Goal: Task Accomplishment & Management: Manage account settings

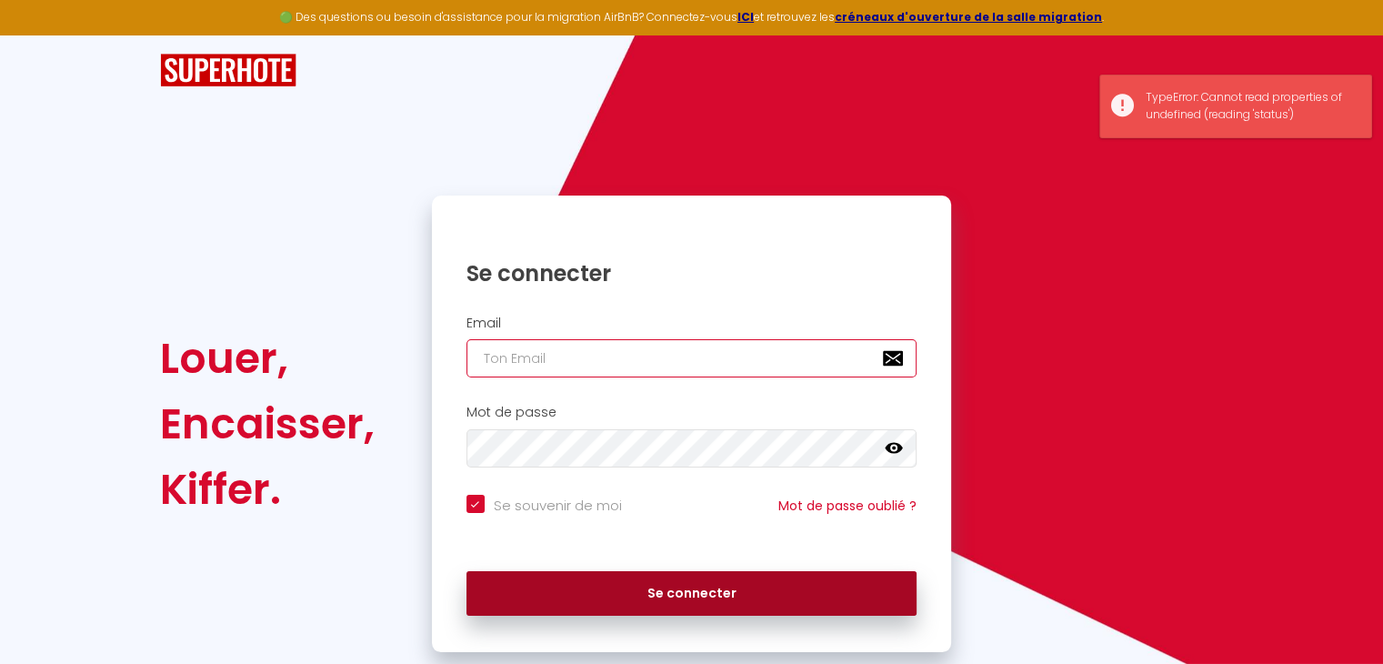
type input "[EMAIL_ADDRESS][DOMAIN_NAME]"
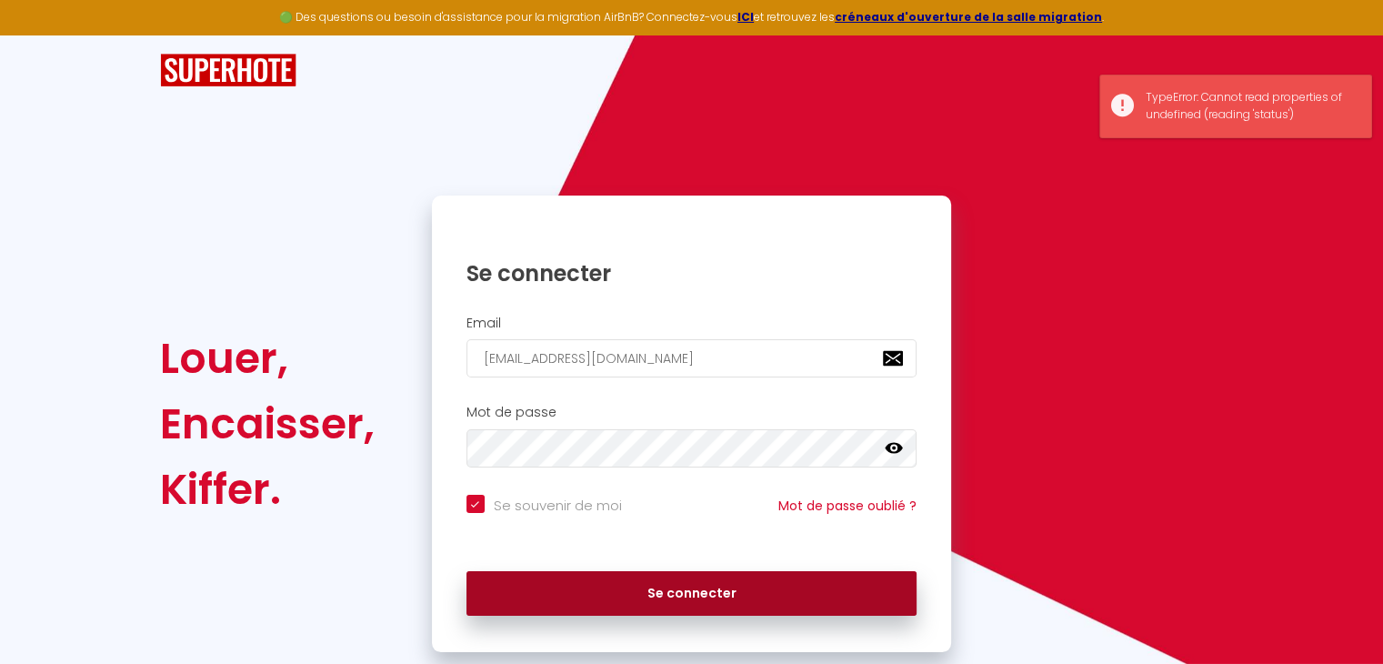
click at [593, 606] on button "Se connecter" at bounding box center [691, 593] width 451 height 45
checkbox input "true"
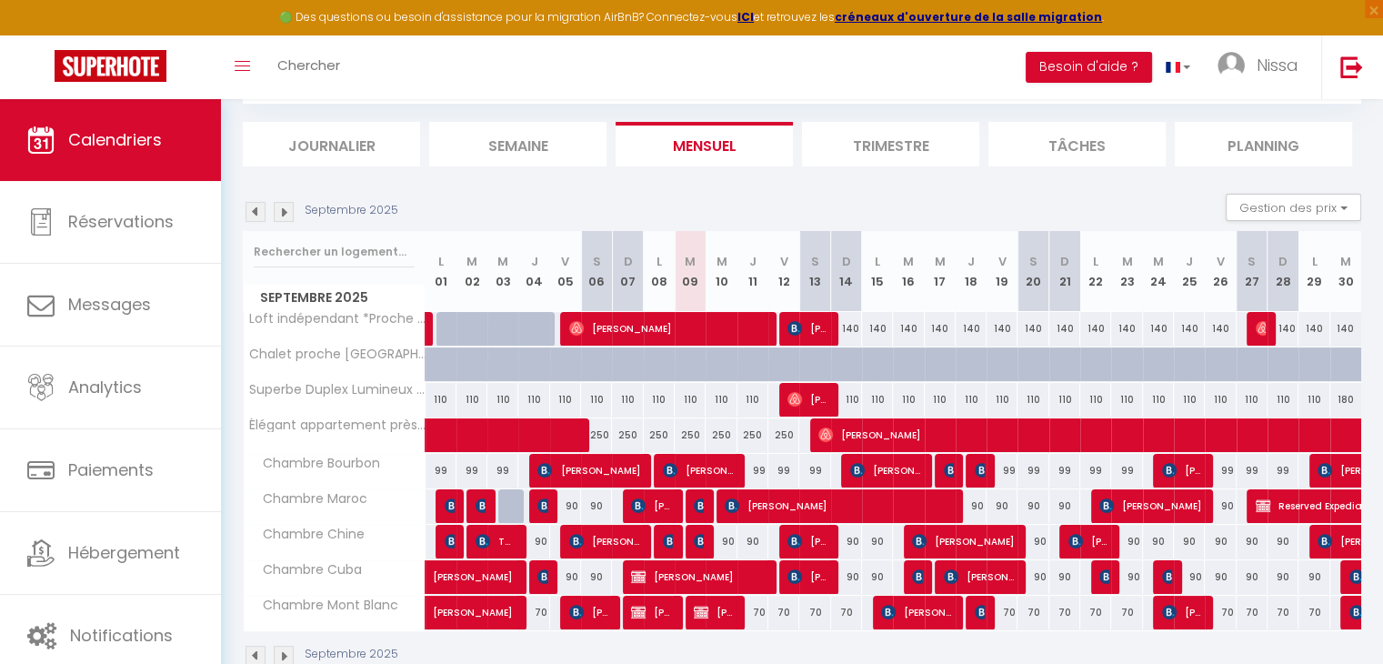
scroll to position [142, 0]
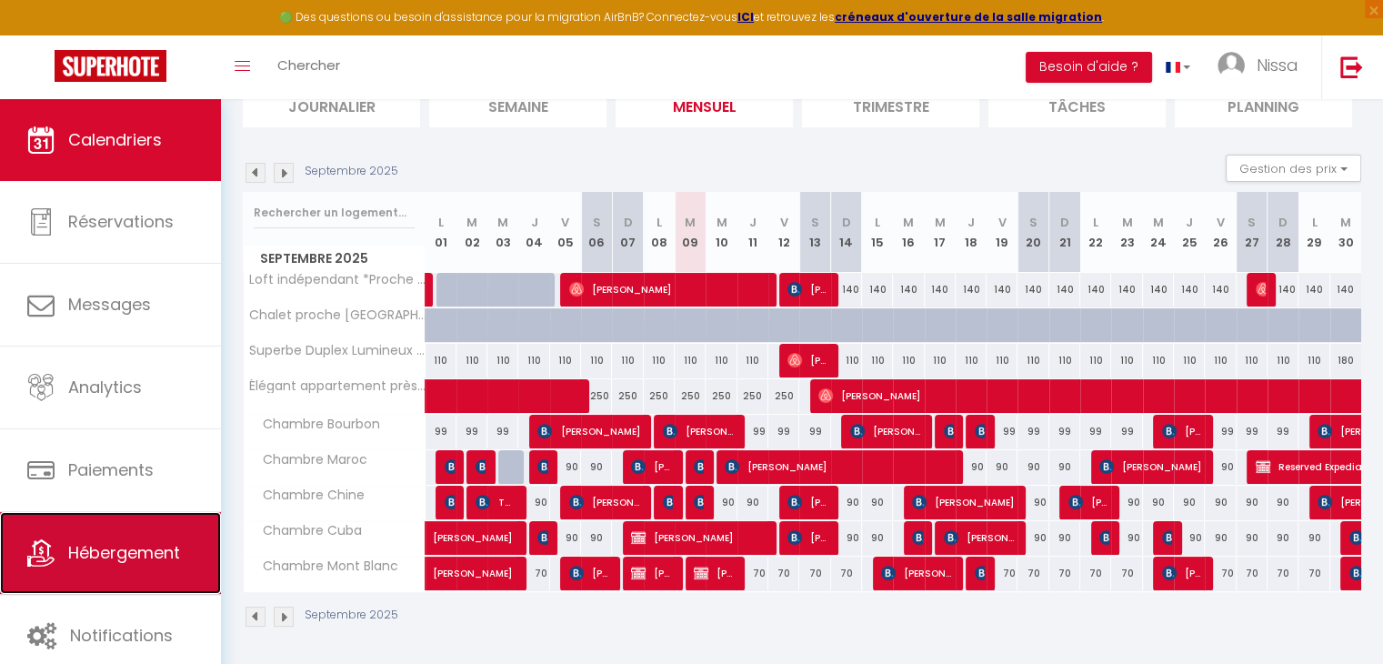
click at [162, 564] on link "Hébergement" at bounding box center [110, 553] width 221 height 82
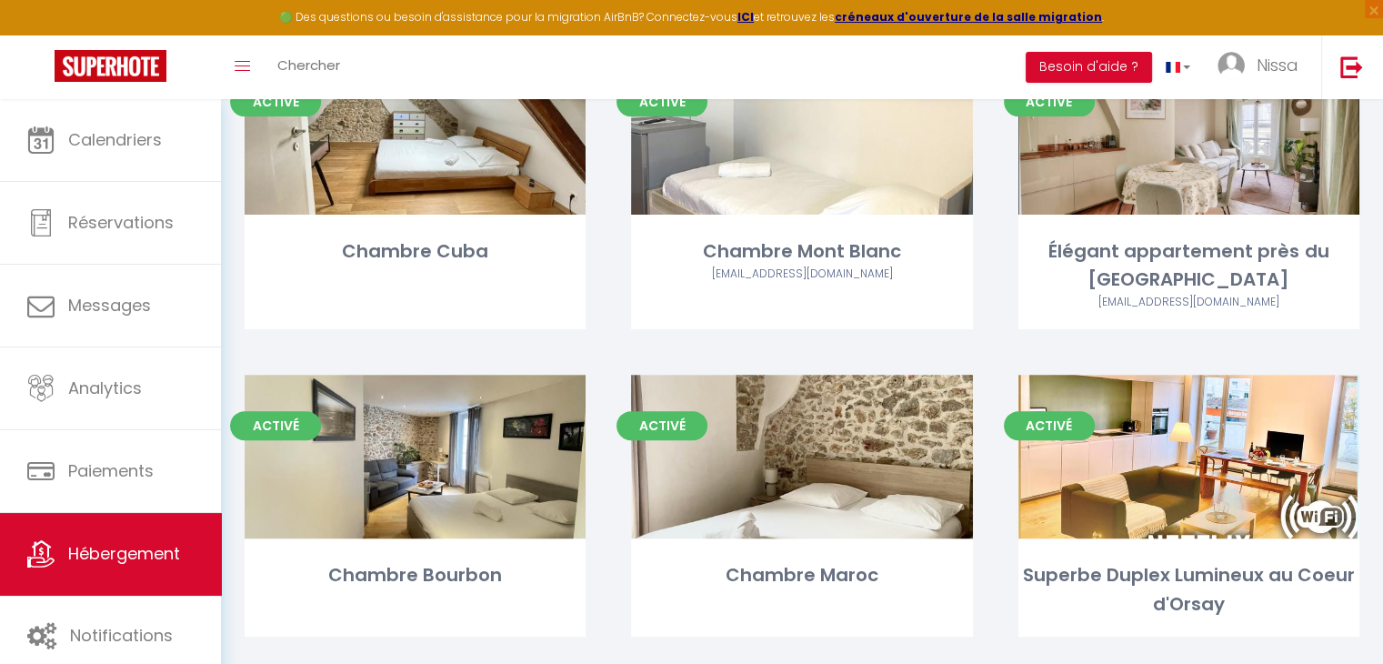
scroll to position [519, 0]
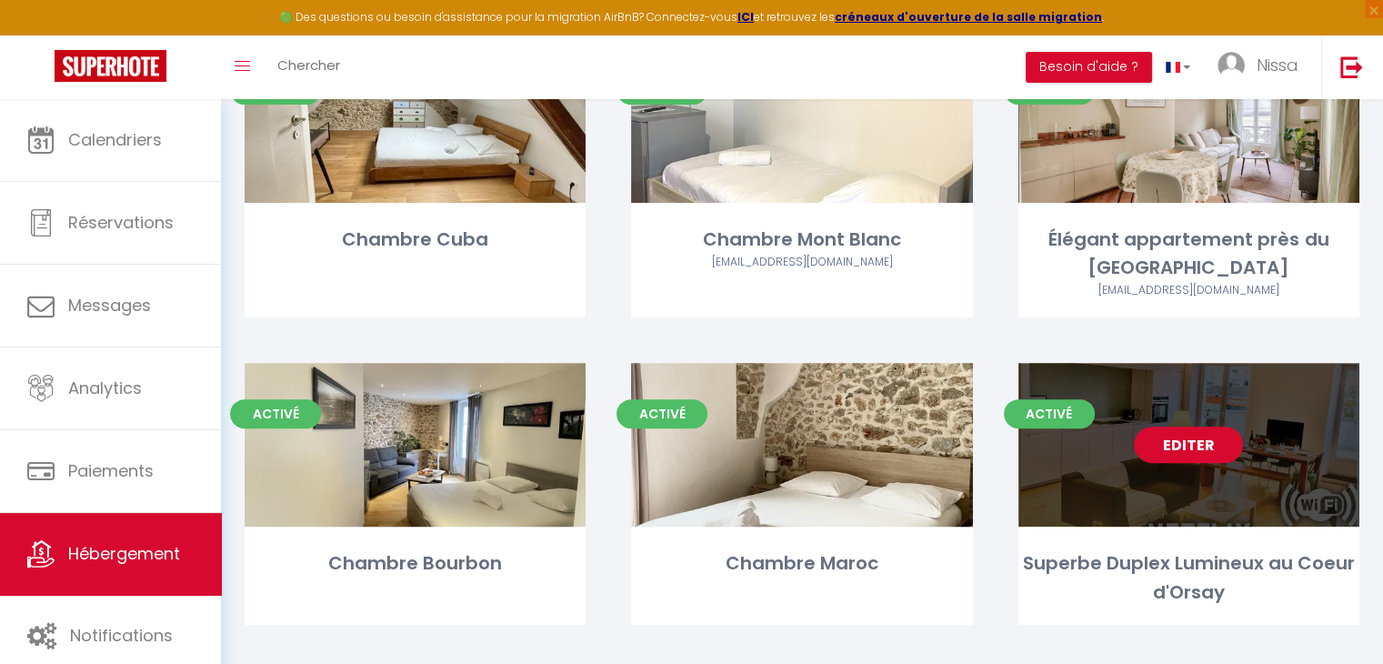
click at [1233, 426] on link "Editer" at bounding box center [1188, 444] width 109 height 36
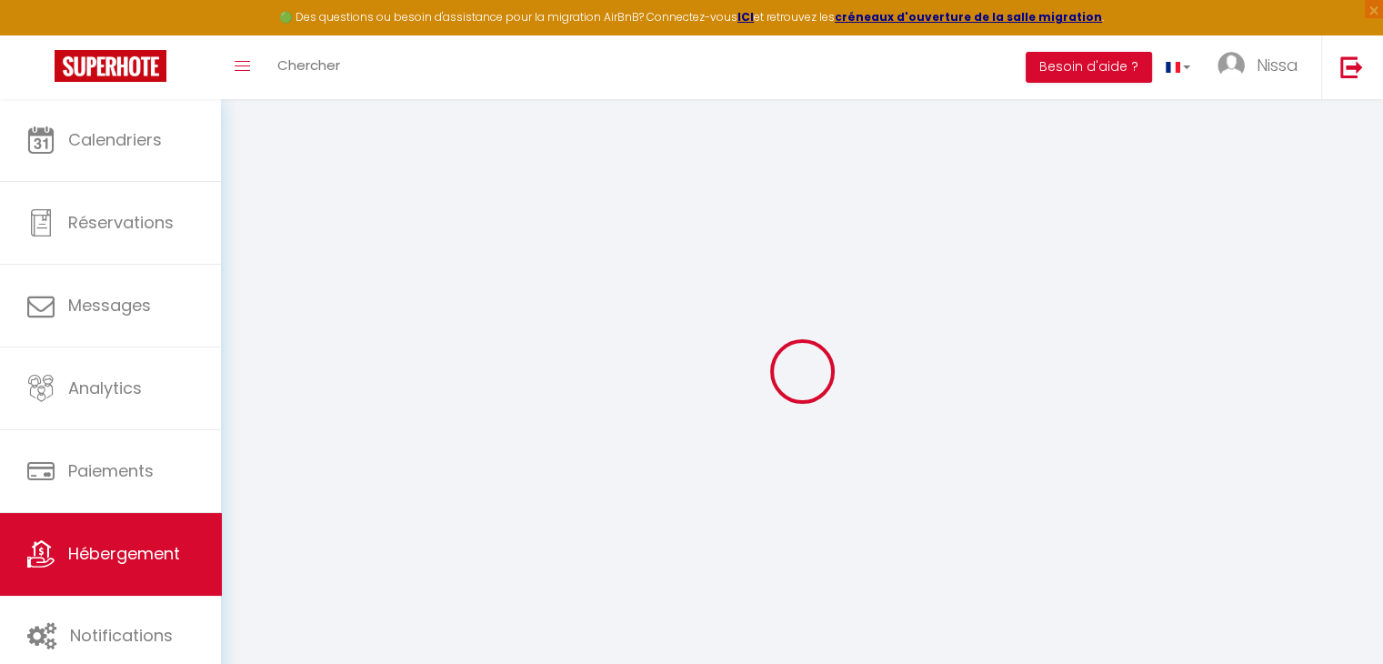
select select
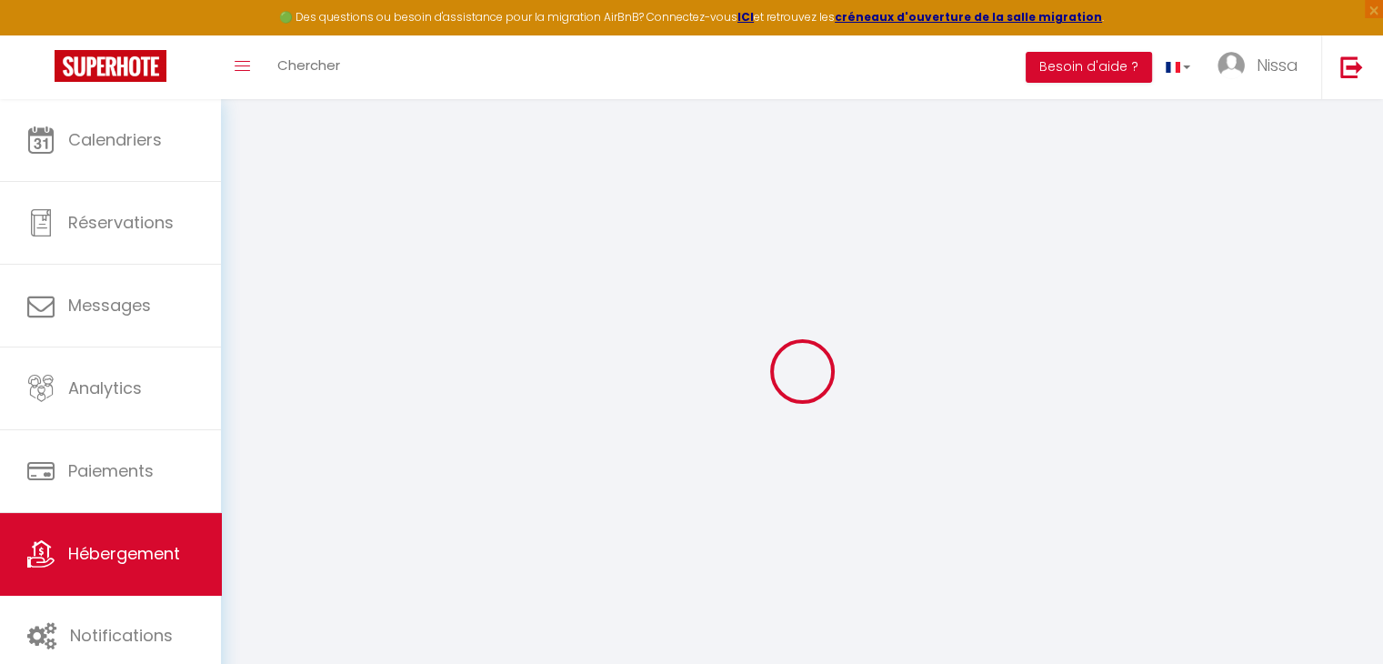
select select
checkbox input "false"
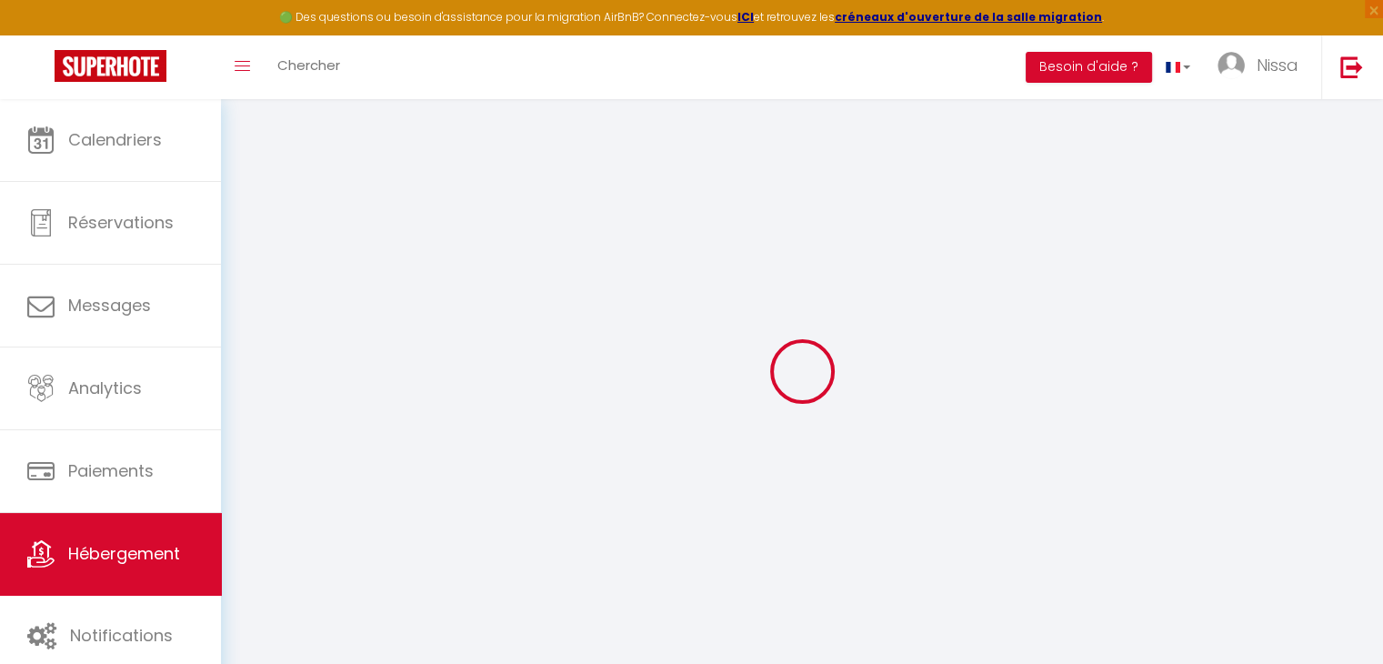
select select
type input "Superbe Duplex Lumineux au Coeur d'Orsay"
type input "[PERSON_NAME]"
type input "Sampoux"
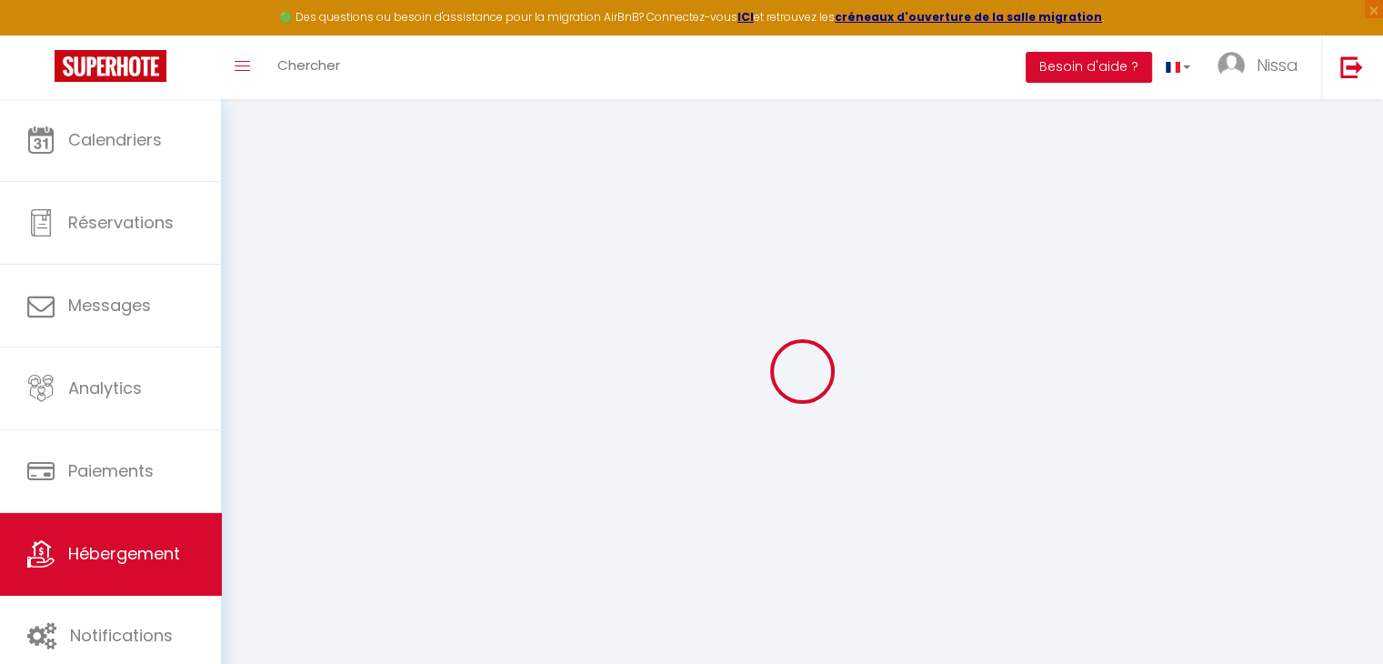
type input "Orsay"
select select "6"
select select "3"
type input "100"
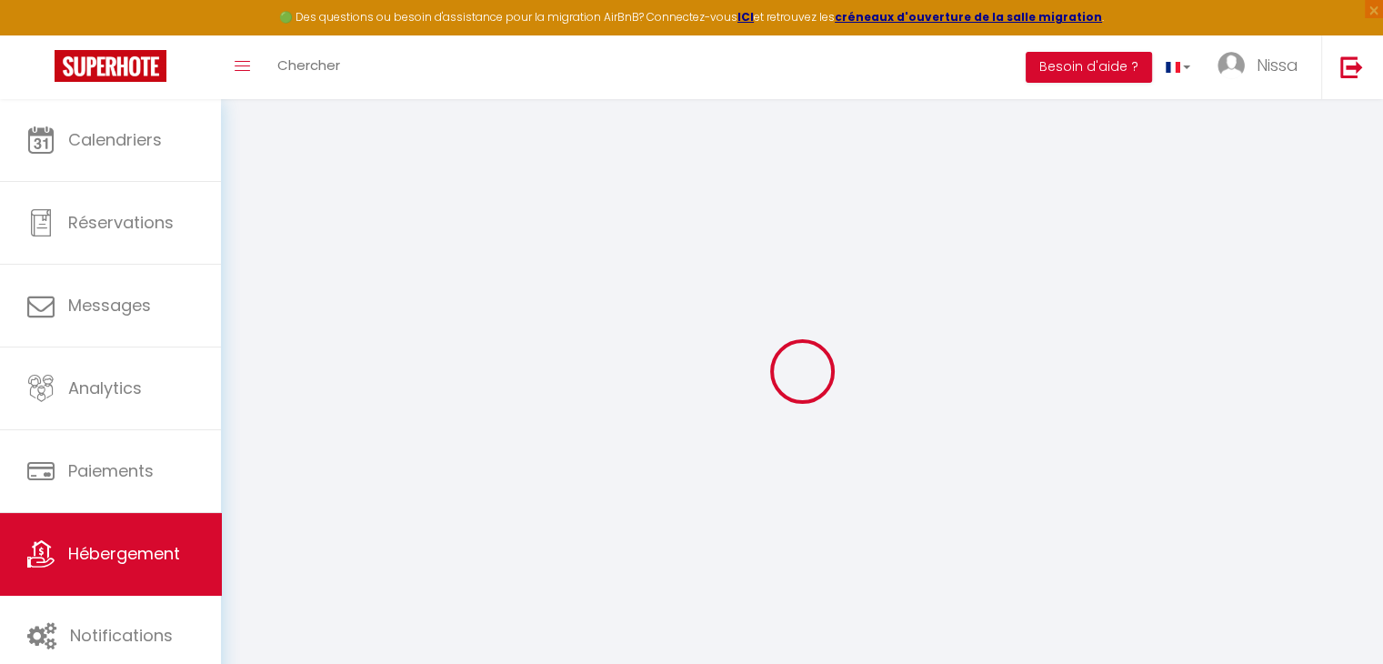
type input "50"
type input "150"
select select
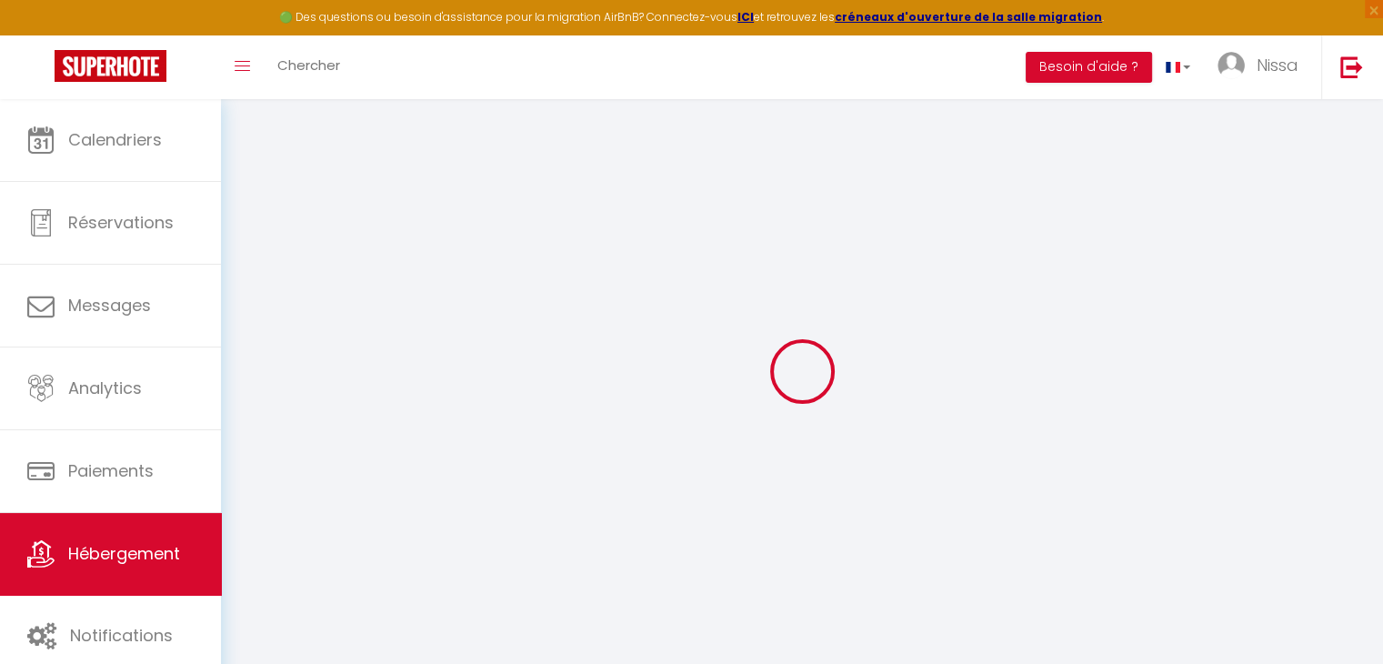
select select
type input "[STREET_ADDRESS][PERSON_NAME]"
type input "91400"
type input "Orsay"
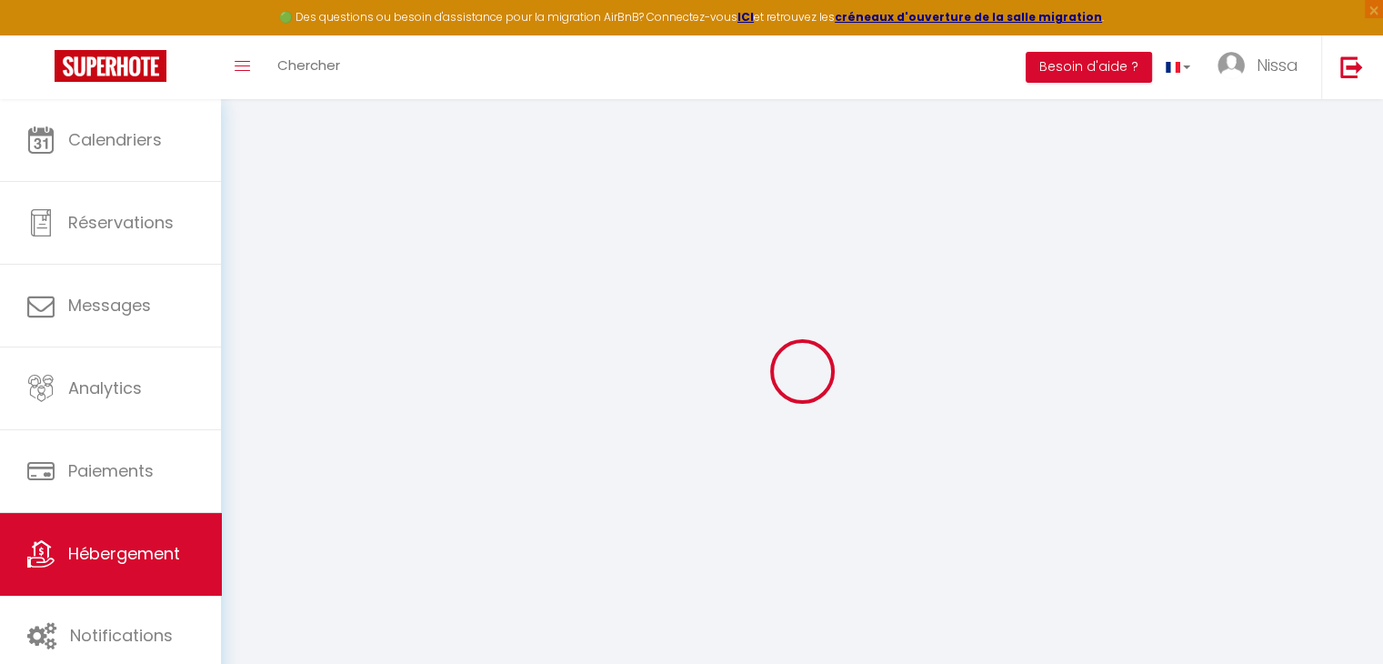
type input "[EMAIL_ADDRESS][DOMAIN_NAME]"
select select "9817"
checkbox input "true"
checkbox input "false"
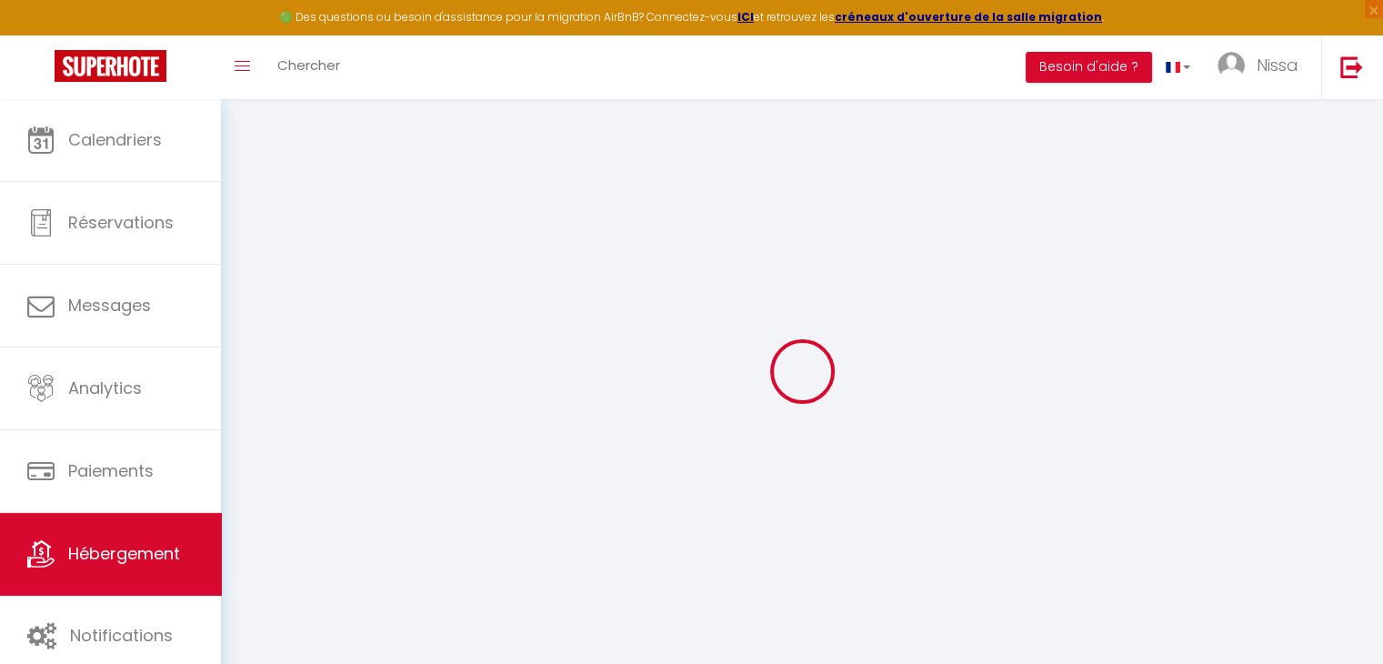
checkbox input "false"
type input "18"
type input "50"
type input "0"
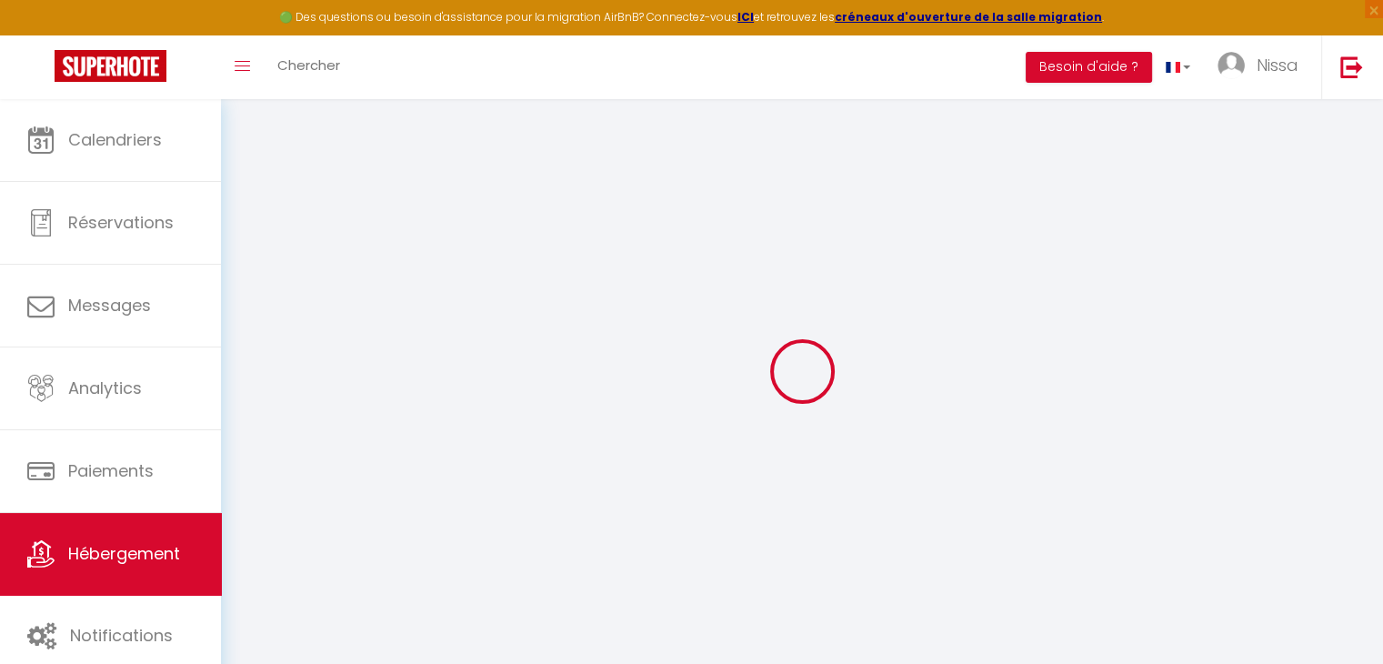
type input "0"
select select
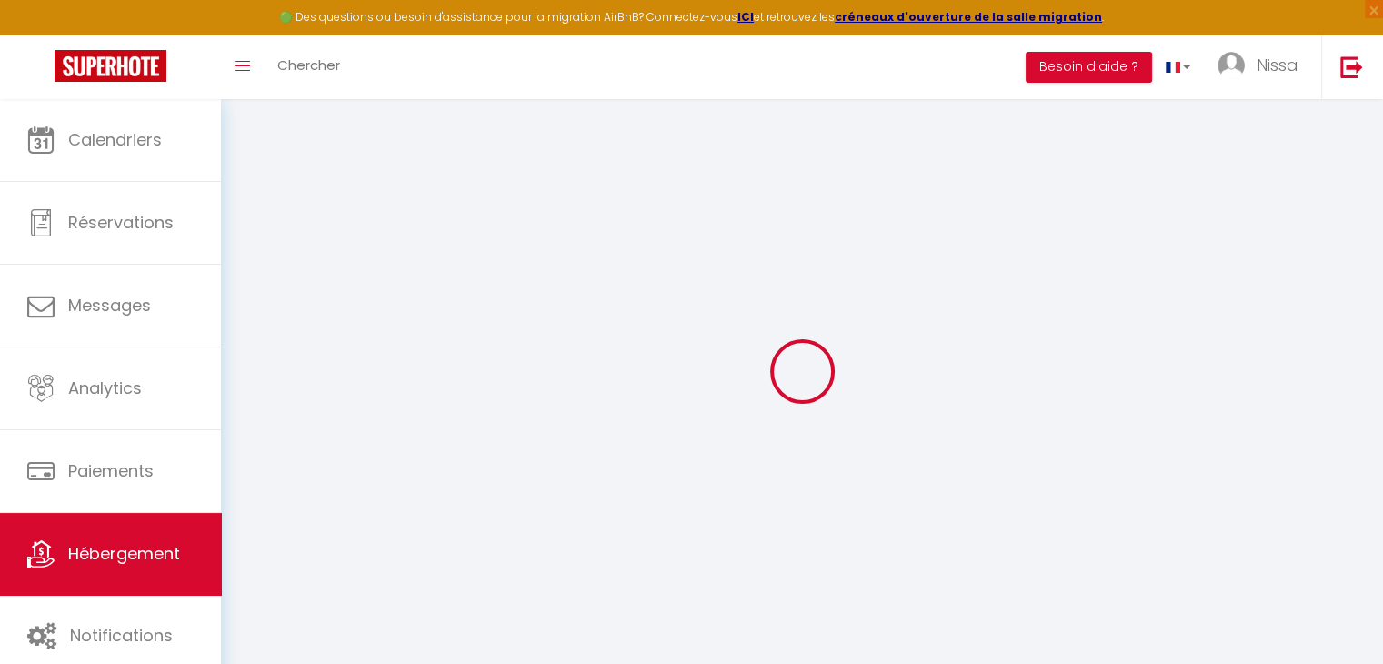
select select
checkbox input "true"
checkbox input "false"
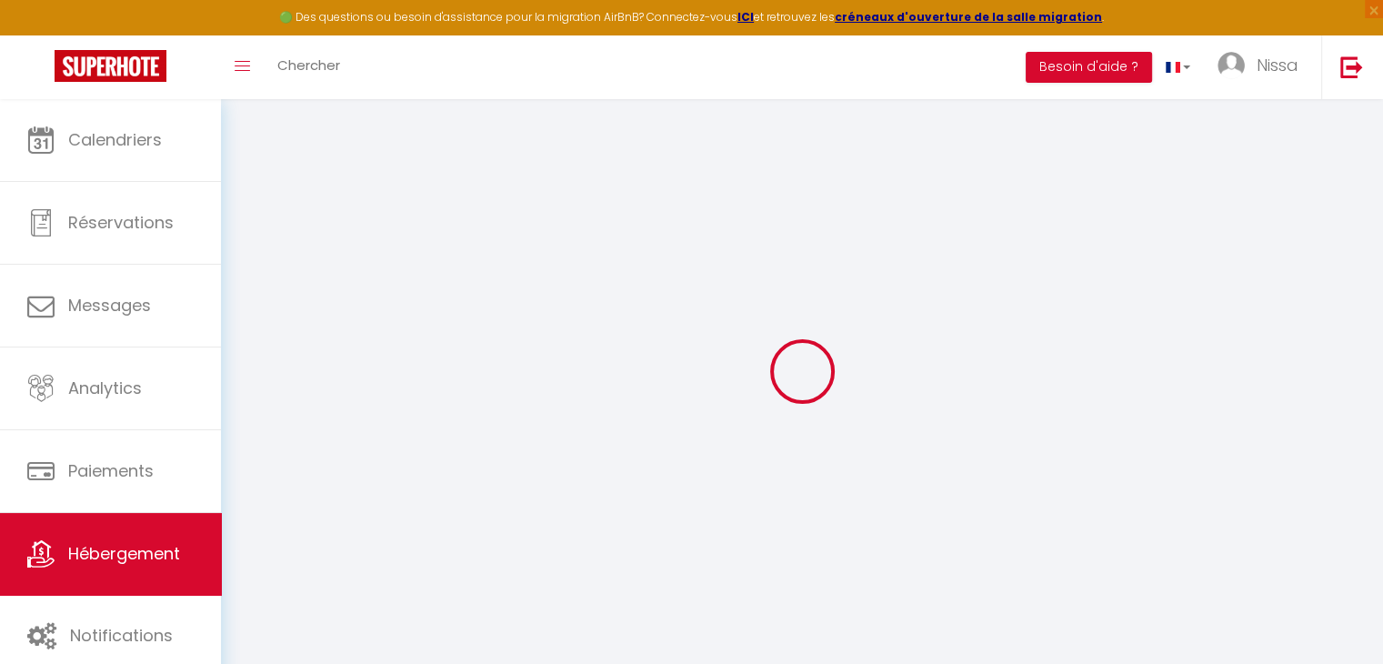
select select
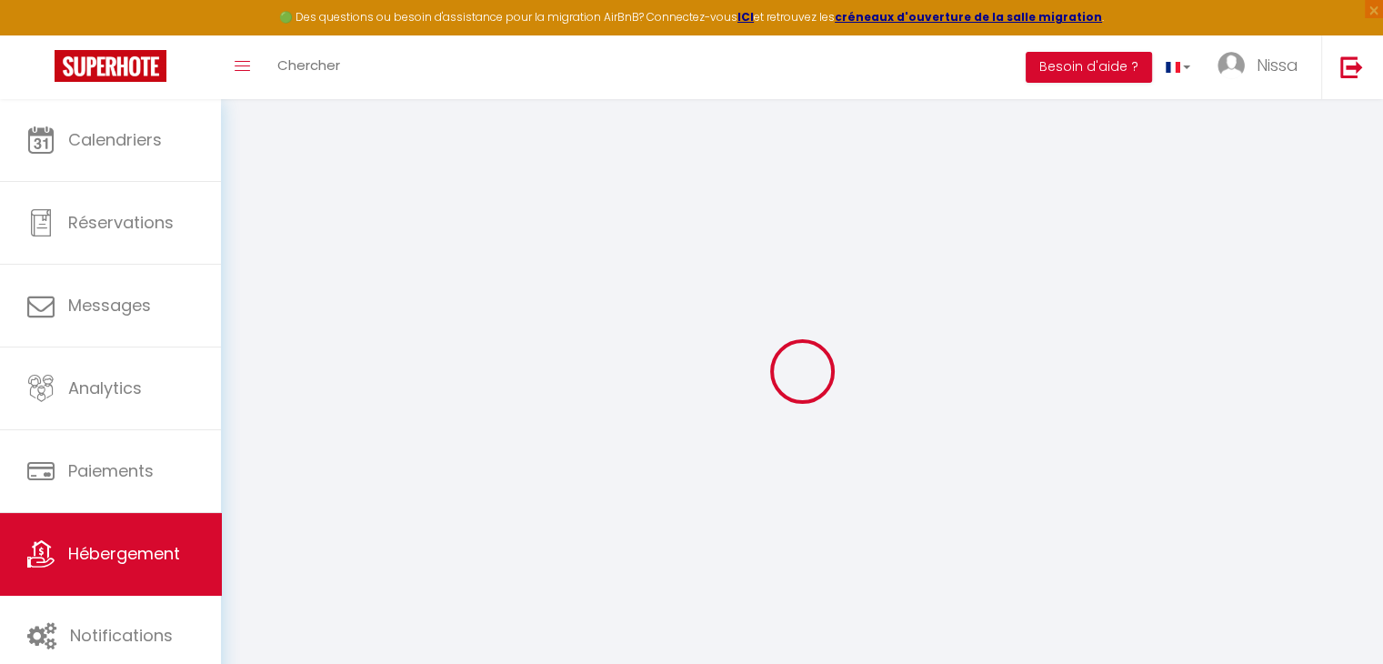
checkbox input "true"
checkbox input "false"
checkbox input "true"
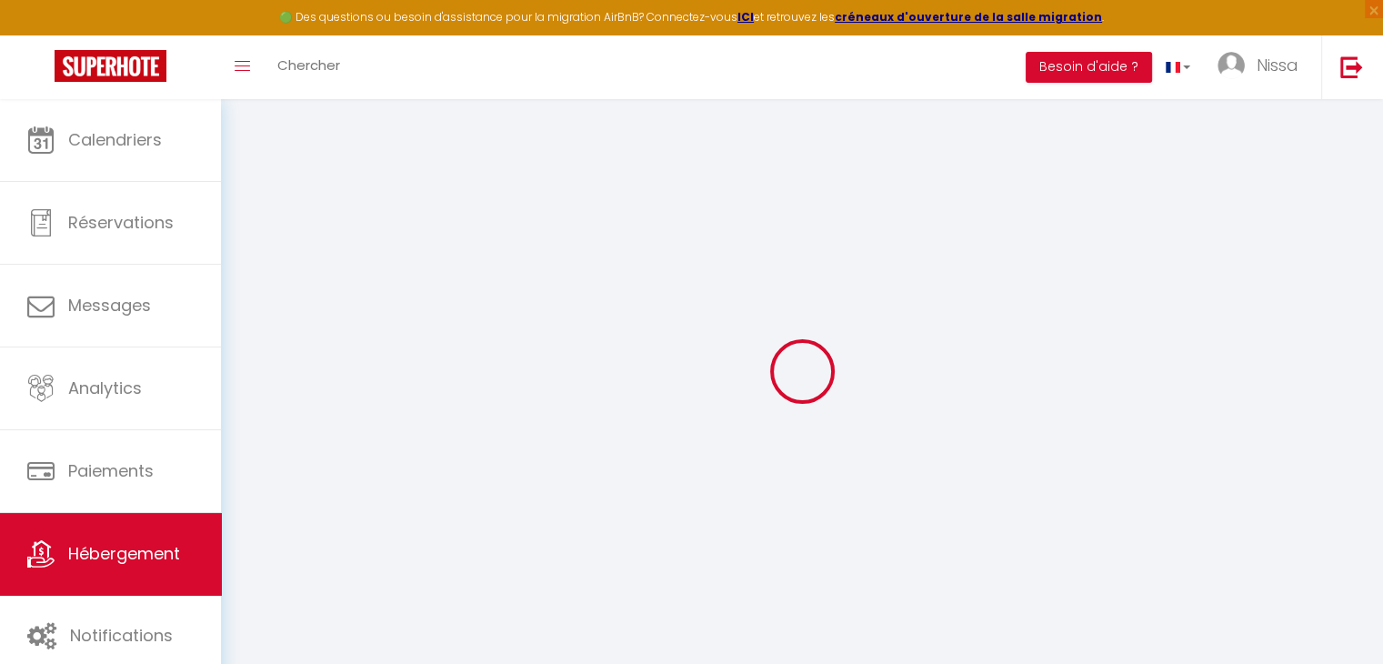
checkbox input "true"
checkbox input "false"
checkbox input "true"
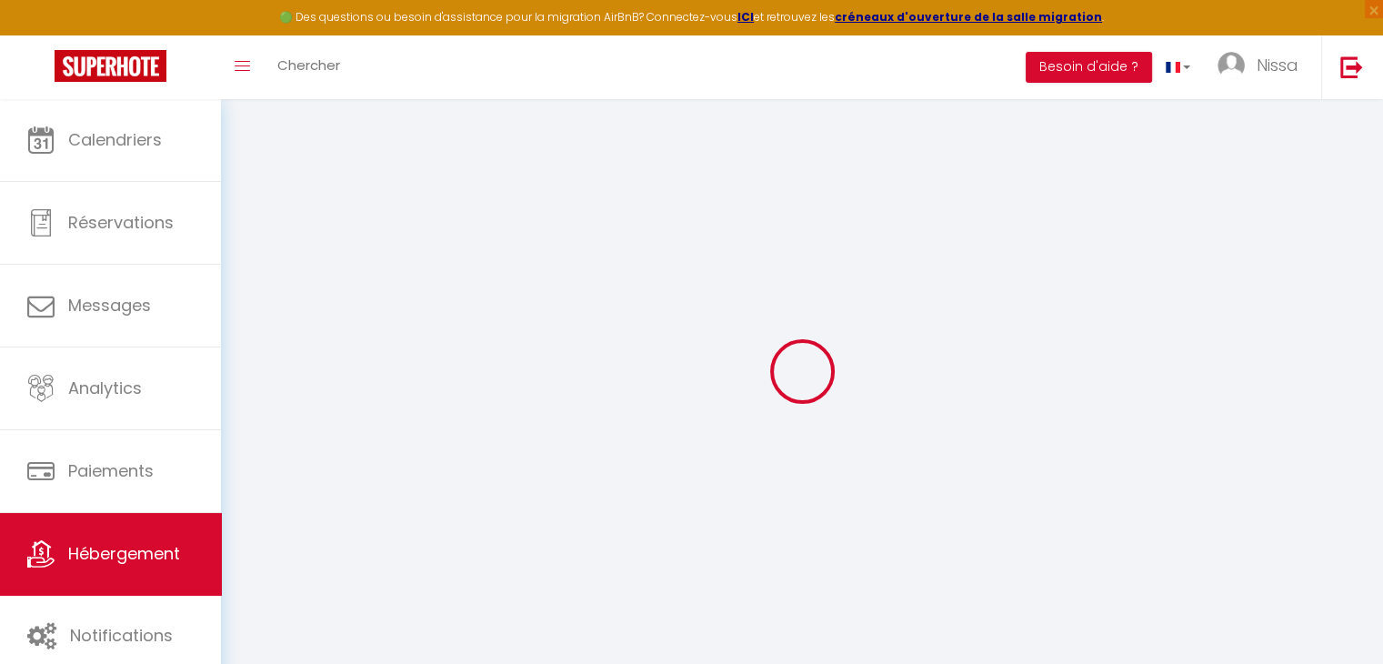
checkbox input "false"
select select "16:00"
select select
select select "11:00"
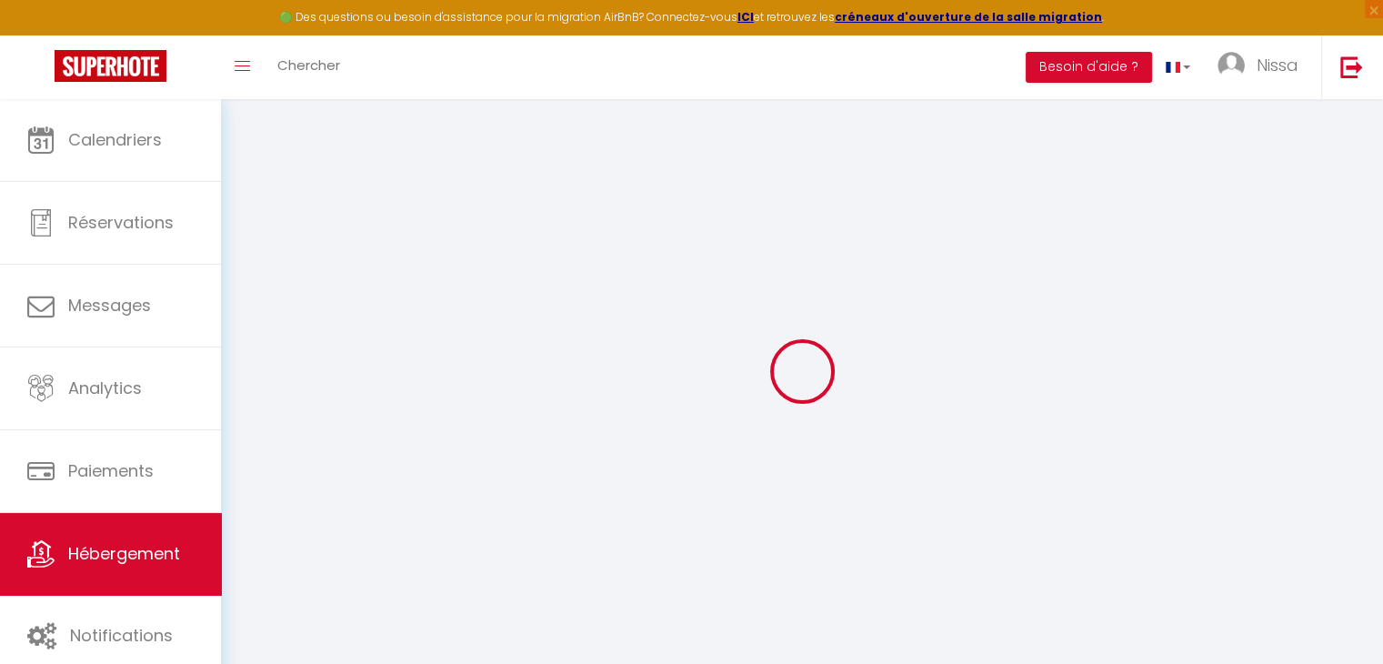
select select "30"
select select "120"
select select
checkbox input "true"
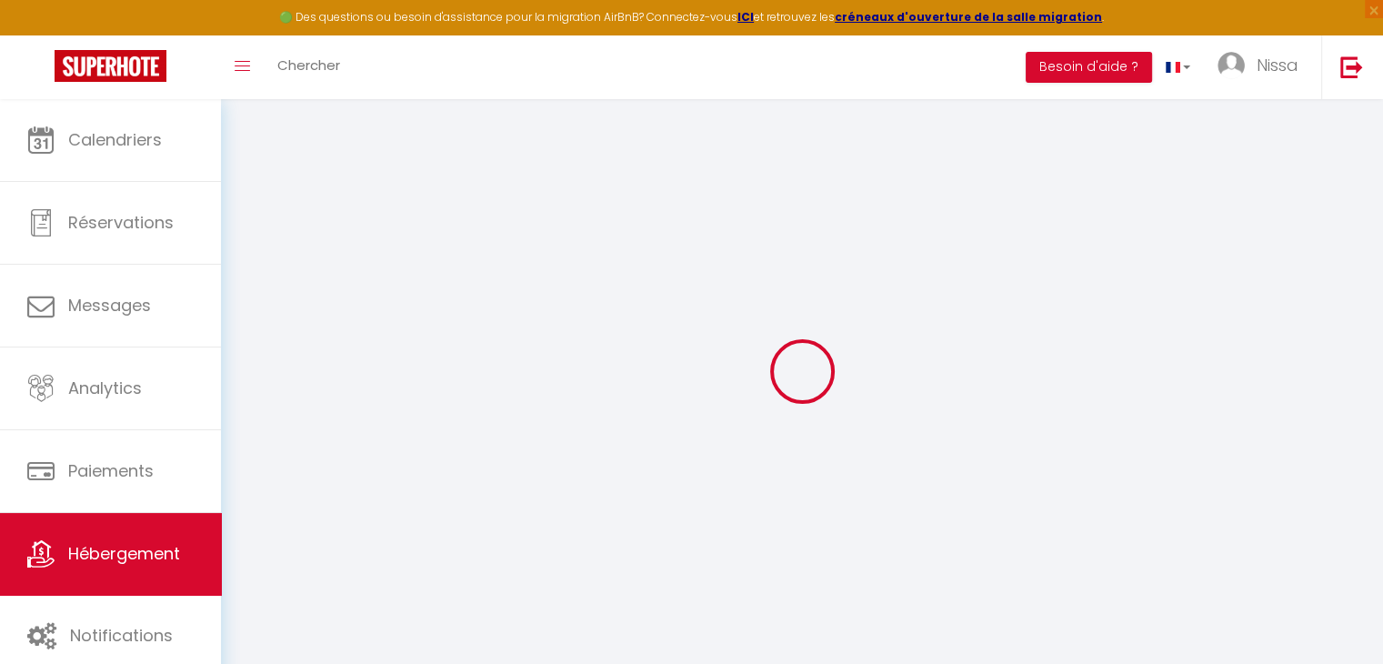
checkbox input "false"
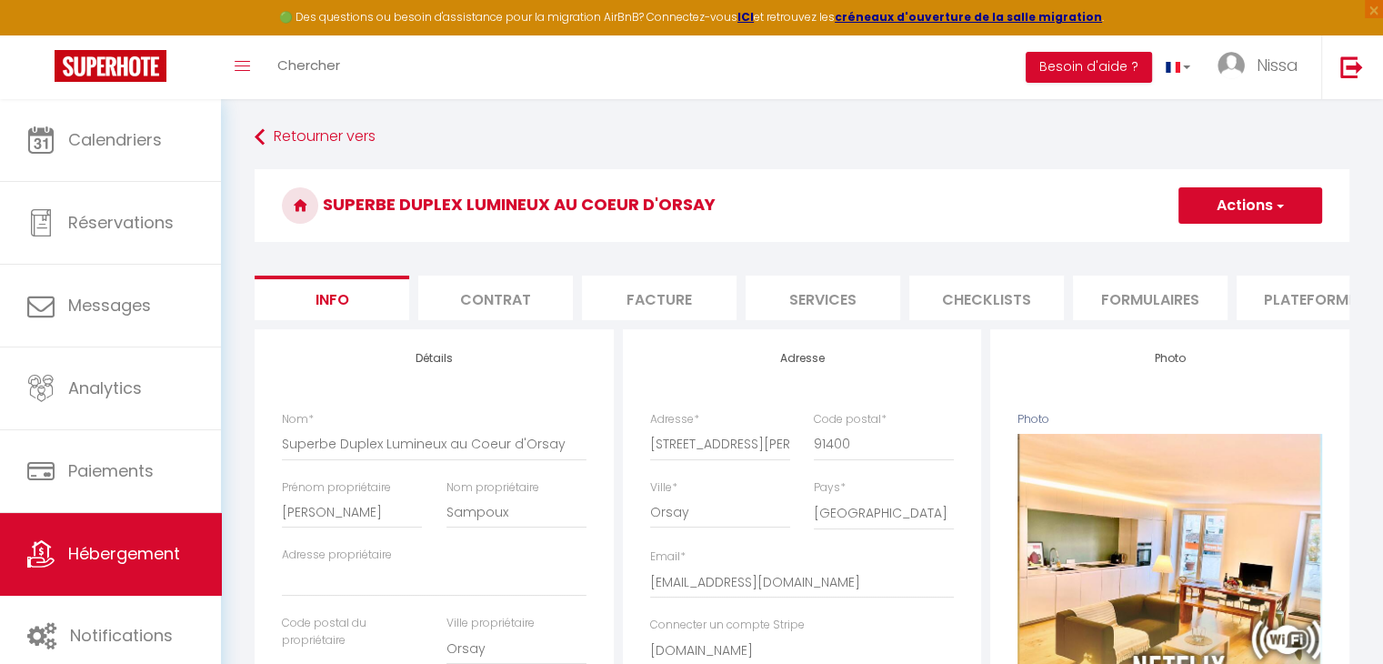
click at [1281, 292] on li "Plateformes" at bounding box center [1313, 297] width 155 height 45
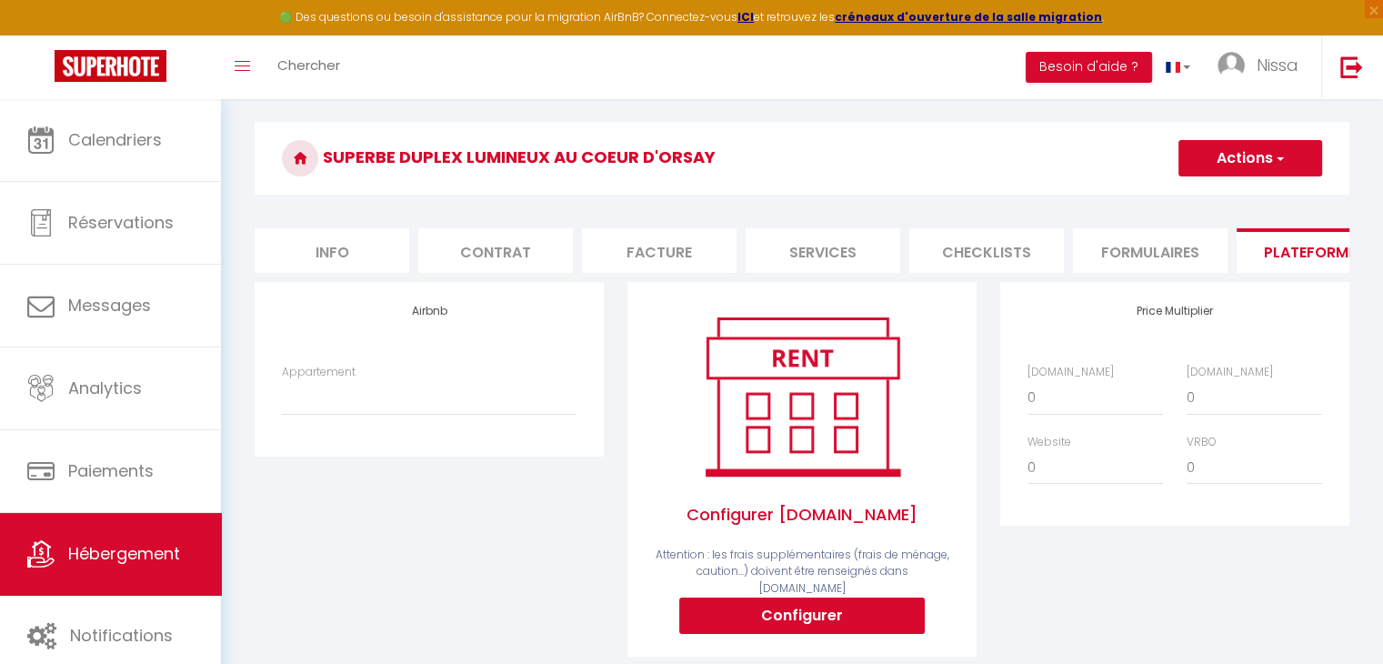
scroll to position [33, 0]
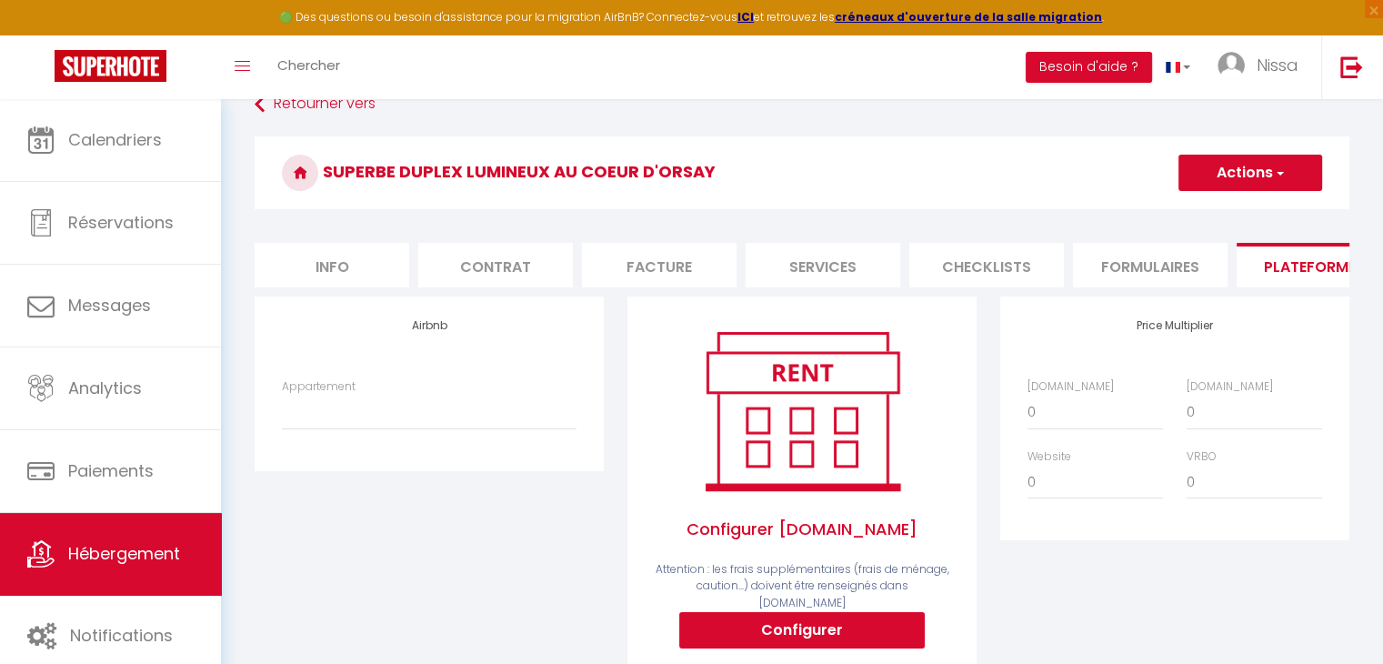
click at [418, 404] on div "Appartement" at bounding box center [429, 404] width 295 height 52
click at [307, 423] on select "Appartement" at bounding box center [429, 412] width 295 height 35
click at [282, 408] on select "Appartement" at bounding box center [429, 412] width 295 height 35
click at [345, 417] on select "Appartement" at bounding box center [429, 412] width 295 height 35
click at [333, 393] on label "Appartement" at bounding box center [319, 386] width 74 height 17
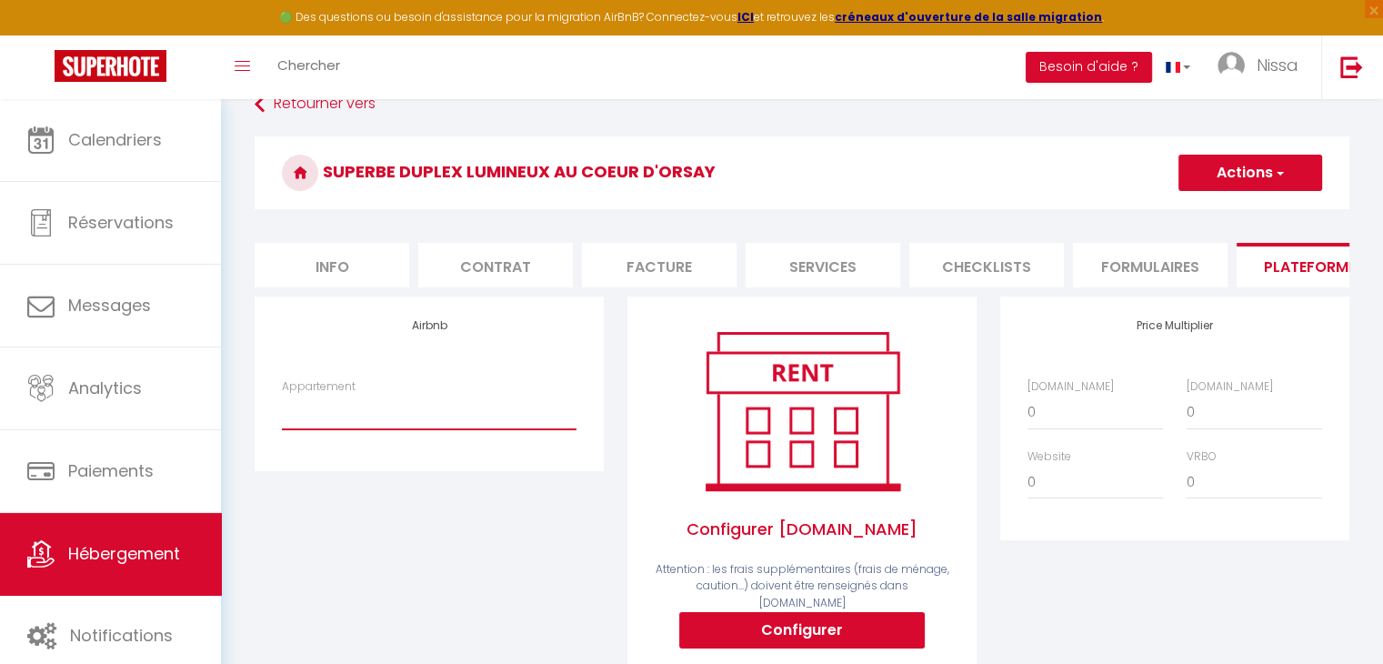
click at [333, 395] on select "Appartement" at bounding box center [429, 412] width 295 height 35
click at [333, 393] on label "Appartement" at bounding box center [319, 386] width 74 height 17
click at [333, 395] on select "Appartement" at bounding box center [429, 412] width 295 height 35
click at [375, 429] on select "Appartement" at bounding box center [429, 412] width 295 height 35
click at [282, 408] on select "Appartement" at bounding box center [429, 412] width 295 height 35
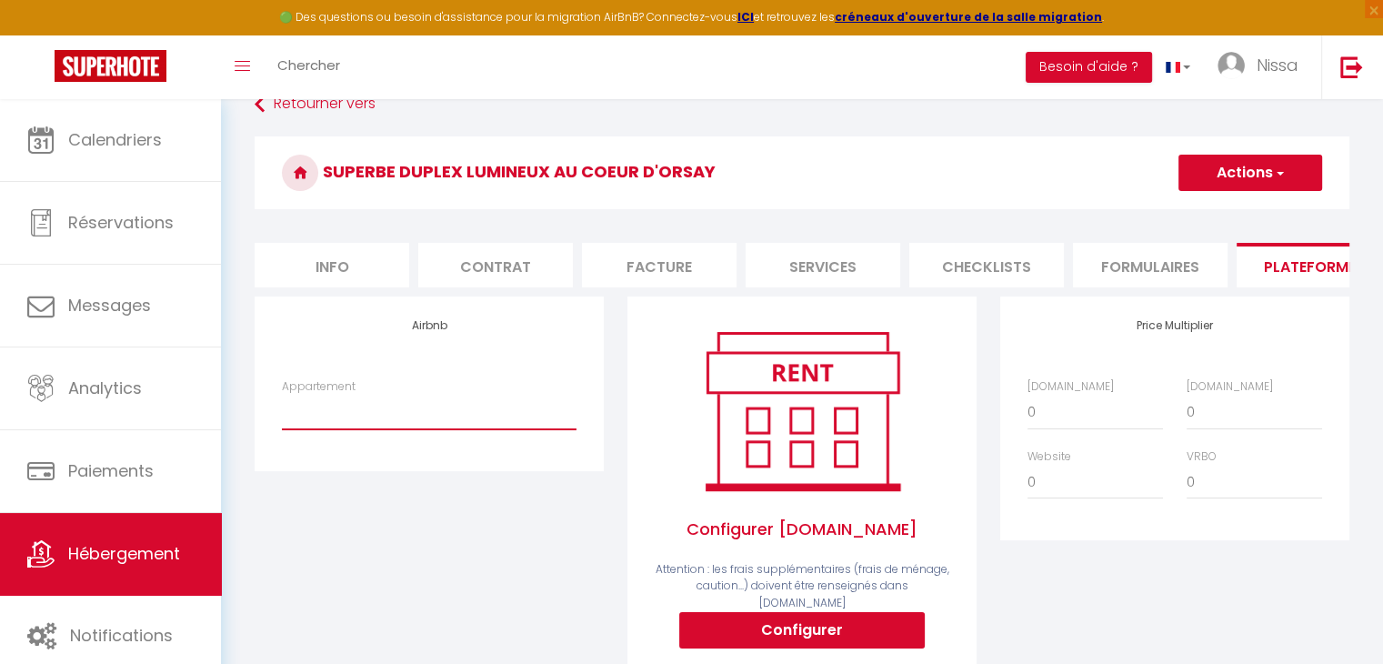
click at [400, 424] on select "Appartement" at bounding box center [429, 412] width 295 height 35
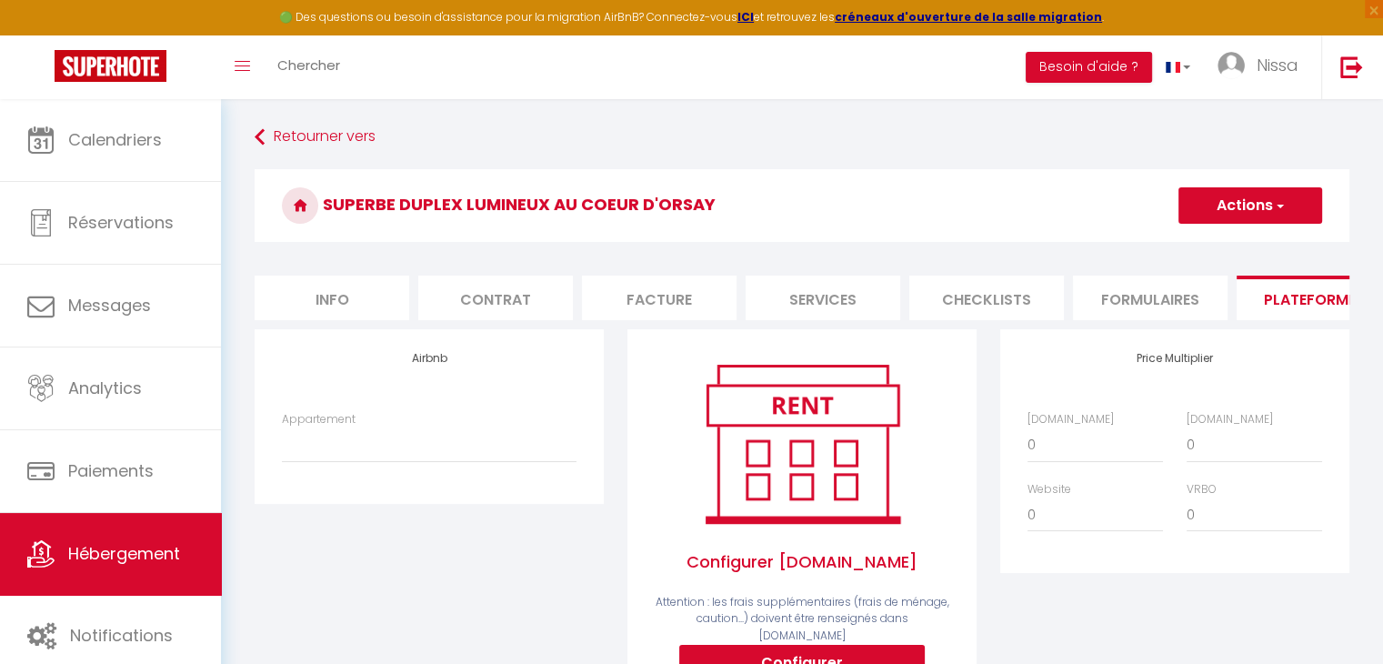
click at [442, 365] on h4 "Airbnb" at bounding box center [429, 358] width 295 height 13
click at [440, 503] on div "Airbnb Appartement" at bounding box center [429, 416] width 349 height 174
click at [424, 462] on select "Appartement" at bounding box center [429, 444] width 295 height 35
click at [355, 430] on div "Appartement" at bounding box center [429, 437] width 295 height 52
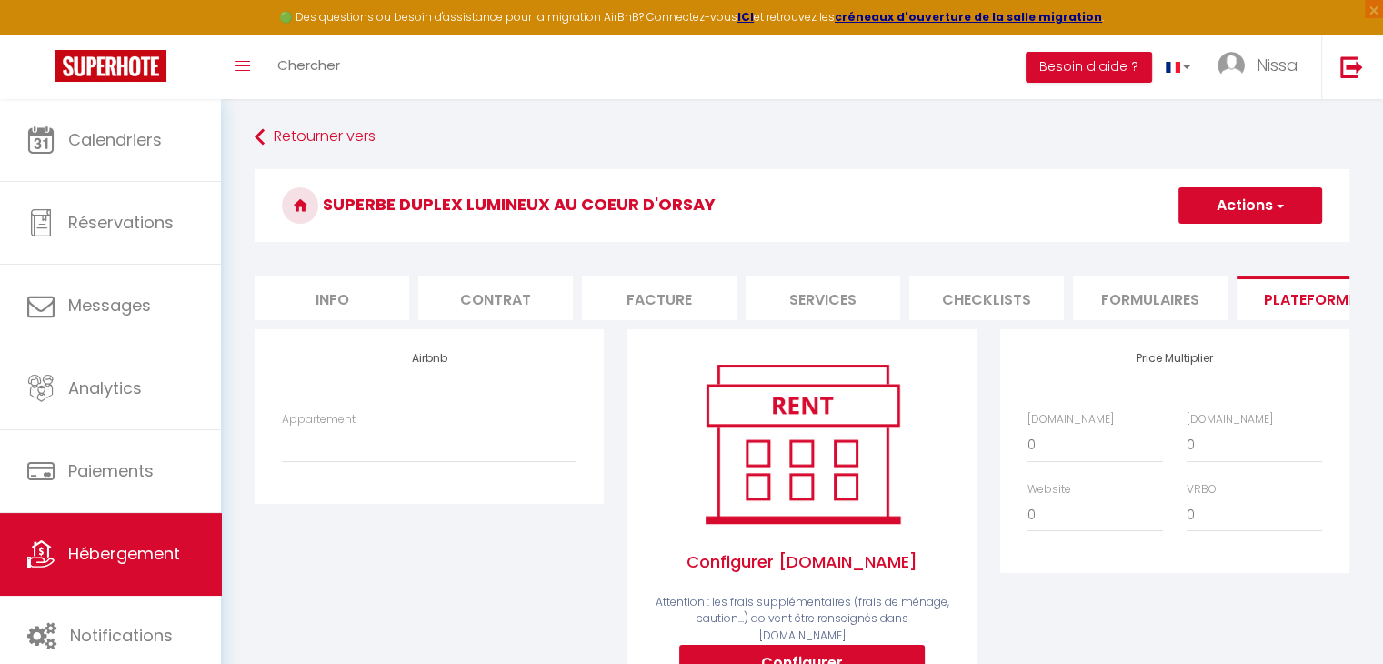
click at [356, 435] on div "Appartement" at bounding box center [429, 437] width 295 height 52
click at [352, 427] on label "Appartement" at bounding box center [319, 419] width 74 height 17
click at [352, 427] on select "Appartement" at bounding box center [429, 444] width 295 height 35
click at [1247, 215] on button "Actions" at bounding box center [1250, 205] width 144 height 36
click at [361, 458] on select "Appartement" at bounding box center [429, 444] width 295 height 35
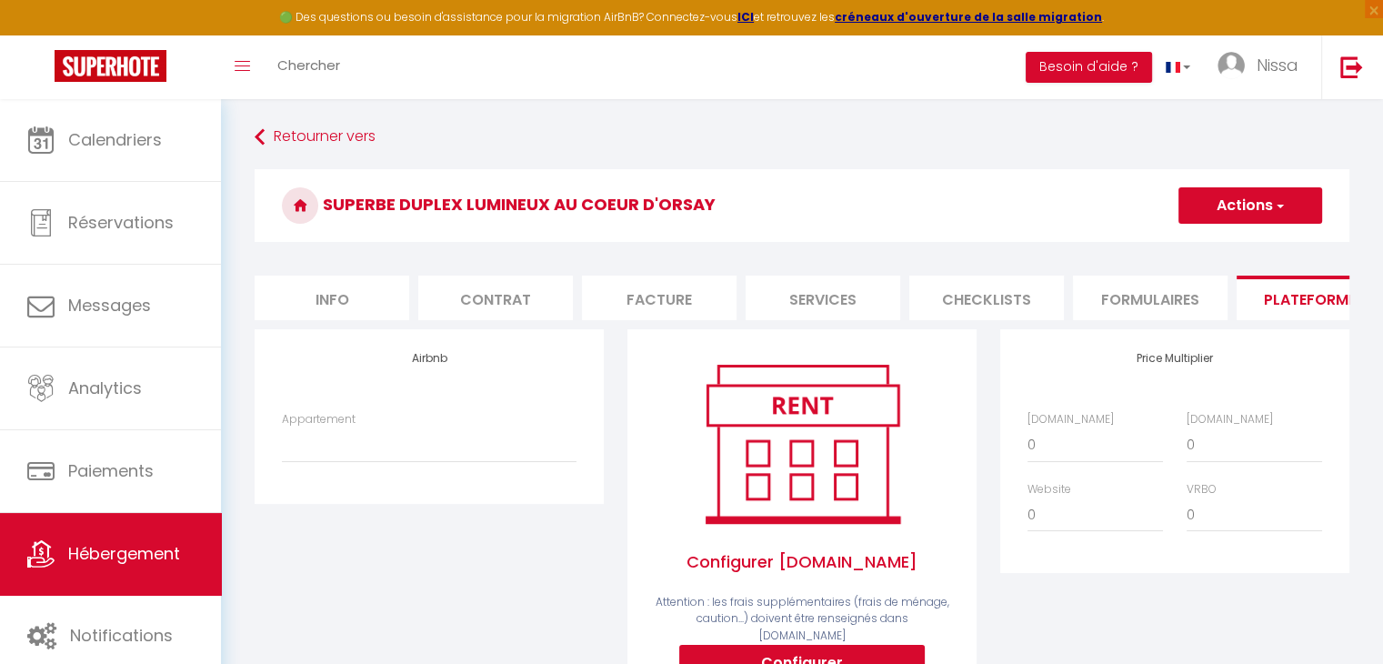
click at [323, 312] on li "Info" at bounding box center [332, 297] width 155 height 45
select select
checkbox input "true"
checkbox input "false"
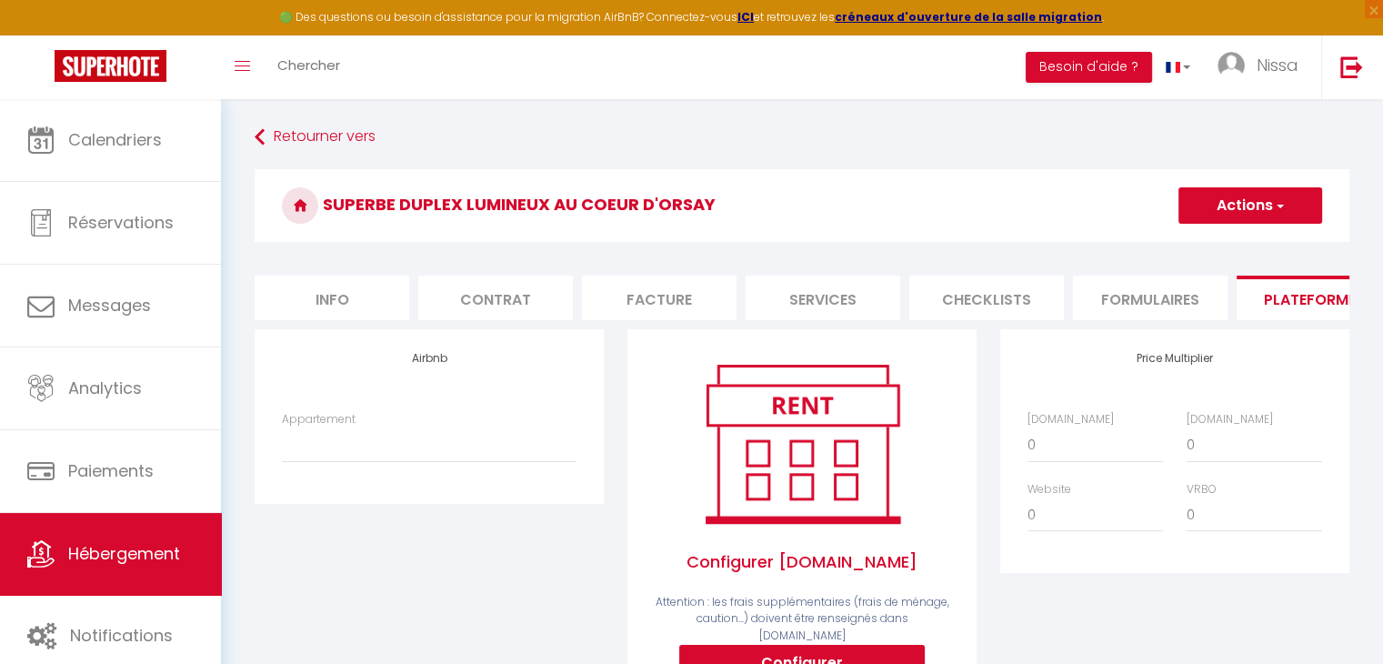
checkbox input "false"
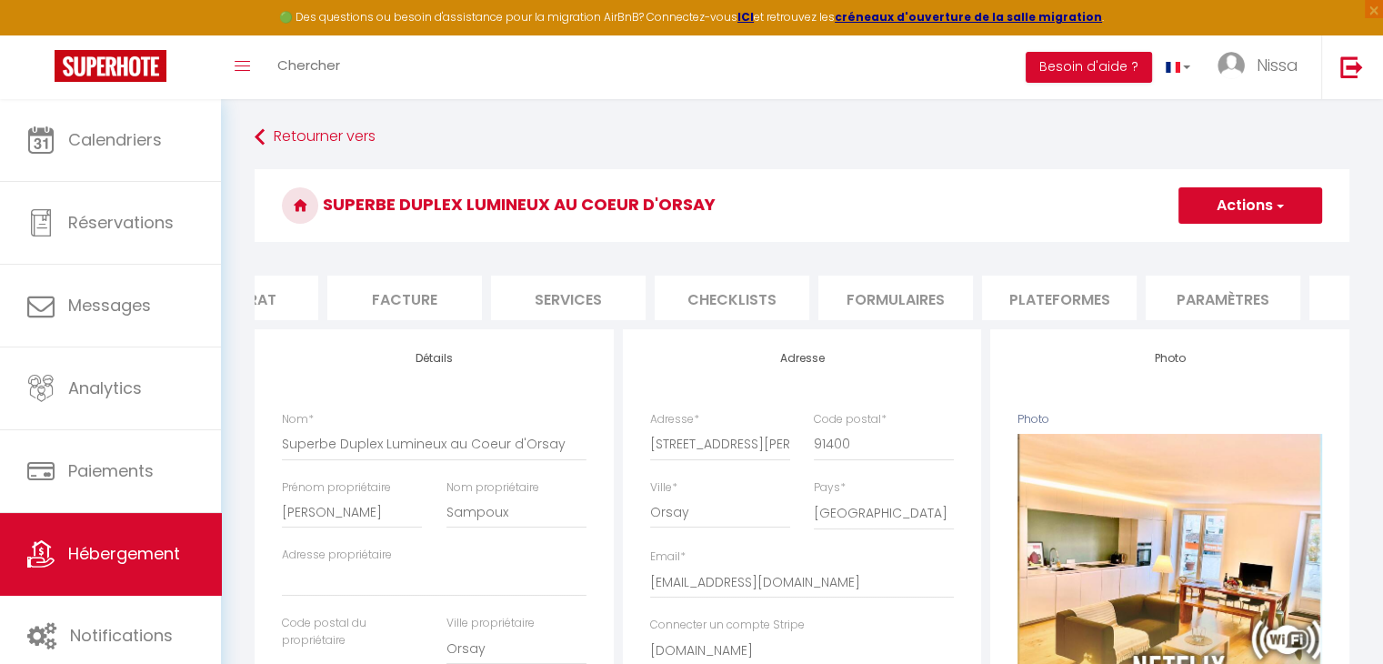
scroll to position [0, 291]
click at [1204, 295] on li "Paramètres" at bounding box center [1186, 297] width 155 height 45
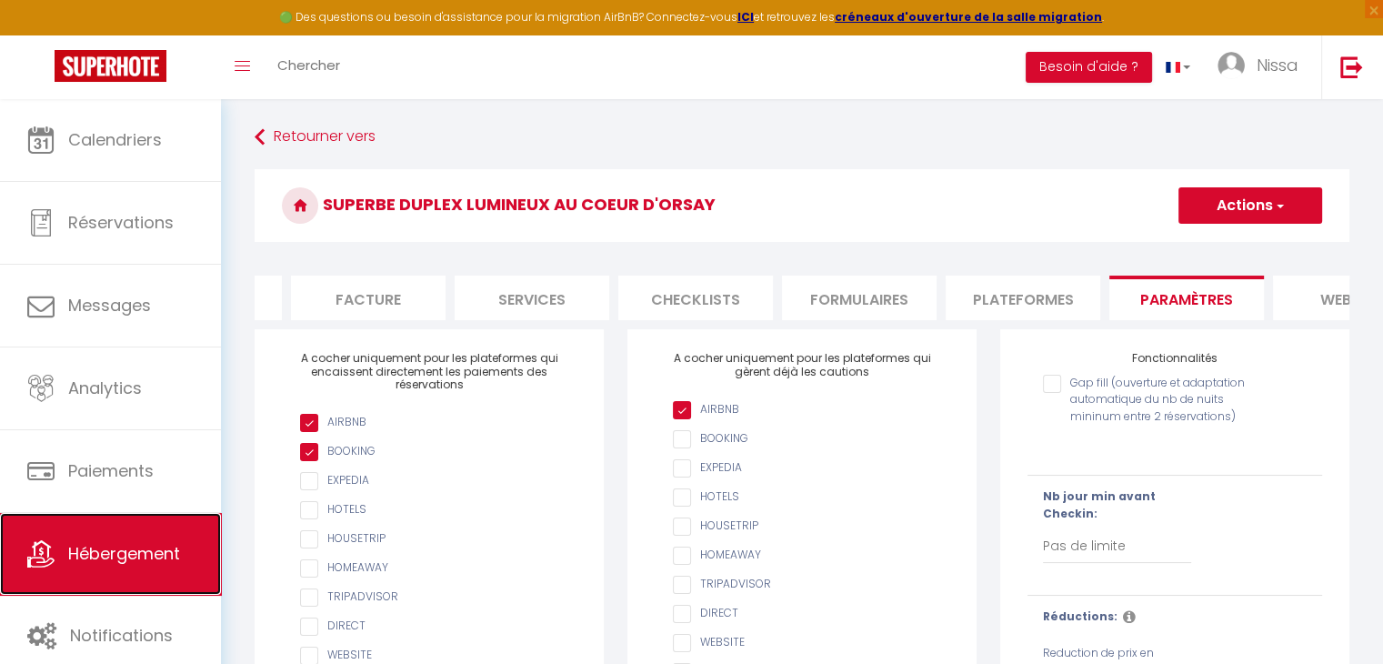
click at [124, 562] on span "Hébergement" at bounding box center [124, 553] width 112 height 23
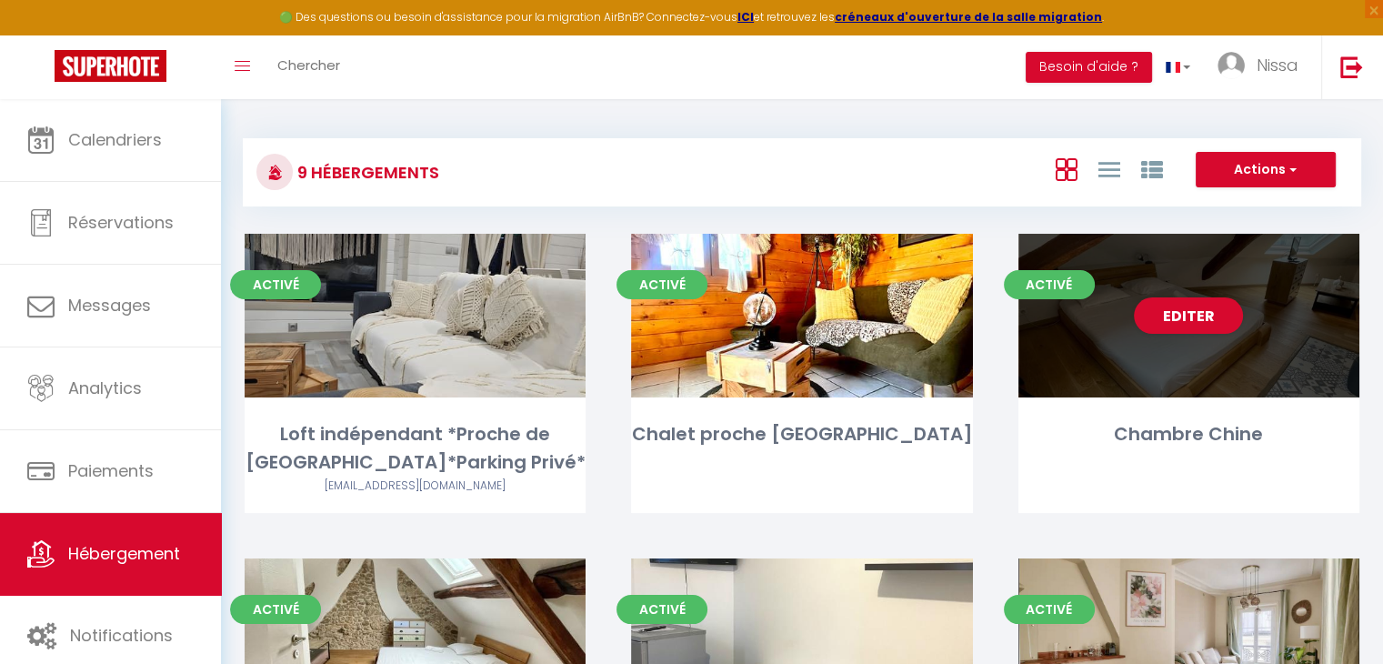
click at [1275, 324] on div "Editer" at bounding box center [1188, 316] width 341 height 164
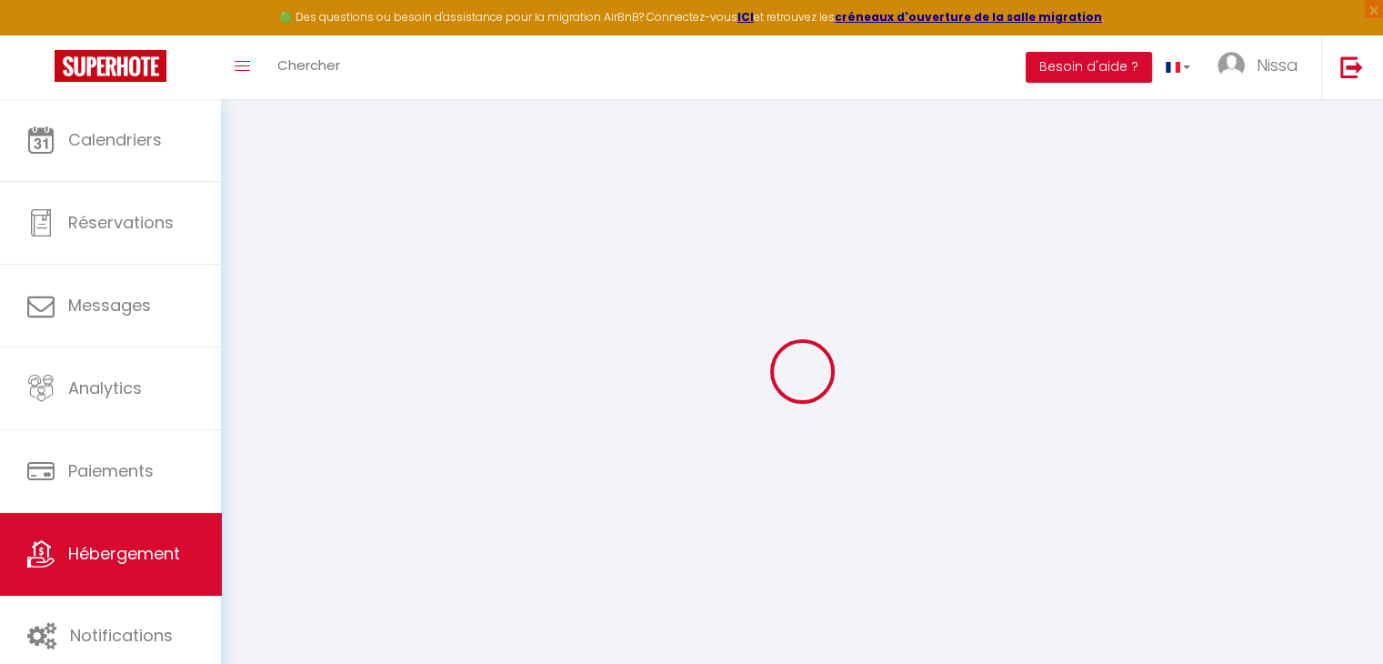
select select "+ 10 %"
select select "+ 19 %"
checkbox input "false"
checkbox input "true"
checkbox input "false"
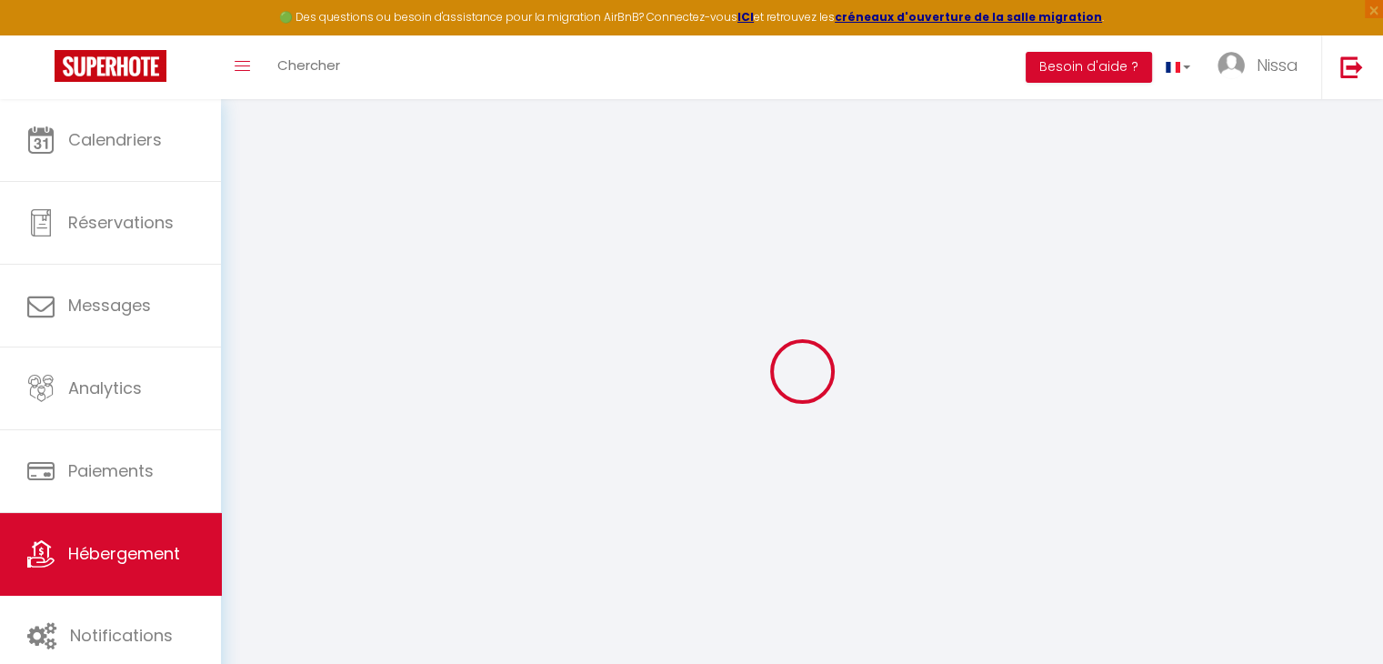
checkbox input "false"
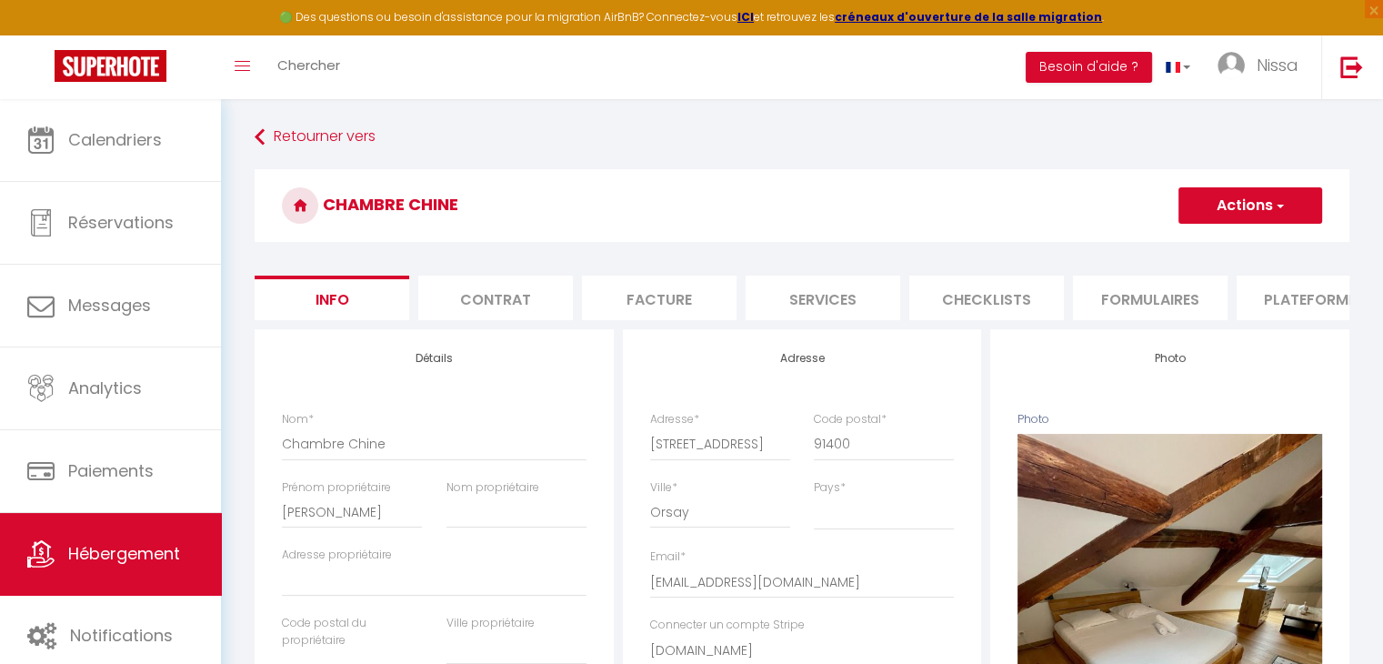
click at [1295, 303] on li "Plateformes" at bounding box center [1313, 297] width 155 height 45
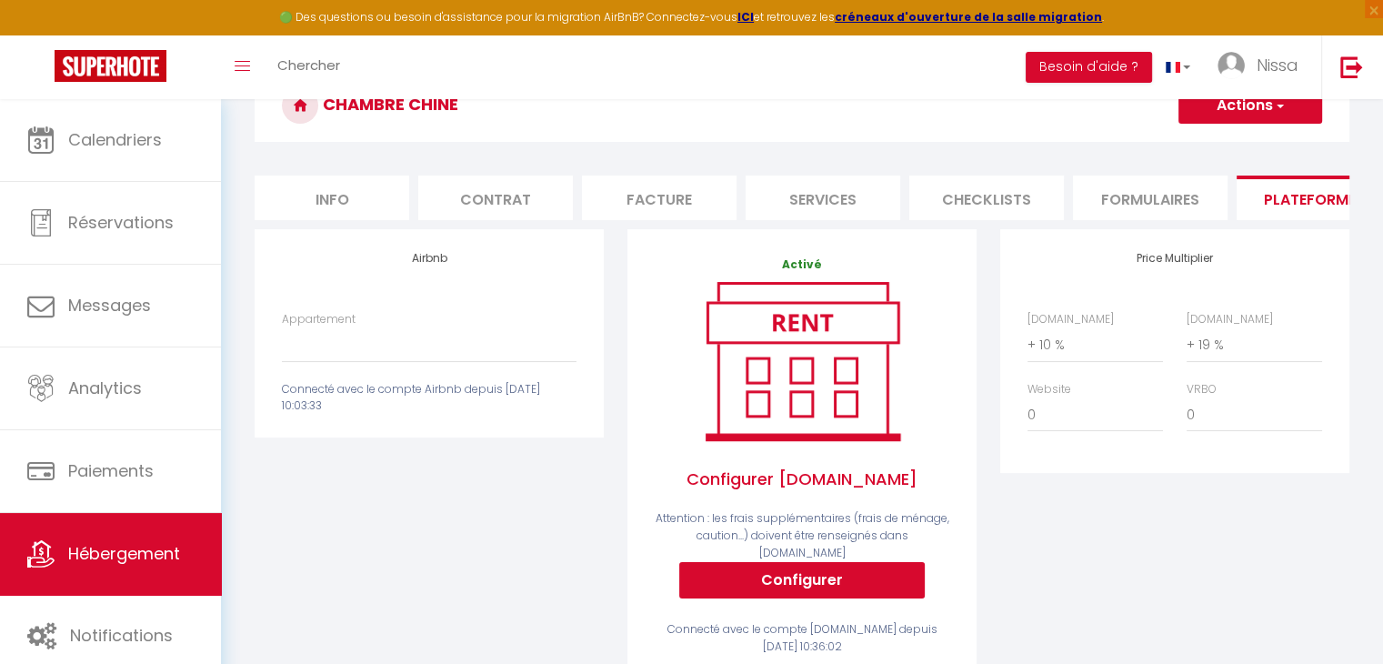
scroll to position [98, 0]
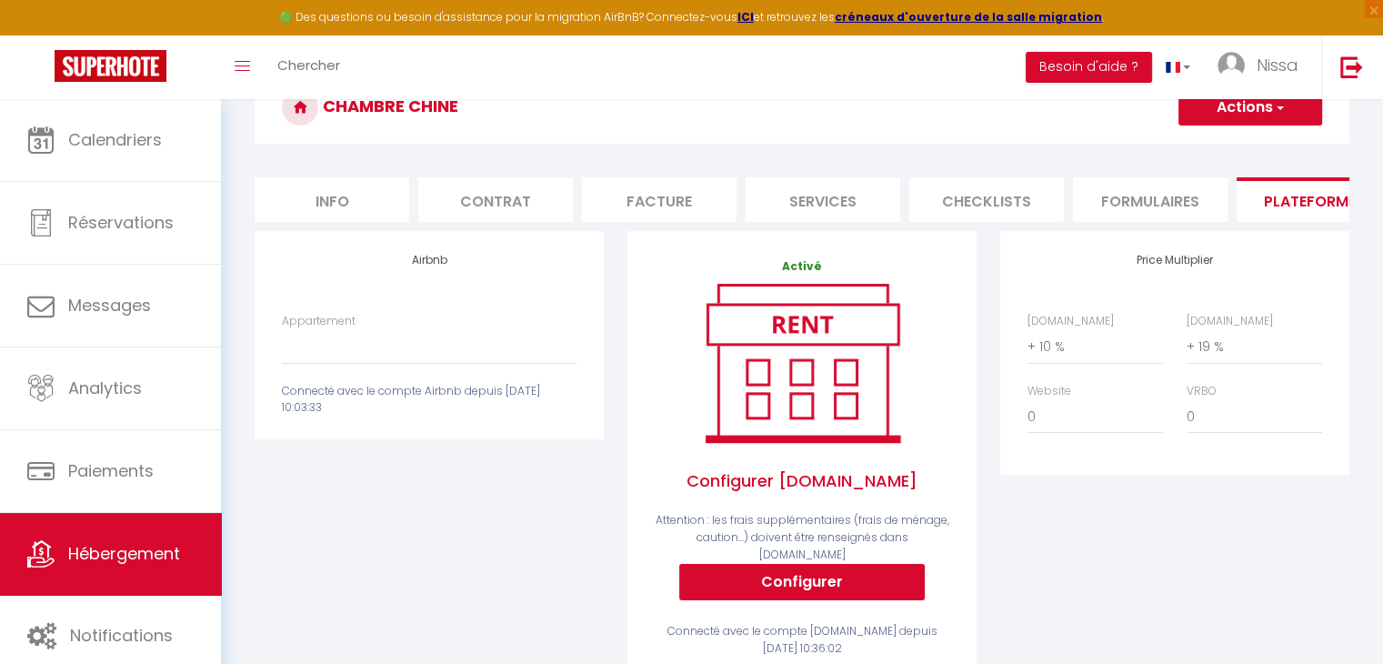
click at [340, 198] on li "Info" at bounding box center [332, 199] width 155 height 45
checkbox input "false"
checkbox input "true"
checkbox input "false"
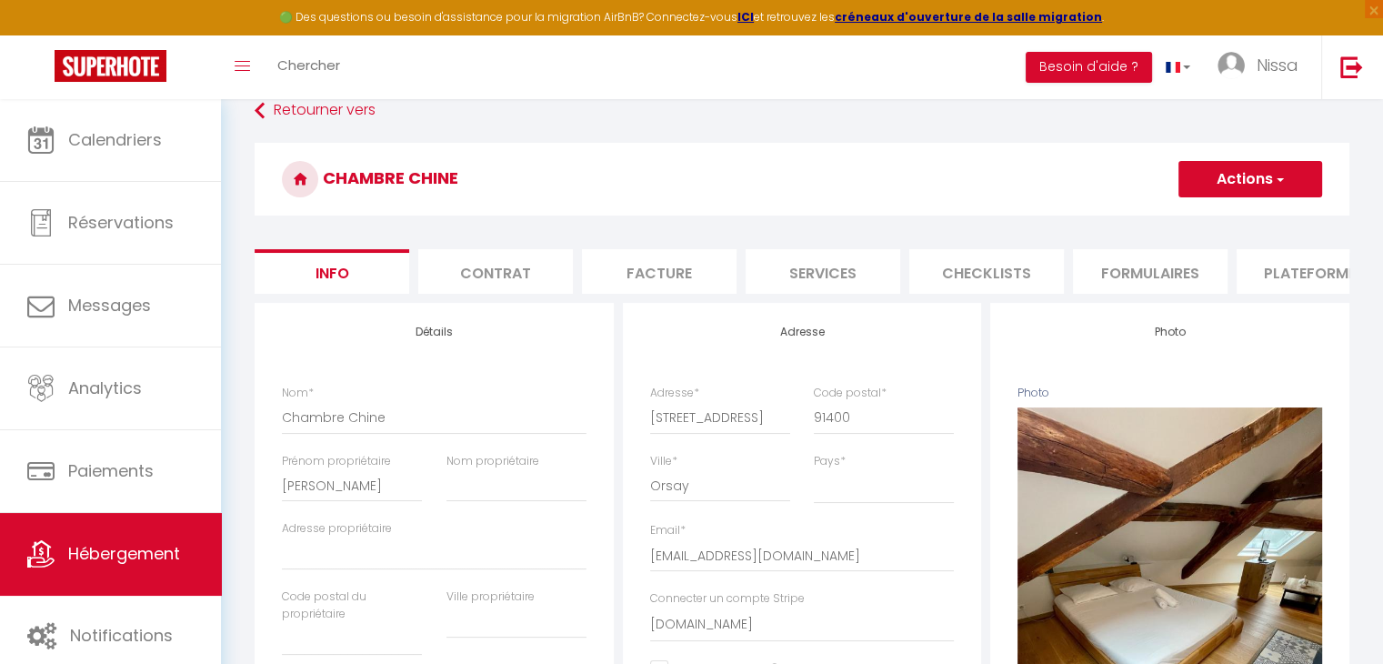
scroll to position [18, 0]
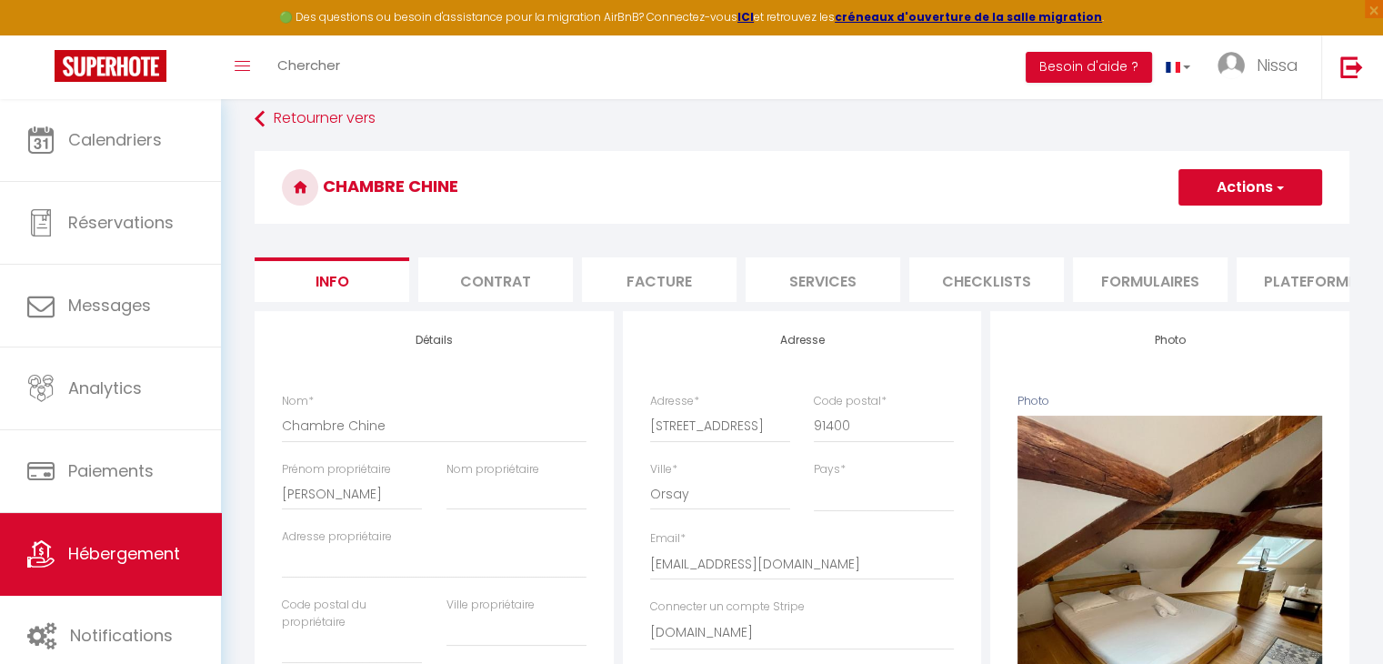
click at [1261, 190] on button "Actions" at bounding box center [1250, 187] width 144 height 36
click at [1058, 172] on h3 "Chambre Chine" at bounding box center [802, 187] width 1095 height 73
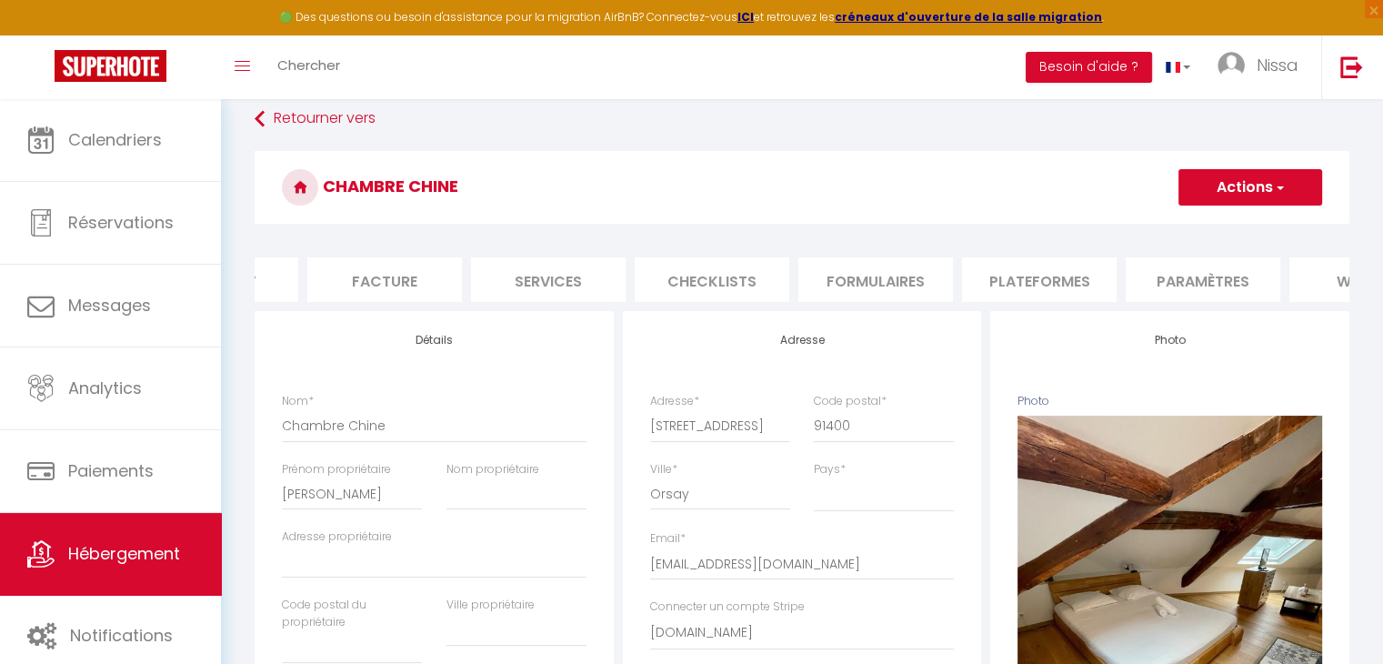
scroll to position [0, 277]
click at [1171, 282] on li "Paramètres" at bounding box center [1200, 279] width 155 height 45
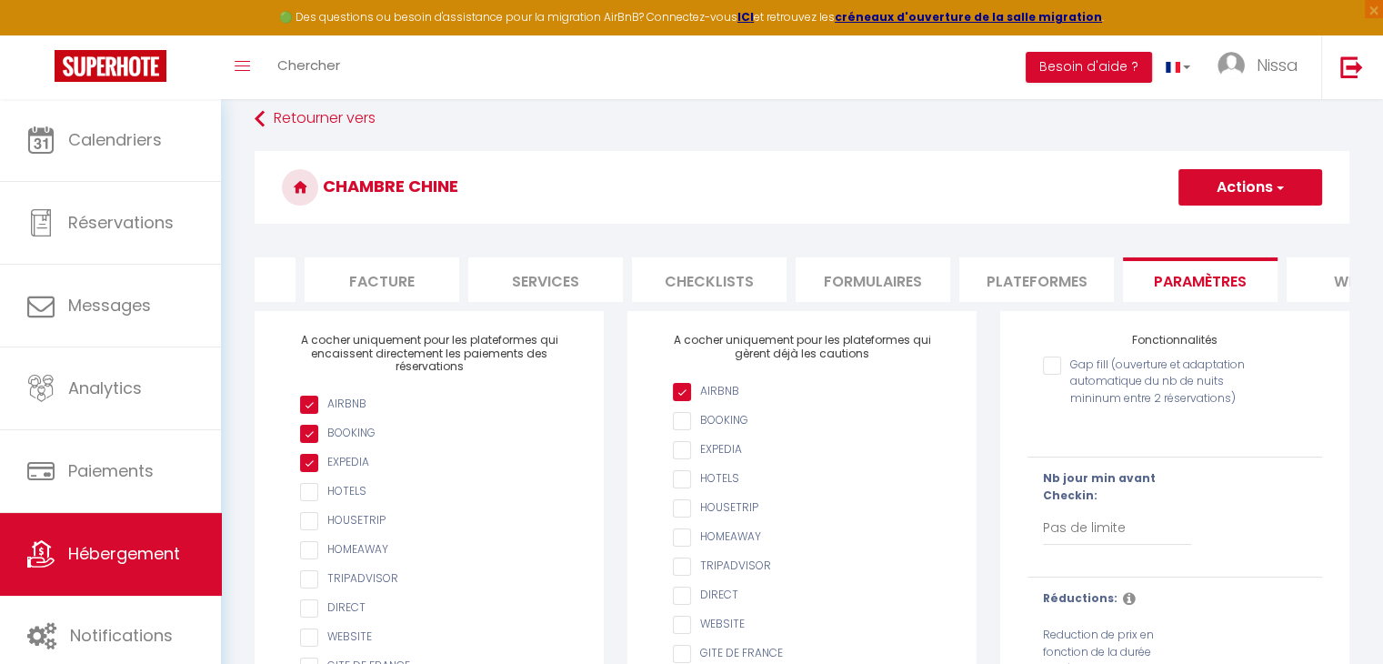
click at [1171, 282] on li "Paramètres" at bounding box center [1200, 279] width 155 height 45
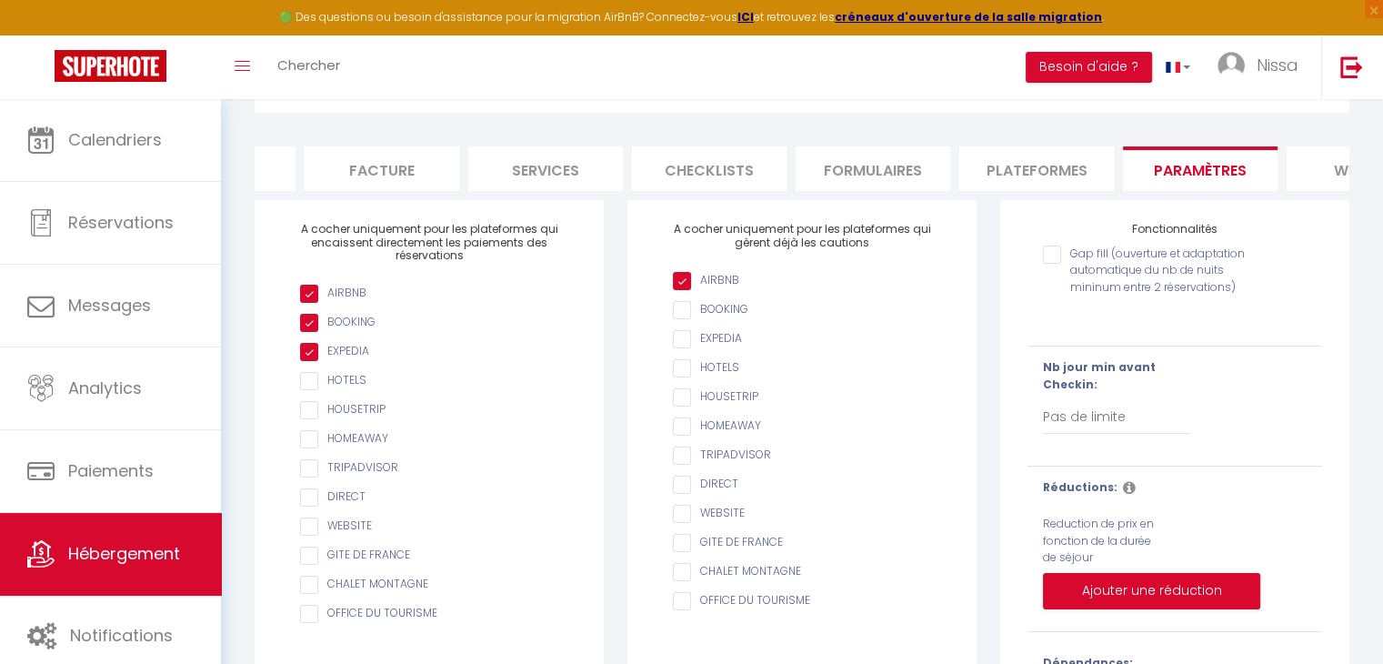
scroll to position [137, 0]
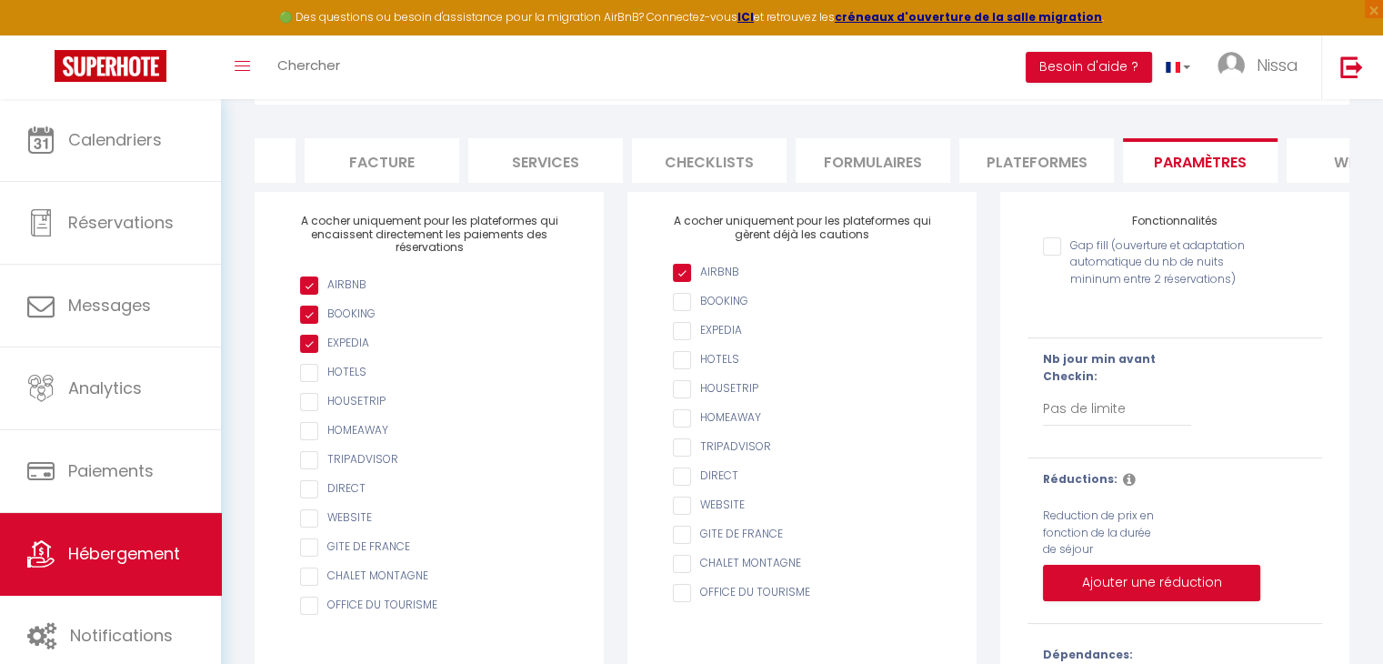
click at [306, 498] on input "checkbox" at bounding box center [438, 489] width 276 height 18
checkbox input "true"
click at [305, 527] on input "checkbox" at bounding box center [438, 518] width 276 height 18
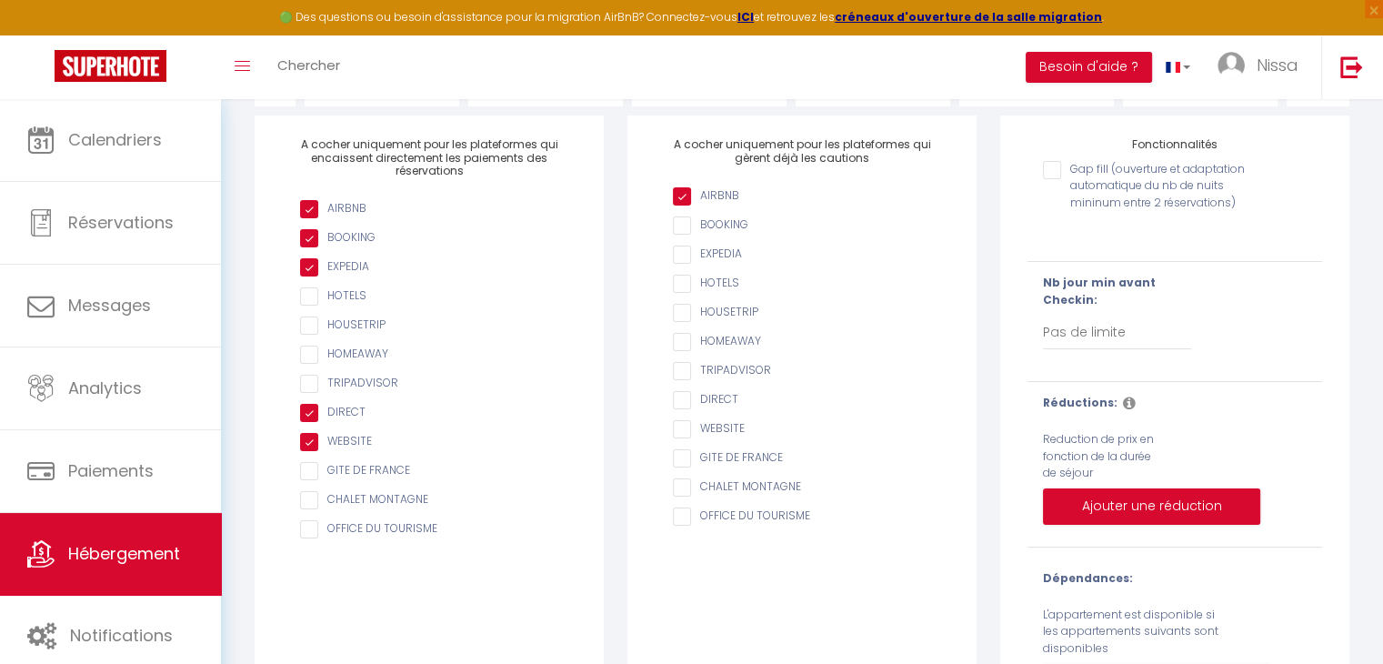
scroll to position [212, 0]
click at [314, 453] on input "checkbox" at bounding box center [438, 444] width 276 height 18
checkbox input "false"
click at [311, 424] on input "checkbox" at bounding box center [438, 414] width 276 height 18
checkbox input "false"
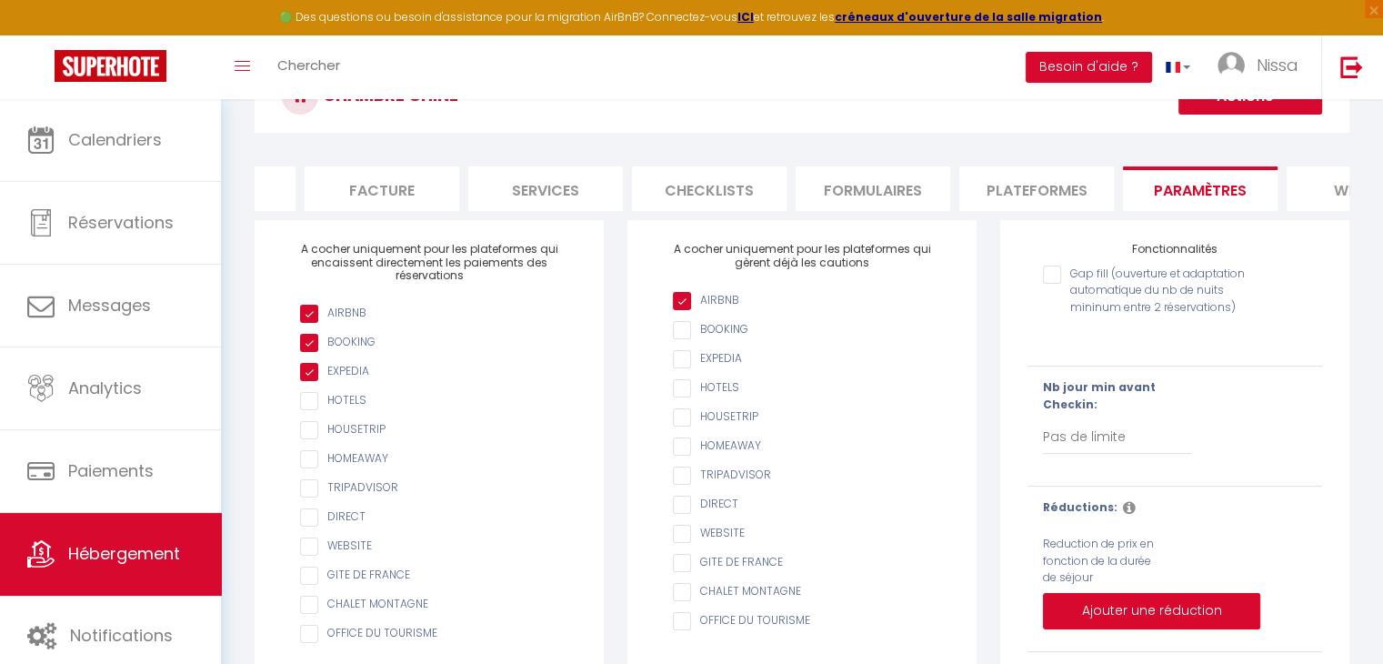
scroll to position [105, 0]
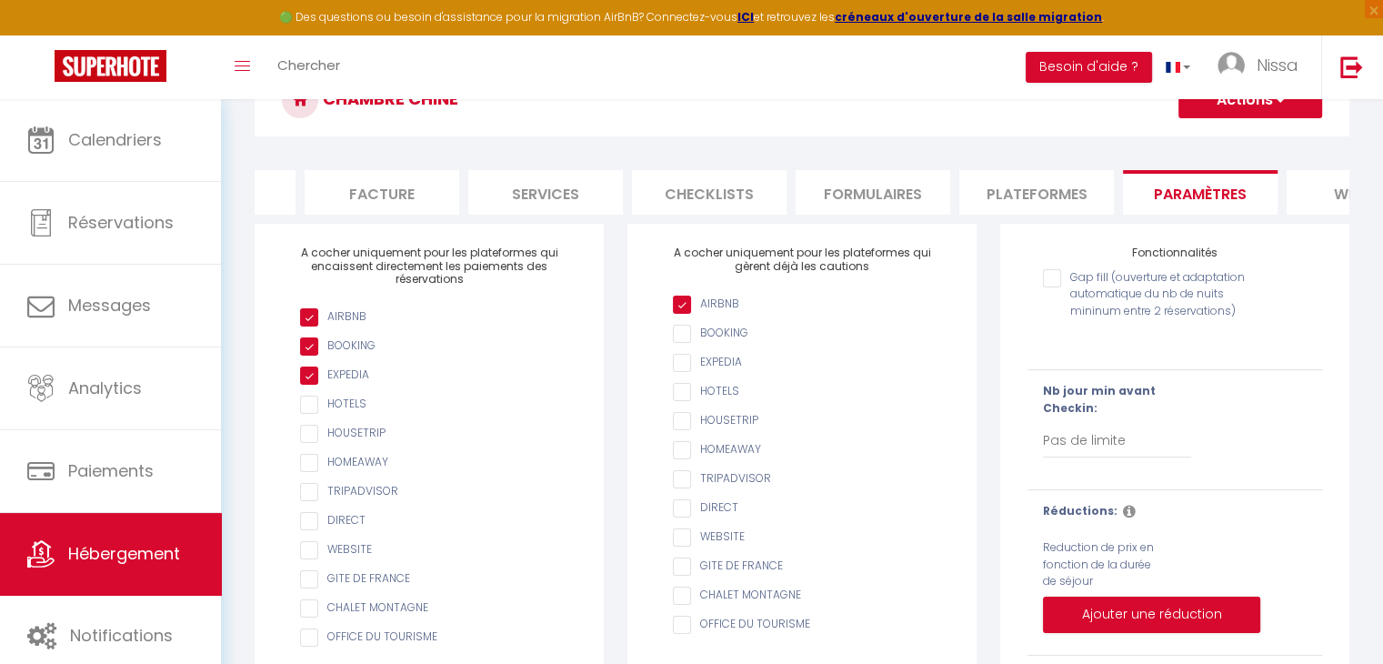
click at [705, 205] on li "Checklists" at bounding box center [709, 192] width 155 height 45
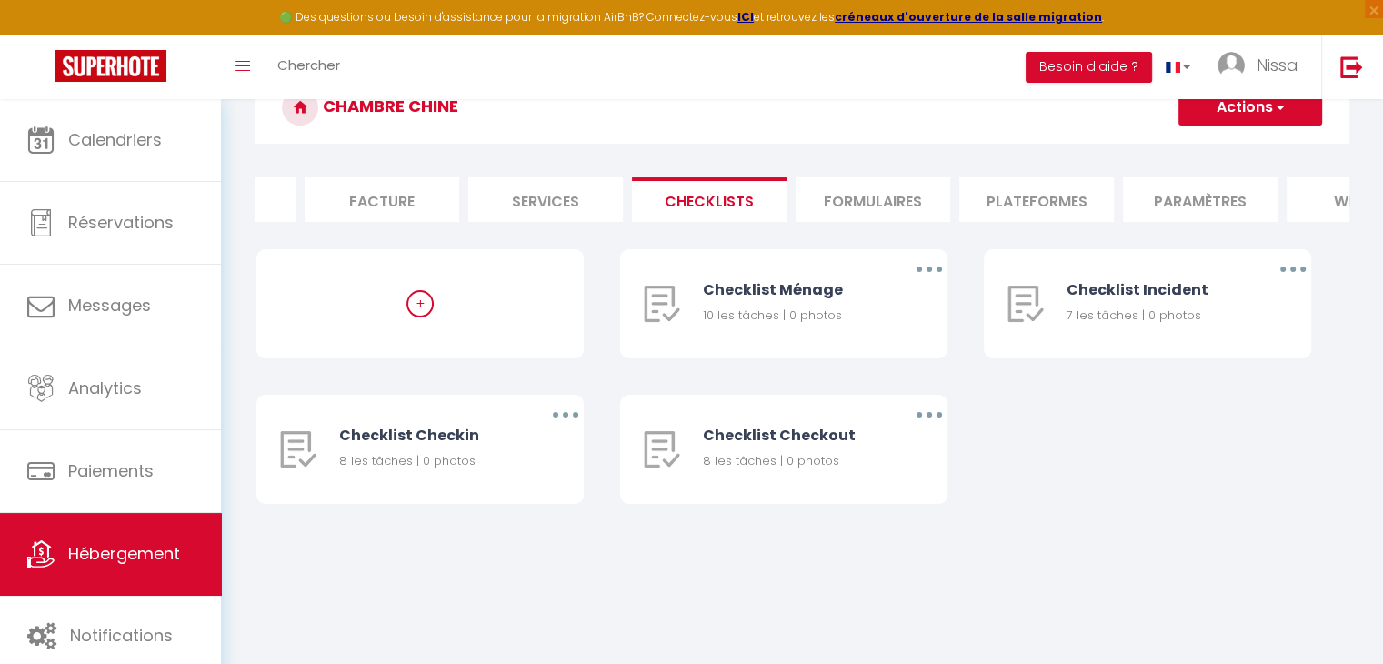
click at [896, 202] on li "Formulaires" at bounding box center [873, 199] width 155 height 45
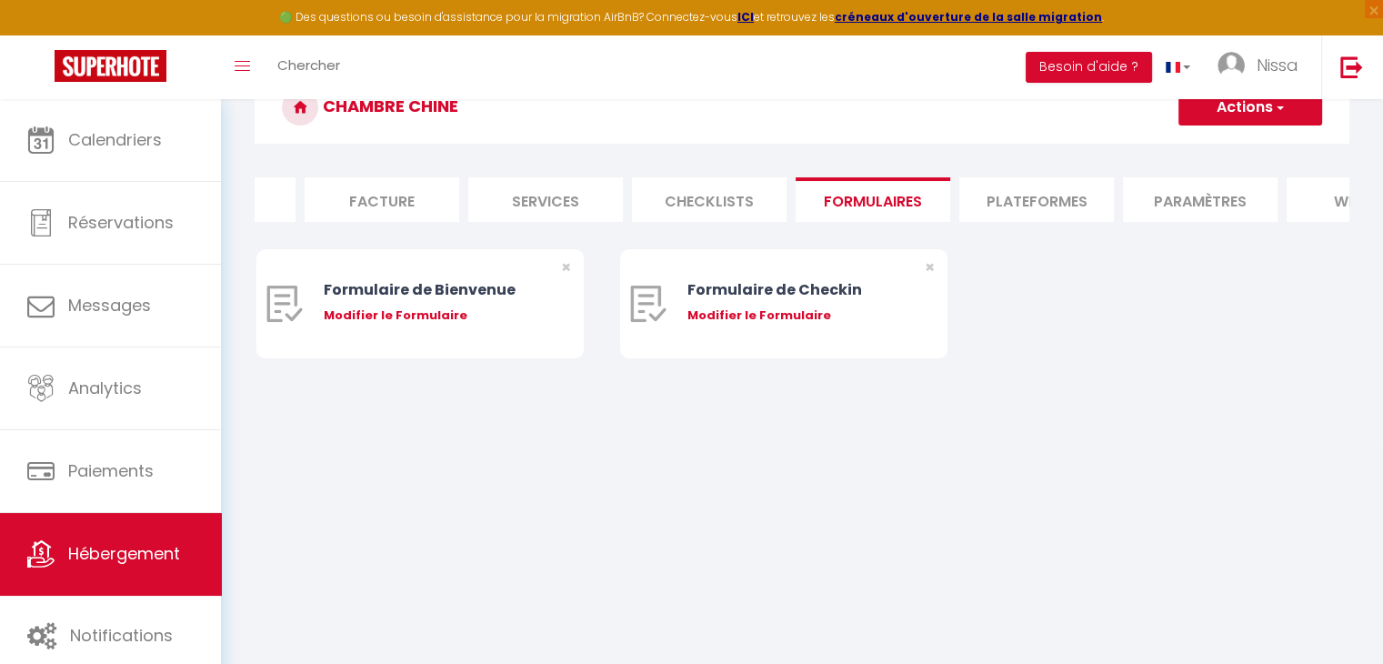
click at [1065, 196] on li "Plateformes" at bounding box center [1036, 199] width 155 height 45
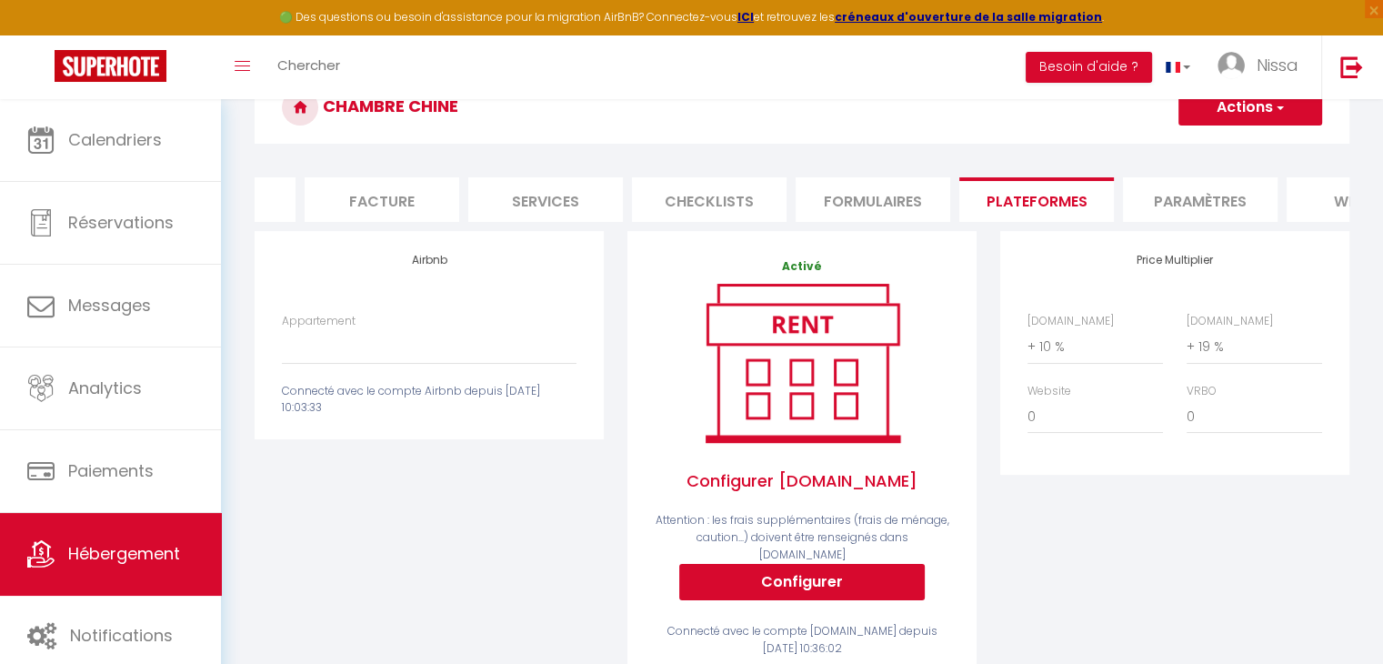
scroll to position [105, 0]
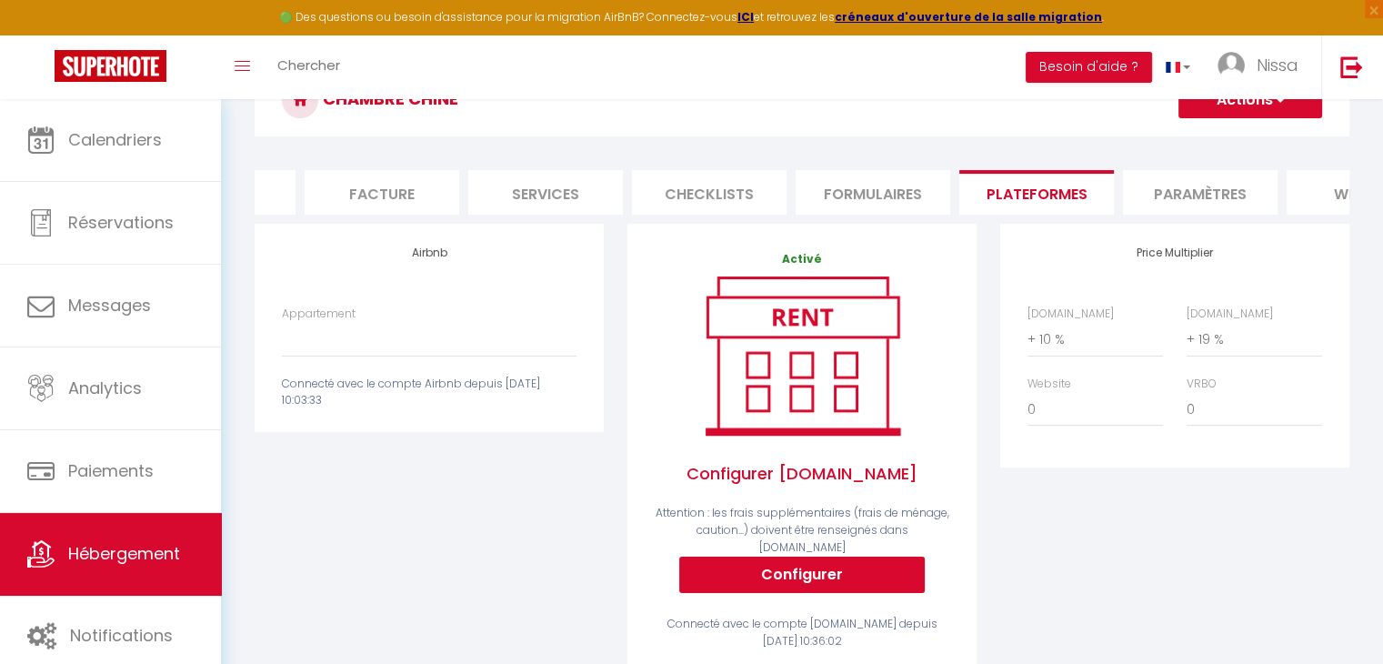
click at [833, 194] on li "Formulaires" at bounding box center [873, 192] width 155 height 45
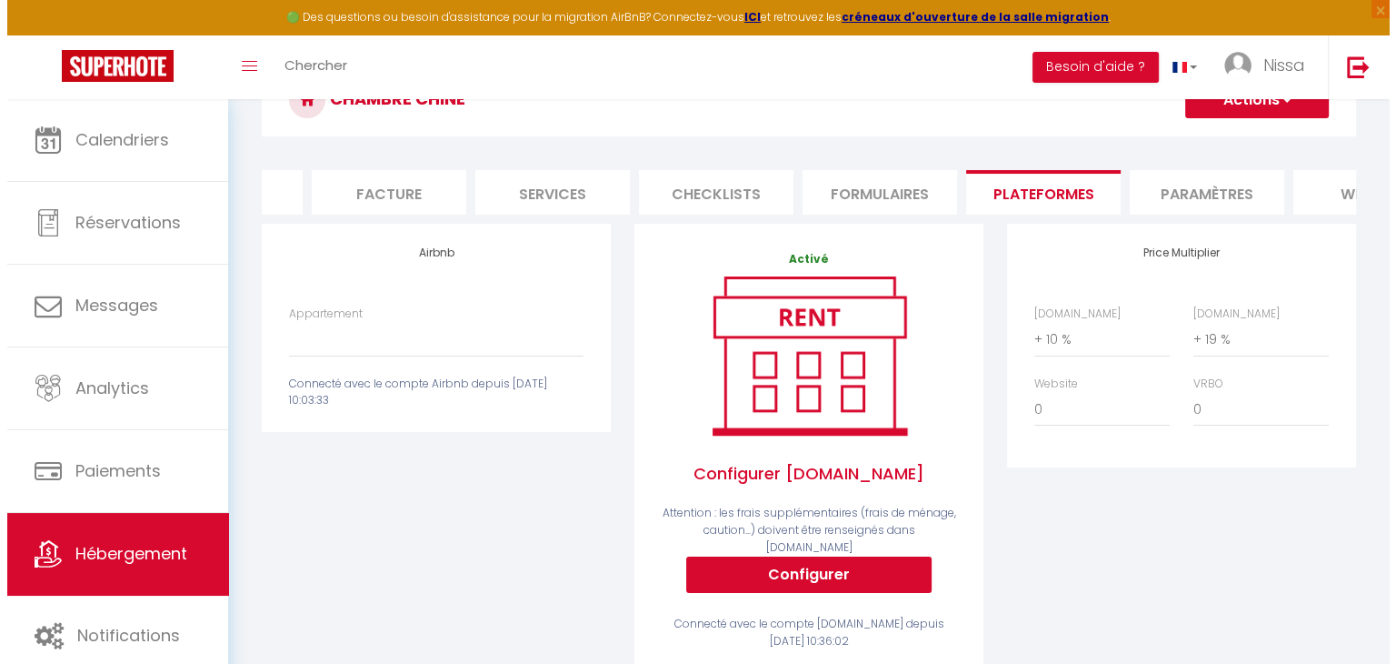
scroll to position [98, 0]
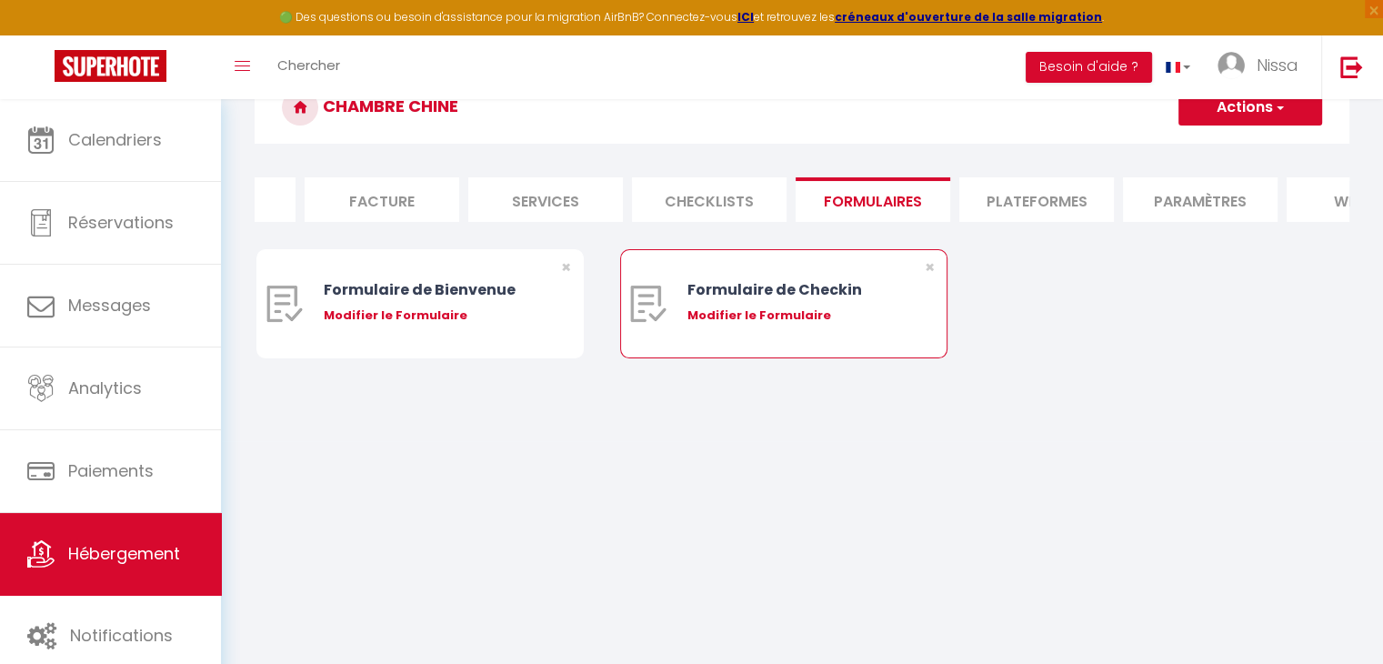
click at [817, 295] on div "Formulaire de Checkin" at bounding box center [797, 289] width 220 height 23
click at [788, 324] on div "Modifier le Formulaire" at bounding box center [797, 315] width 220 height 18
type input "Formulaire de Checkin"
type input "Afin de confirmer votre arrivée et recevoir la procédure d'accès à l'appartemen…"
select select "[object Object]"
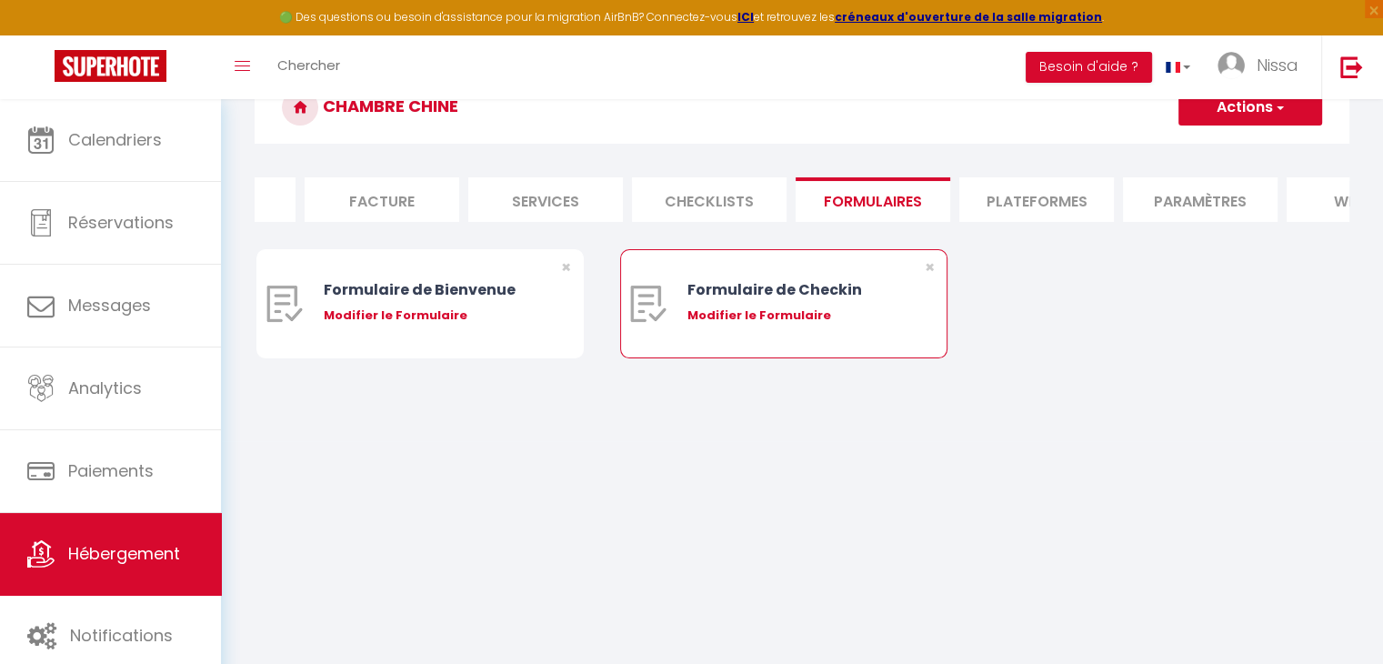
radio input "true"
type input "[URL][DOMAIN_NAME]"
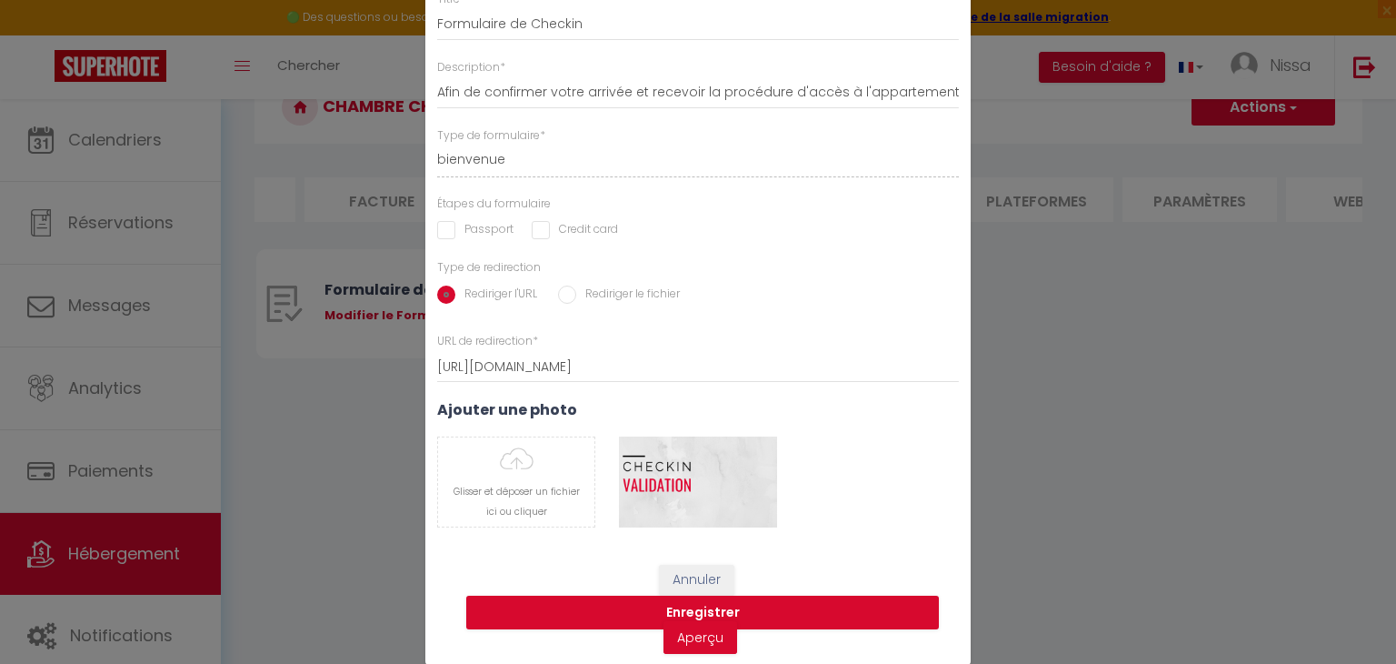
scroll to position [0, 0]
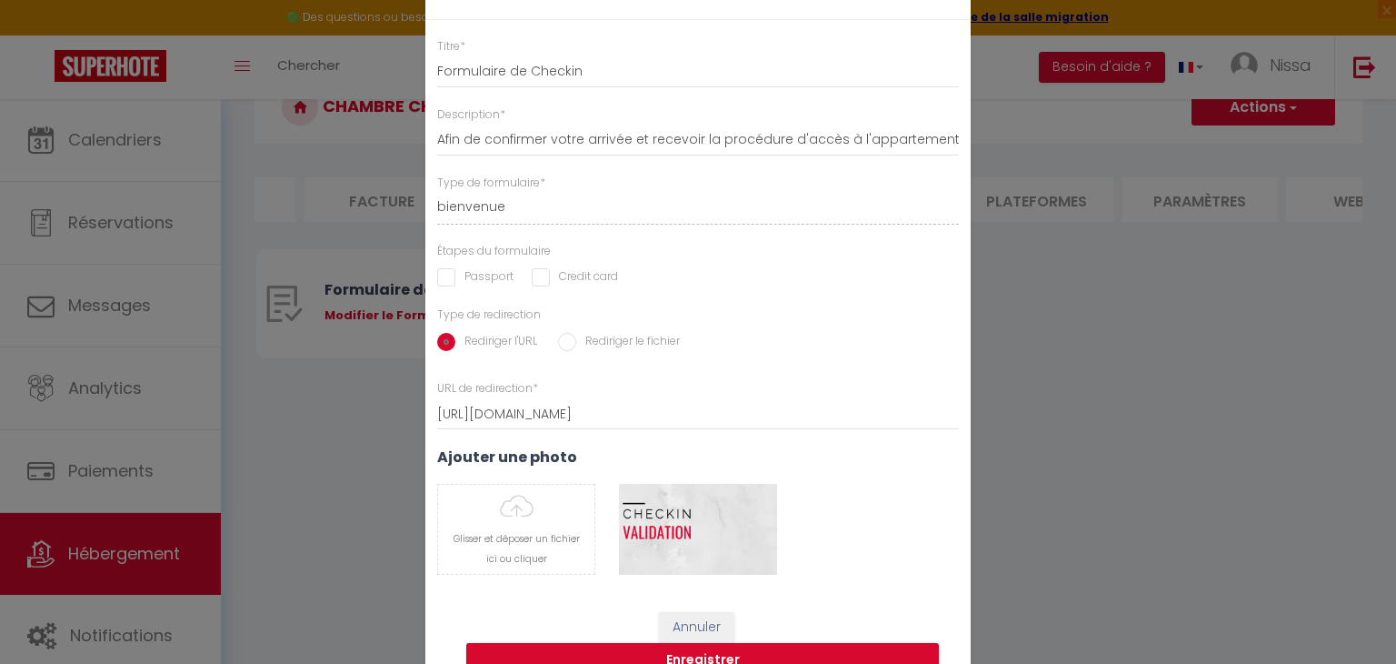
click at [1066, 320] on div "Modifier le Formulaire × Titre * Formulaire de Checkin Description * Afin de co…" at bounding box center [698, 332] width 1396 height 664
click at [233, 117] on div "Modifier le Formulaire × Titre * Formulaire de Checkin Description * Afin de co…" at bounding box center [698, 332] width 1396 height 664
click at [165, 140] on div "Modifier le Formulaire × Titre * Formulaire de Checkin Description * Afin de co…" at bounding box center [698, 332] width 1396 height 664
click at [135, 147] on div "Modifier le Formulaire × Titre * Formulaire de Checkin Description * Afin de co…" at bounding box center [698, 332] width 1396 height 664
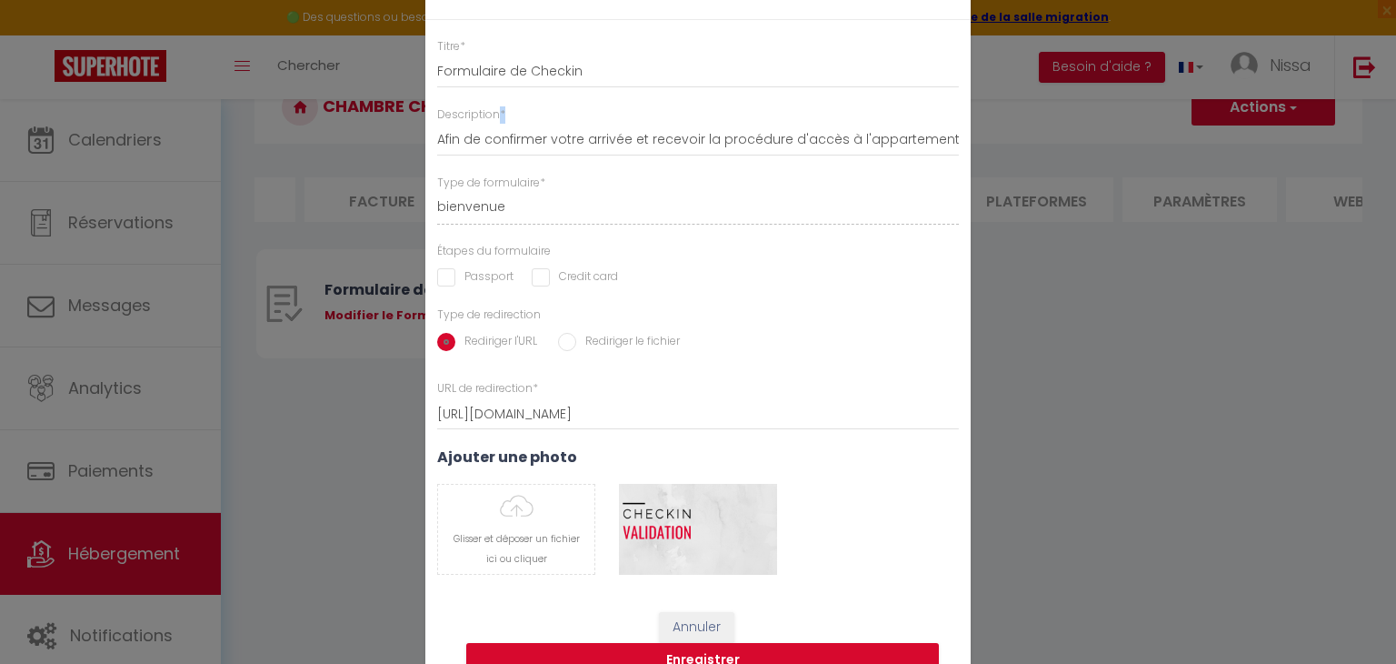
scroll to position [47, 0]
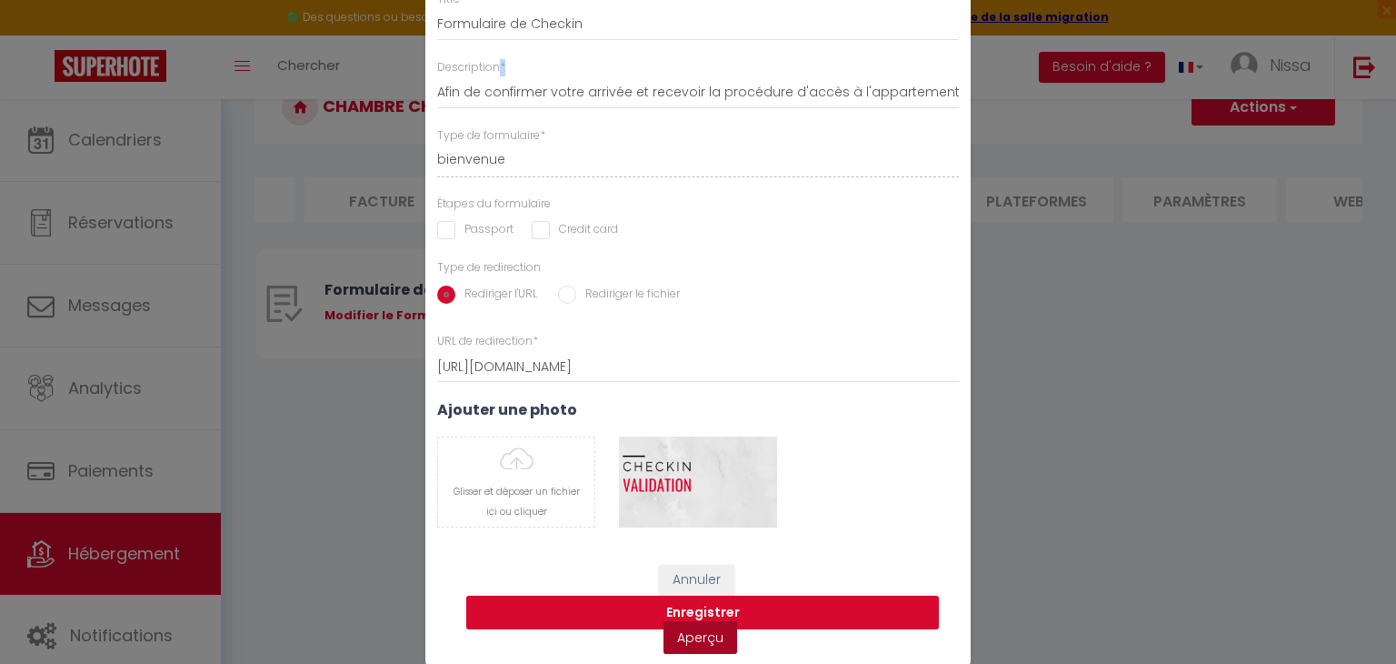
click at [690, 636] on link "Aperçu" at bounding box center [701, 637] width 74 height 33
click at [295, 151] on div "Modifier le Formulaire × Titre * Formulaire de Checkin Description * Afin de co…" at bounding box center [698, 332] width 1396 height 664
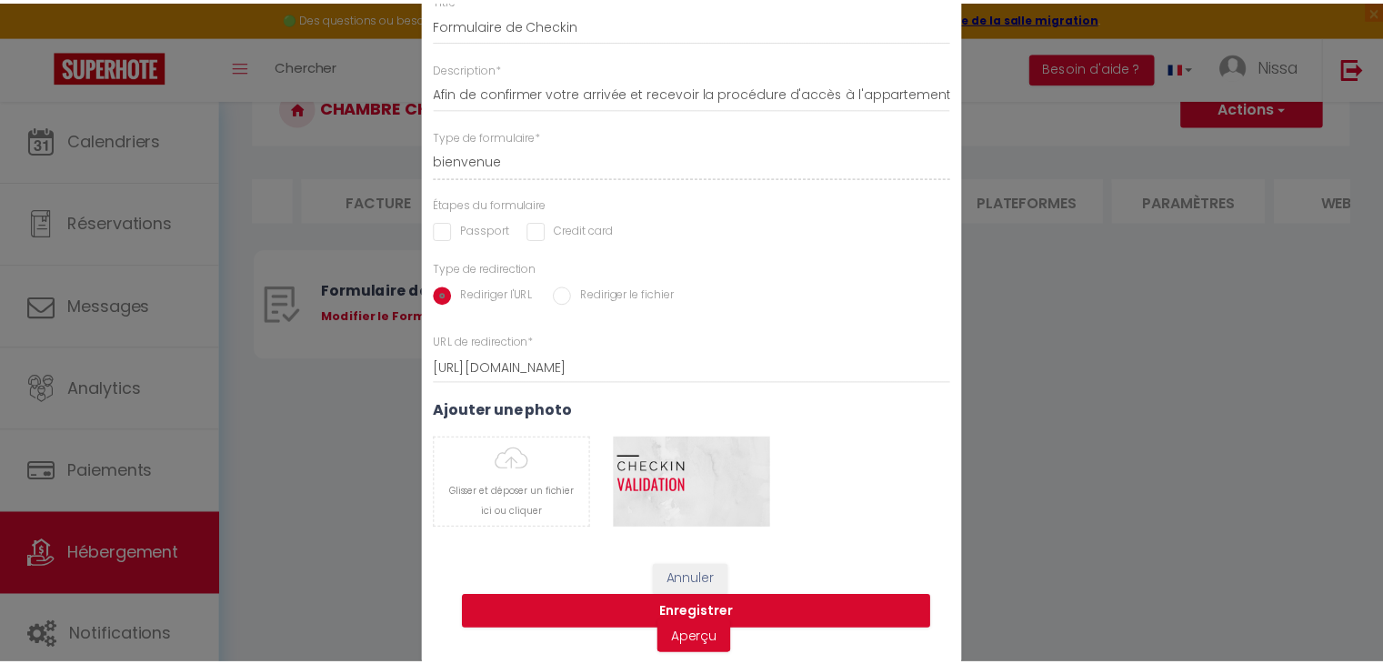
scroll to position [0, 0]
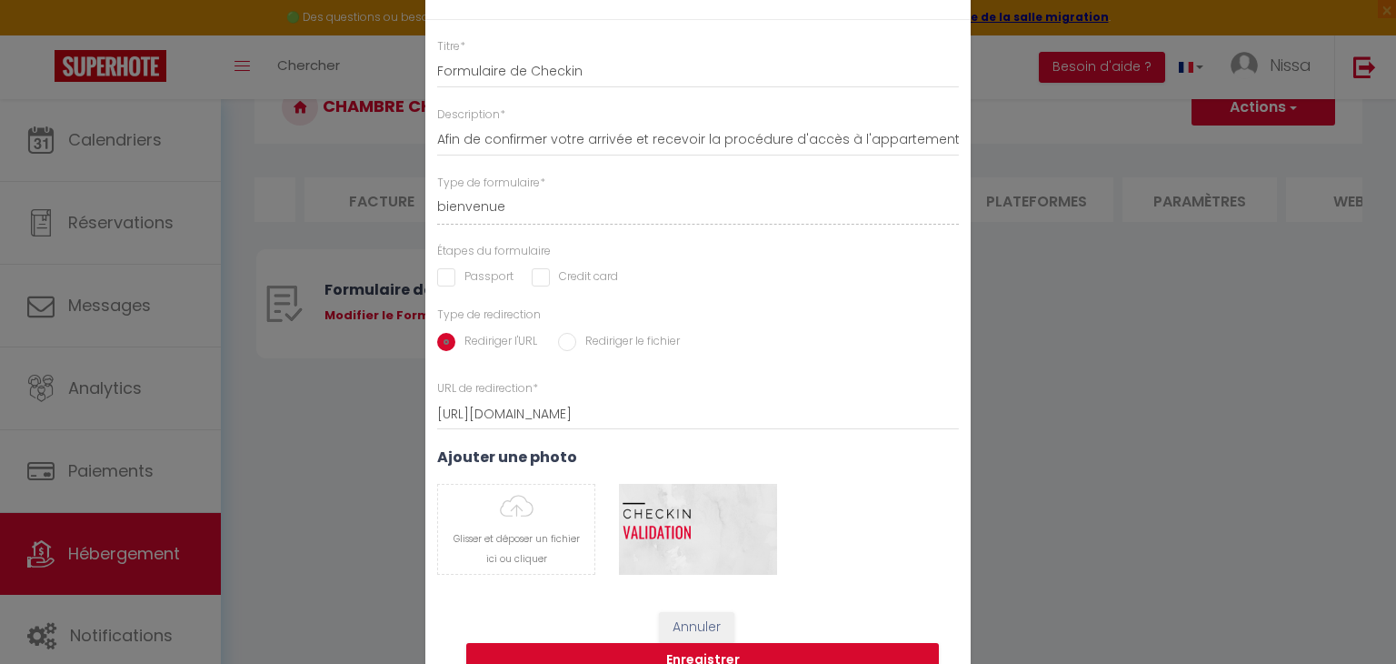
click at [1091, 310] on div "Modifier le Formulaire × Titre * Formulaire de Checkin Description * Afin de co…" at bounding box center [698, 332] width 1396 height 664
click at [673, 622] on button "Annuler" at bounding box center [696, 627] width 75 height 31
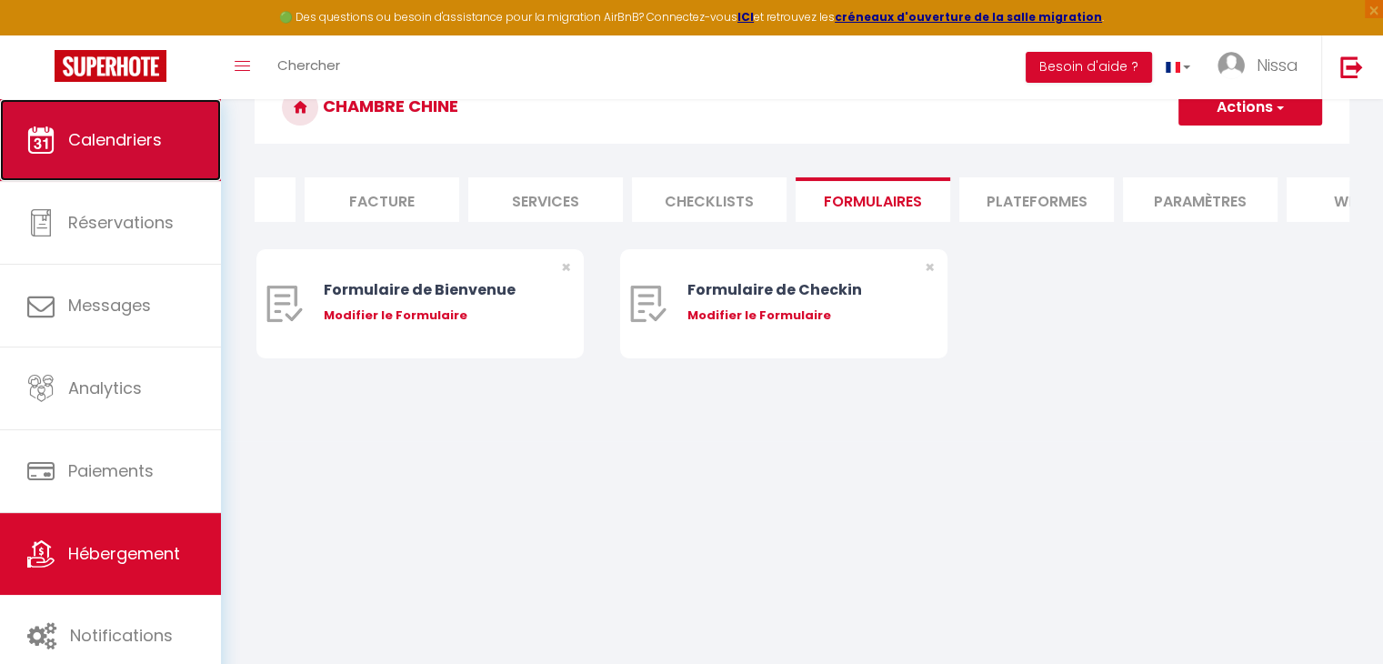
click at [155, 128] on span "Calendriers" at bounding box center [115, 139] width 94 height 23
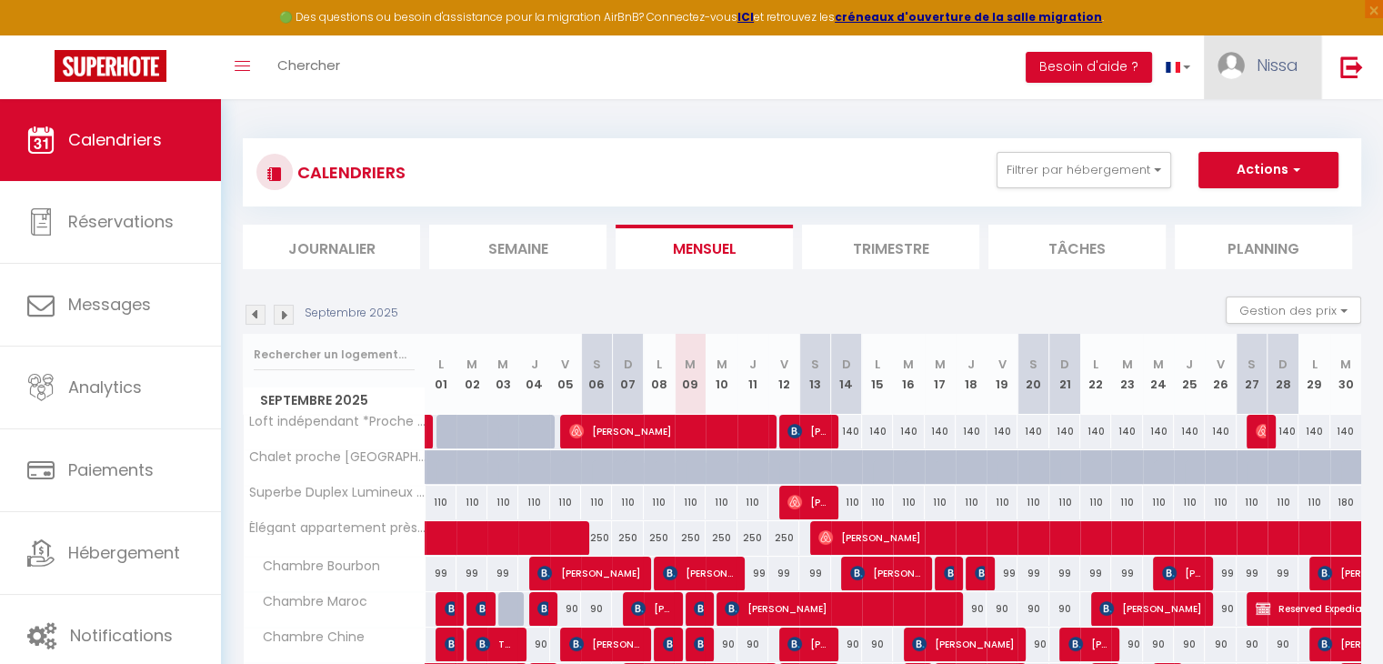
click at [1286, 68] on span "Nissa" at bounding box center [1277, 65] width 42 height 23
click at [1251, 125] on link "Paramètres" at bounding box center [1248, 126] width 135 height 31
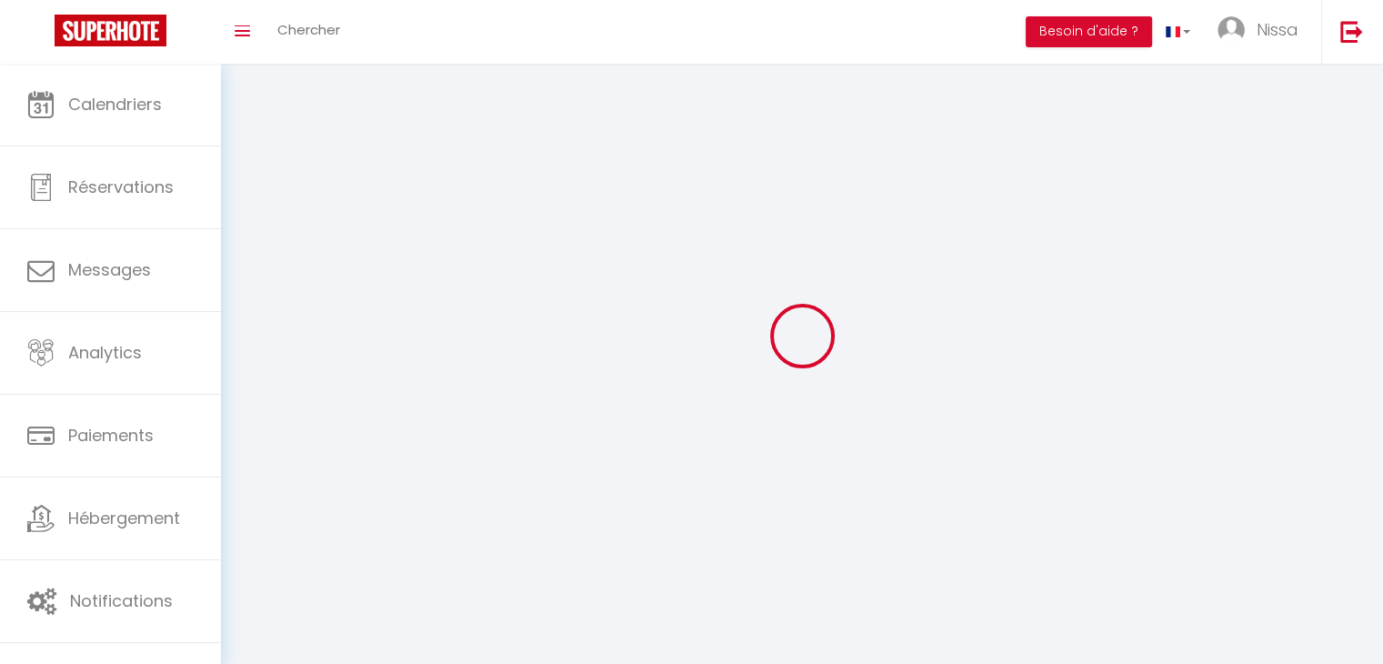
type input "Nissa"
type input "Ridane"
type input "0659587802"
type input "4 ter de la plesse"
type input "91140"
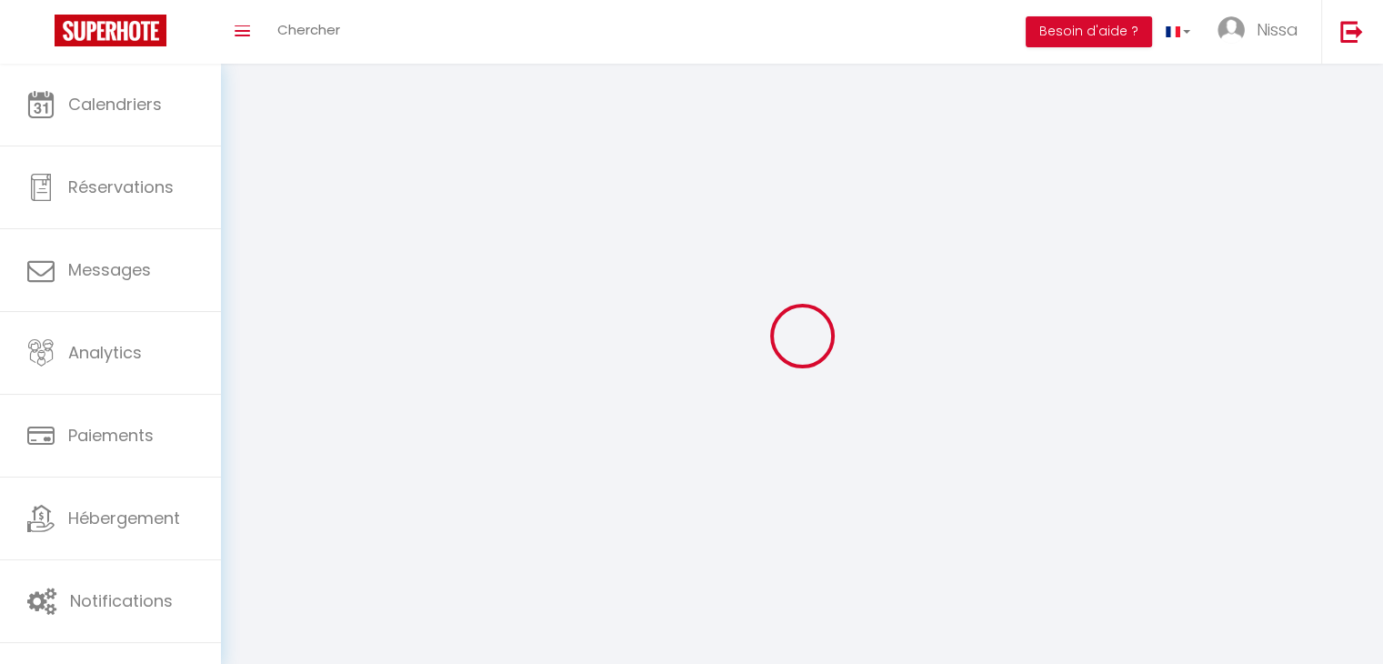
type input "Villebon"
type input "P769xoYqvxsijuEKp4RXEZ6KW"
type input "kU3hO8TsCe6HwsjfyjJIutbwd"
select select "28"
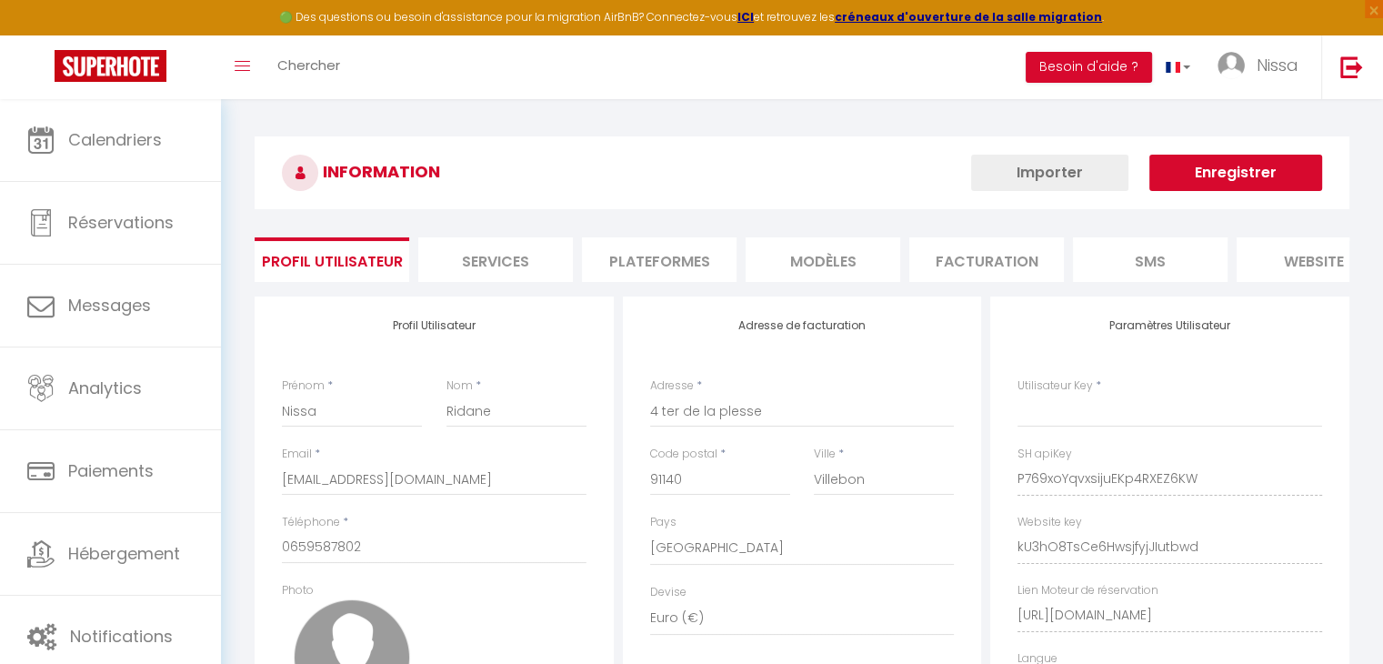
type input "P769xoYqvxsijuEKp4RXEZ6KW"
type input "kU3hO8TsCe6HwsjfyjJIutbwd"
type input "[URL][DOMAIN_NAME]"
select select "fr"
click at [637, 259] on li "Plateformes" at bounding box center [659, 259] width 155 height 45
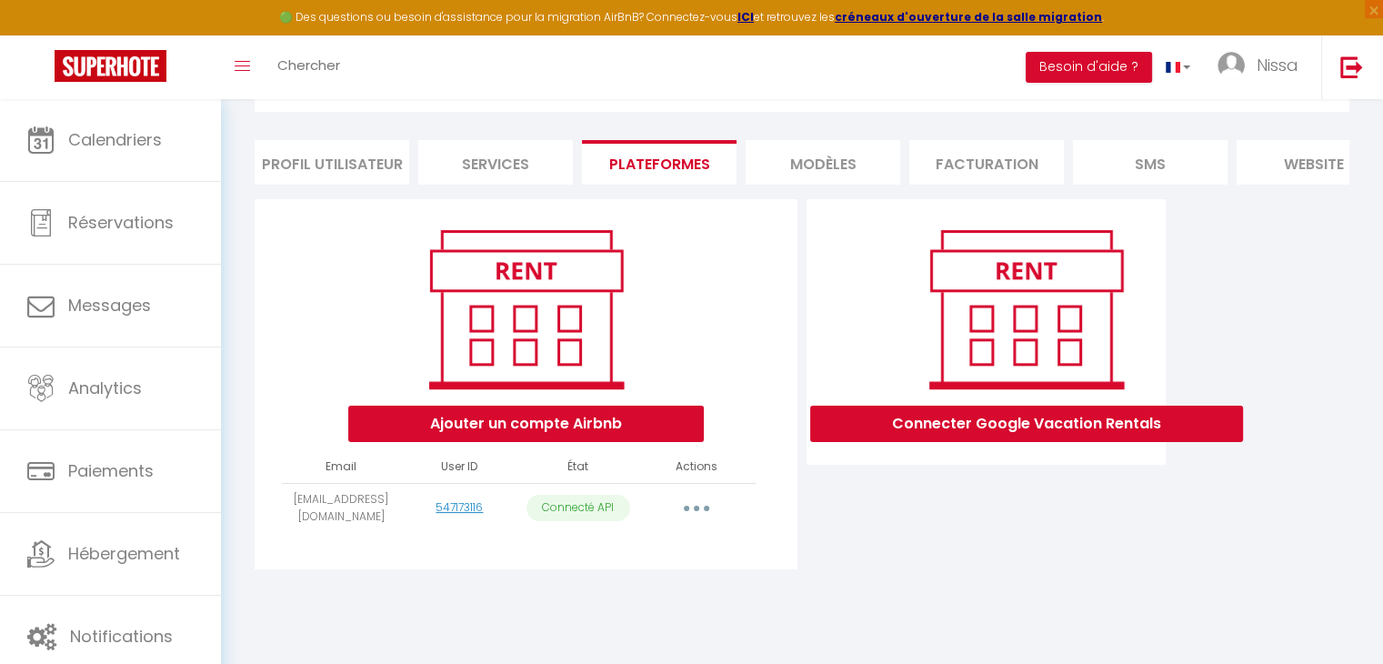
scroll to position [98, 0]
click at [632, 436] on button "Ajouter un compte Airbnb" at bounding box center [525, 423] width 355 height 36
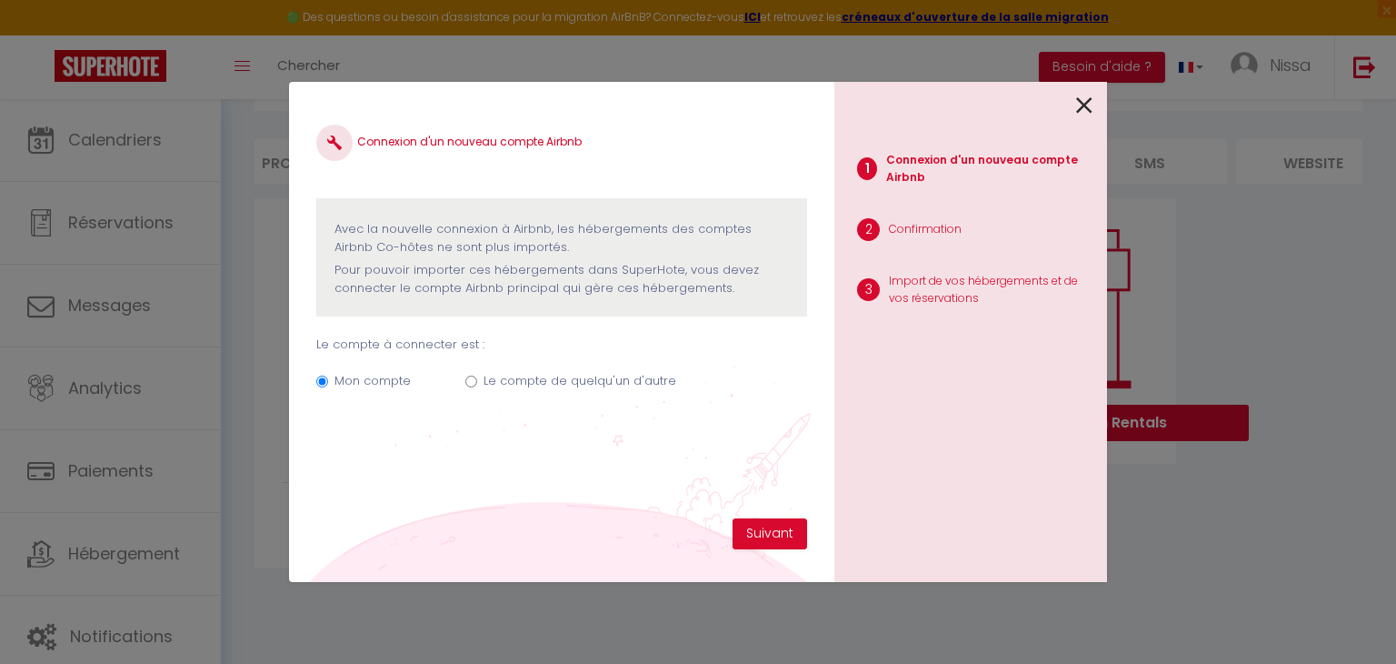
click at [469, 378] on input "Le compte de quelqu'un d'autre" at bounding box center [471, 381] width 12 height 12
radio input "true"
radio input "false"
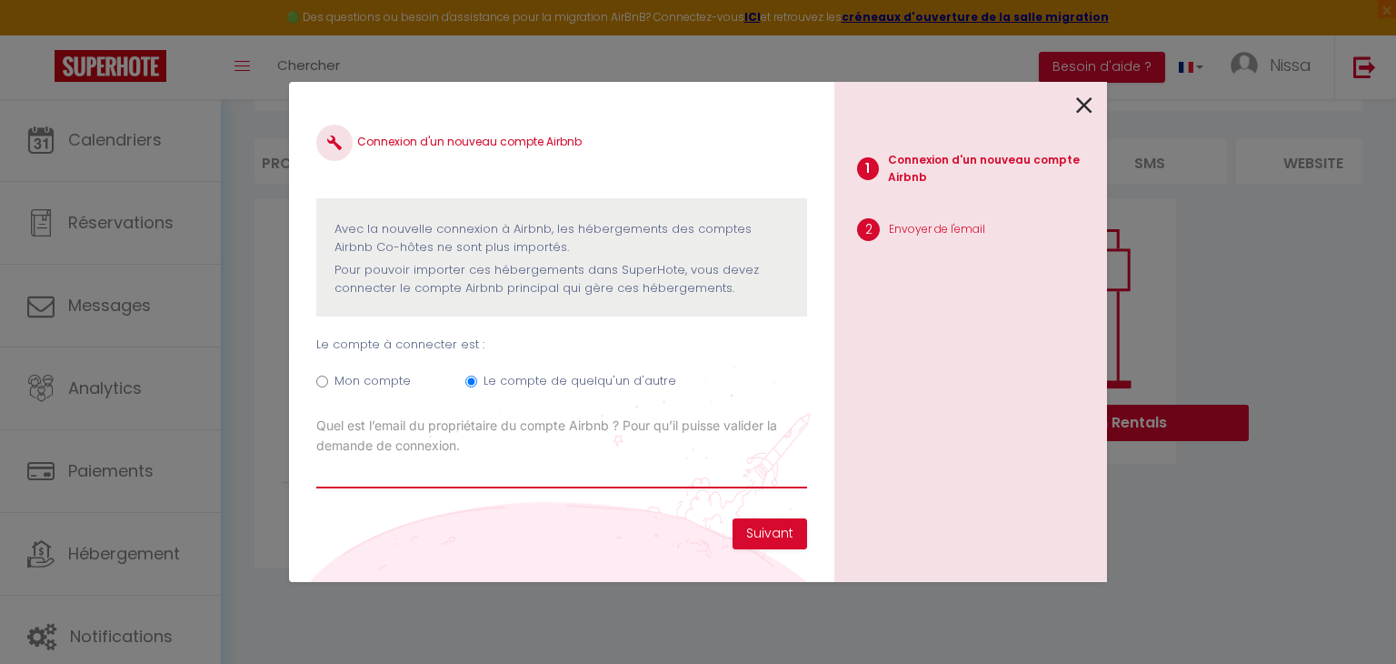
click at [604, 470] on input "Email connexion Airbnb" at bounding box center [561, 471] width 491 height 33
click at [369, 510] on div "Connexion d'un nouveau compte Airbnb Avec la nouvelle connexion à [GEOGRAPHIC_D…" at bounding box center [561, 313] width 491 height 409
click at [356, 475] on input "Email connexion Airbnb" at bounding box center [561, 471] width 491 height 33
type input "o"
type input "[EMAIL_ADDRESS][DOMAIN_NAME]"
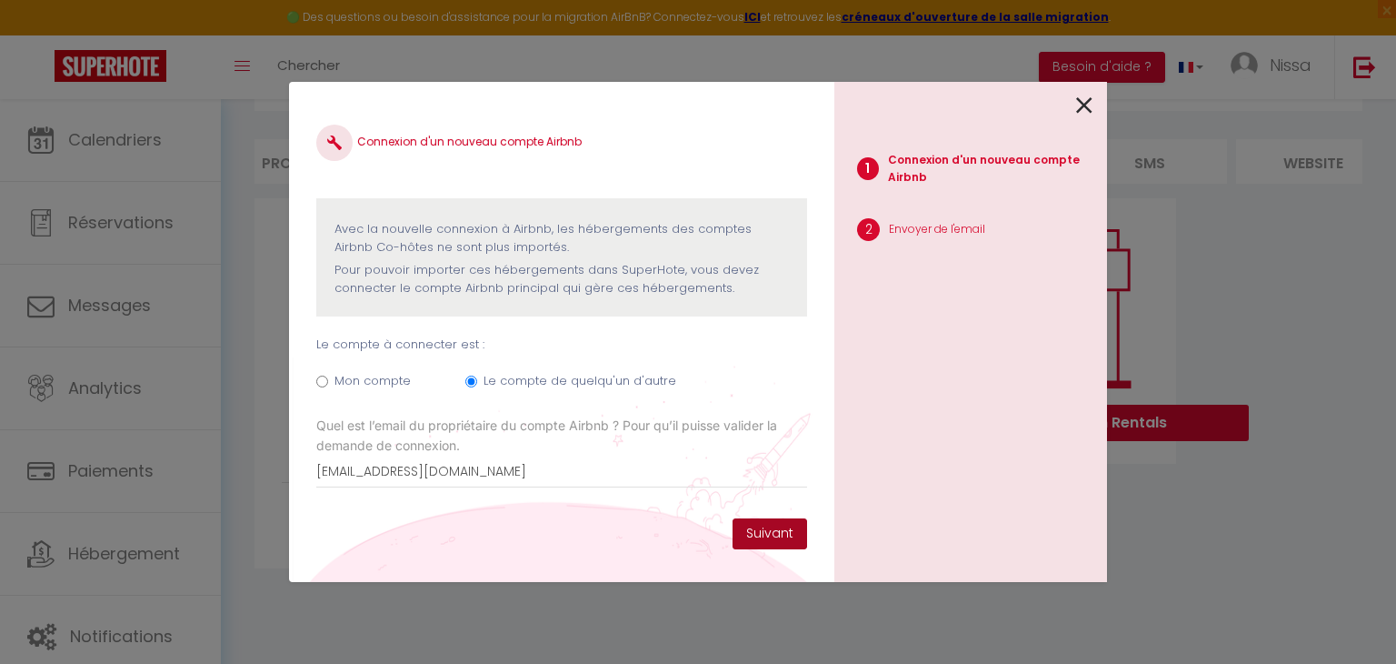
click at [753, 528] on button "Suivant" at bounding box center [770, 533] width 75 height 31
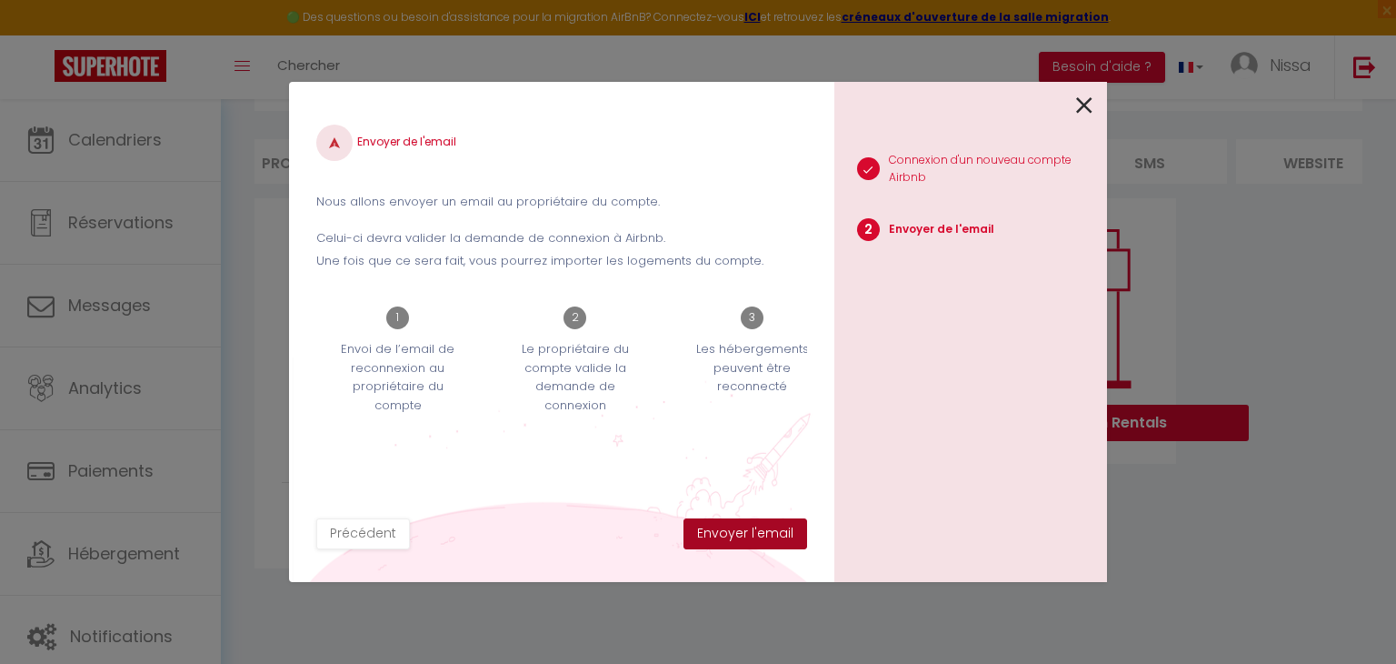
click at [756, 532] on button "Envoyer l'email" at bounding box center [746, 533] width 124 height 31
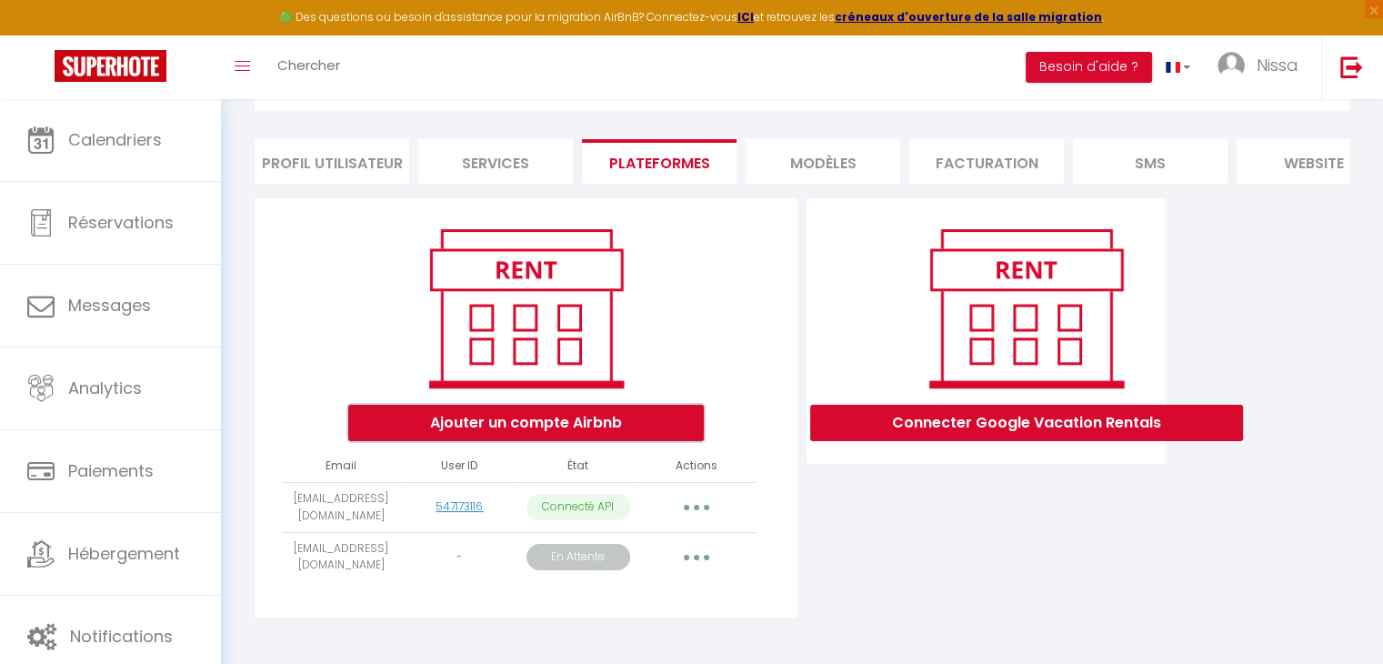
click at [571, 435] on button "Ajouter un compte Airbnb" at bounding box center [525, 423] width 355 height 36
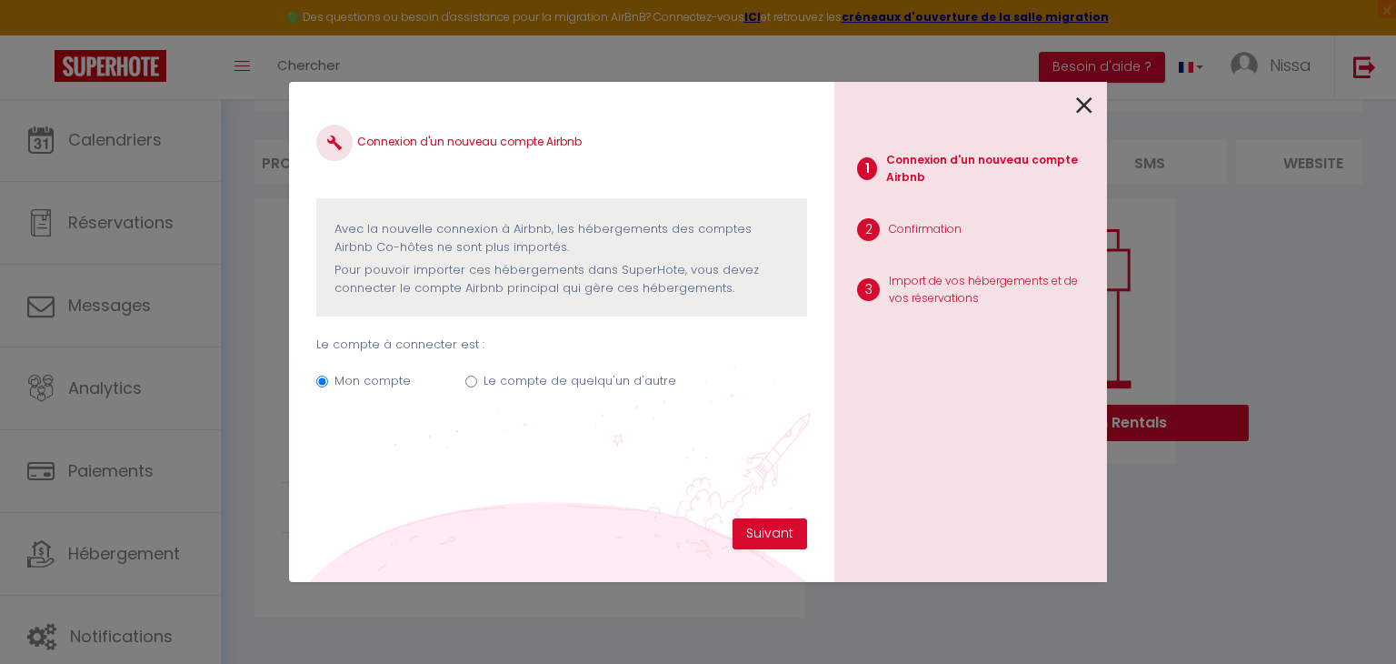
click at [469, 379] on input "Le compte de quelqu'un d'autre" at bounding box center [471, 381] width 12 height 12
radio input "true"
radio input "false"
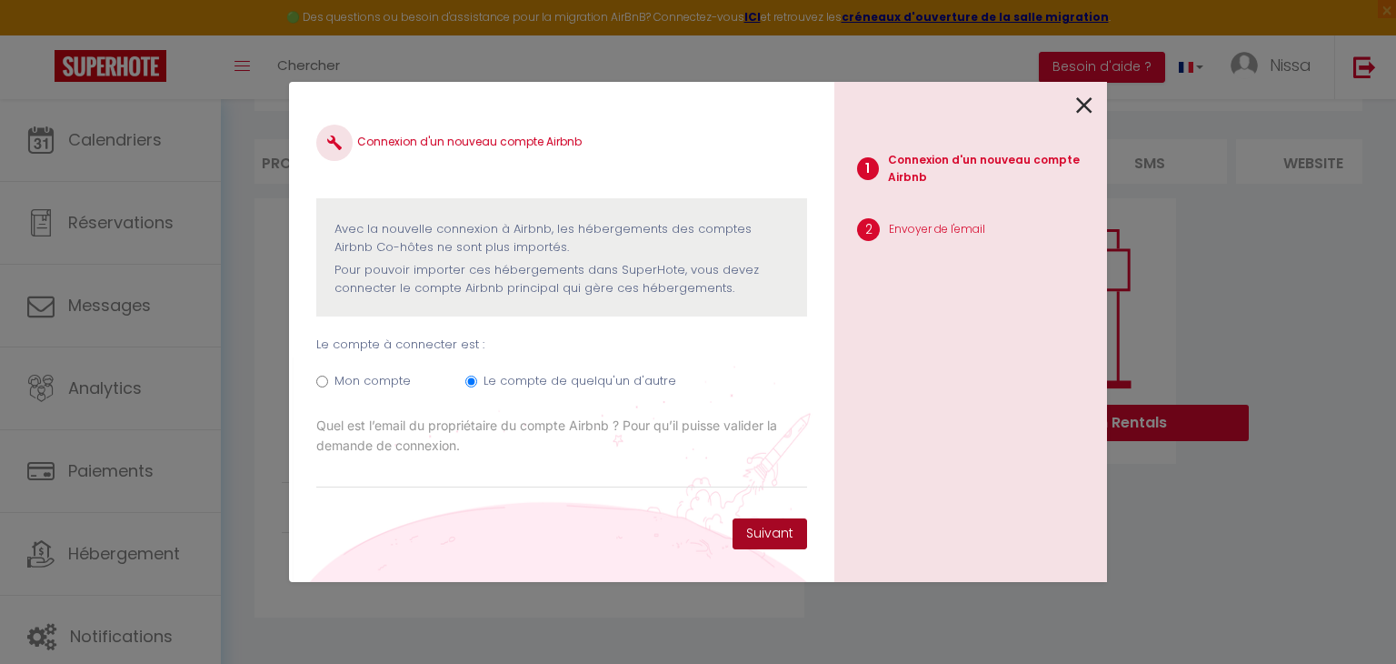
click at [735, 529] on button "Suivant" at bounding box center [770, 533] width 75 height 31
type input "[EMAIL_ADDRESS][DOMAIN_NAME]"
click at [767, 536] on button "Suivant" at bounding box center [770, 533] width 75 height 31
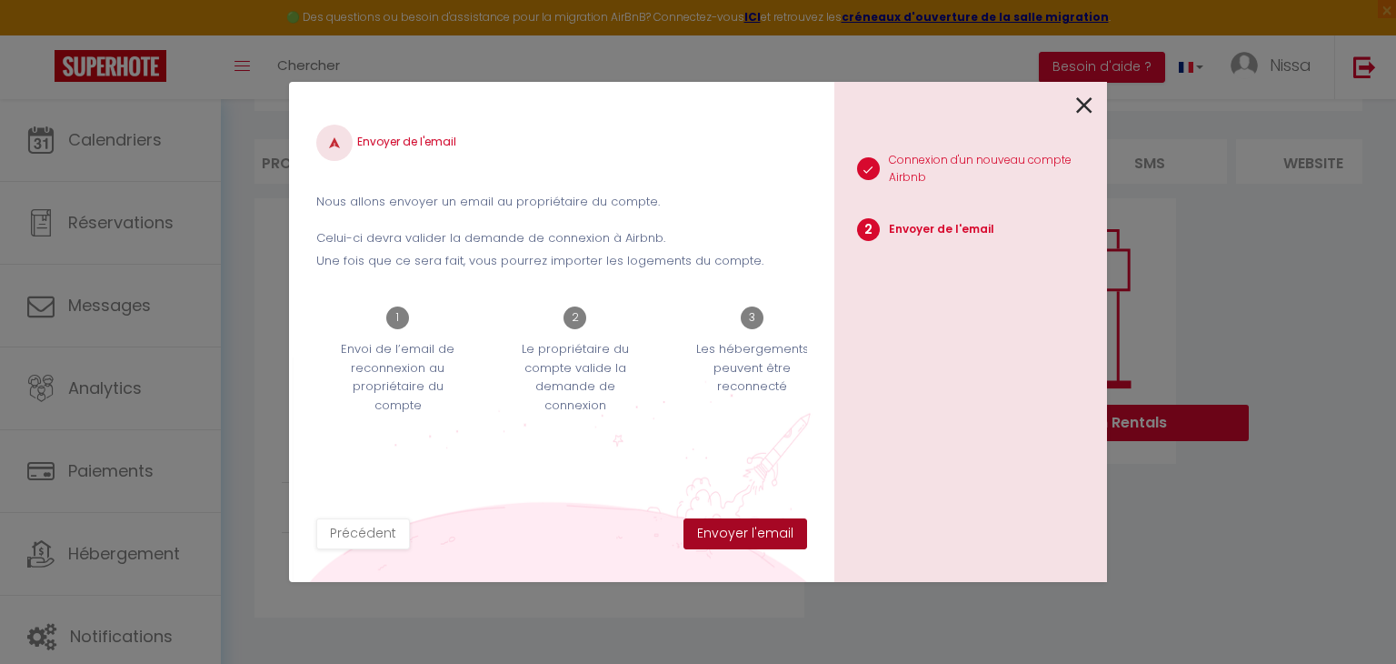
click at [767, 536] on button "Envoyer l'email" at bounding box center [746, 533] width 124 height 31
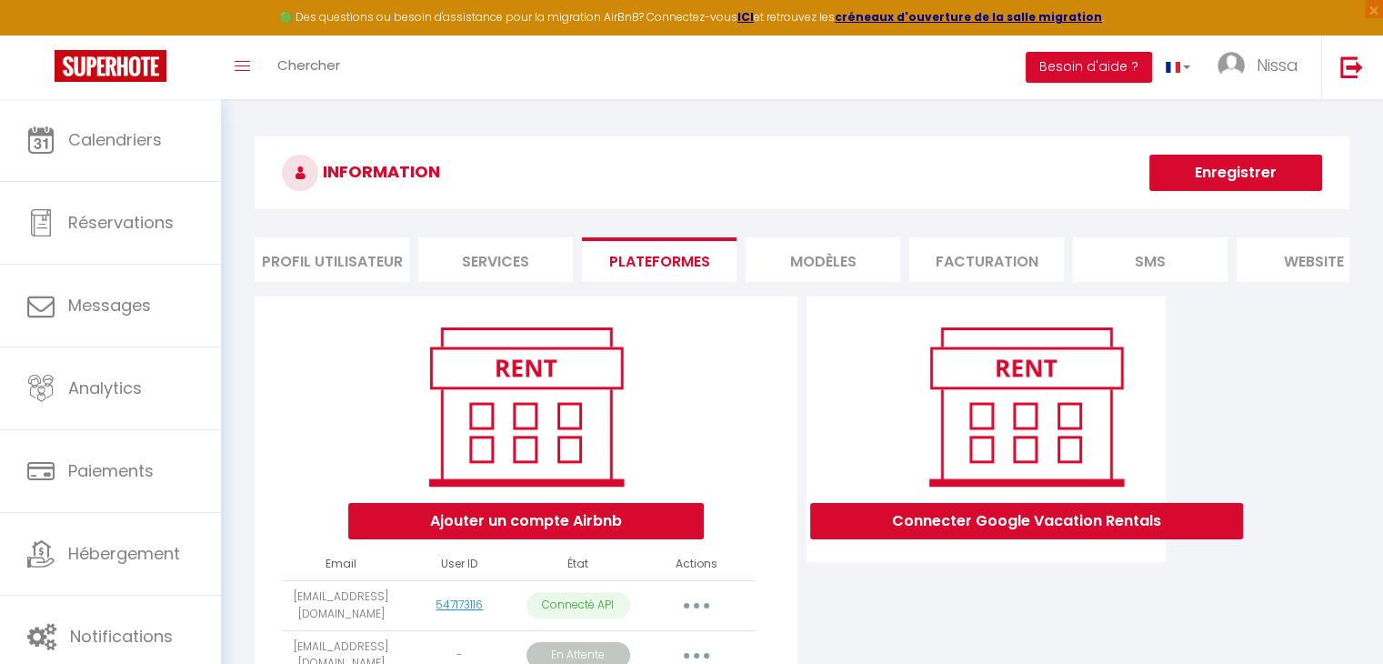
scroll to position [177, 0]
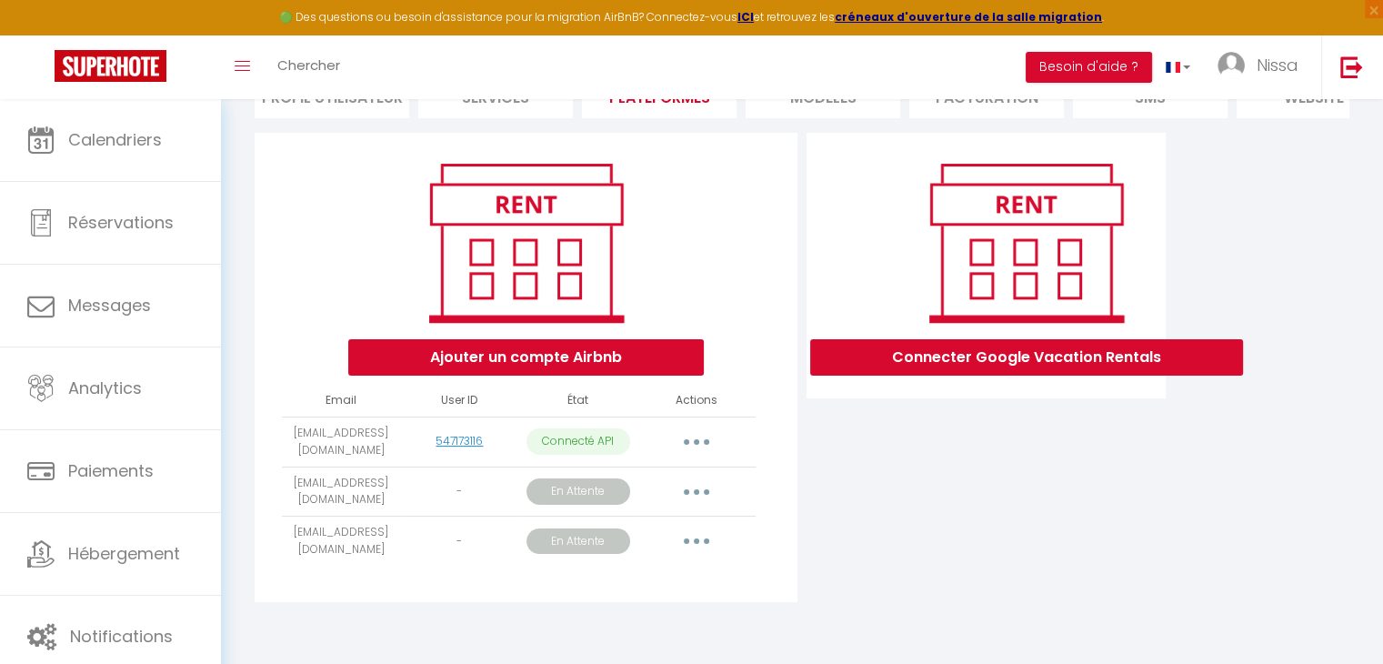
click at [679, 437] on button "button" at bounding box center [696, 441] width 51 height 29
click at [894, 465] on div "Connecter Google Vacation Rentals" at bounding box center [986, 373] width 368 height 480
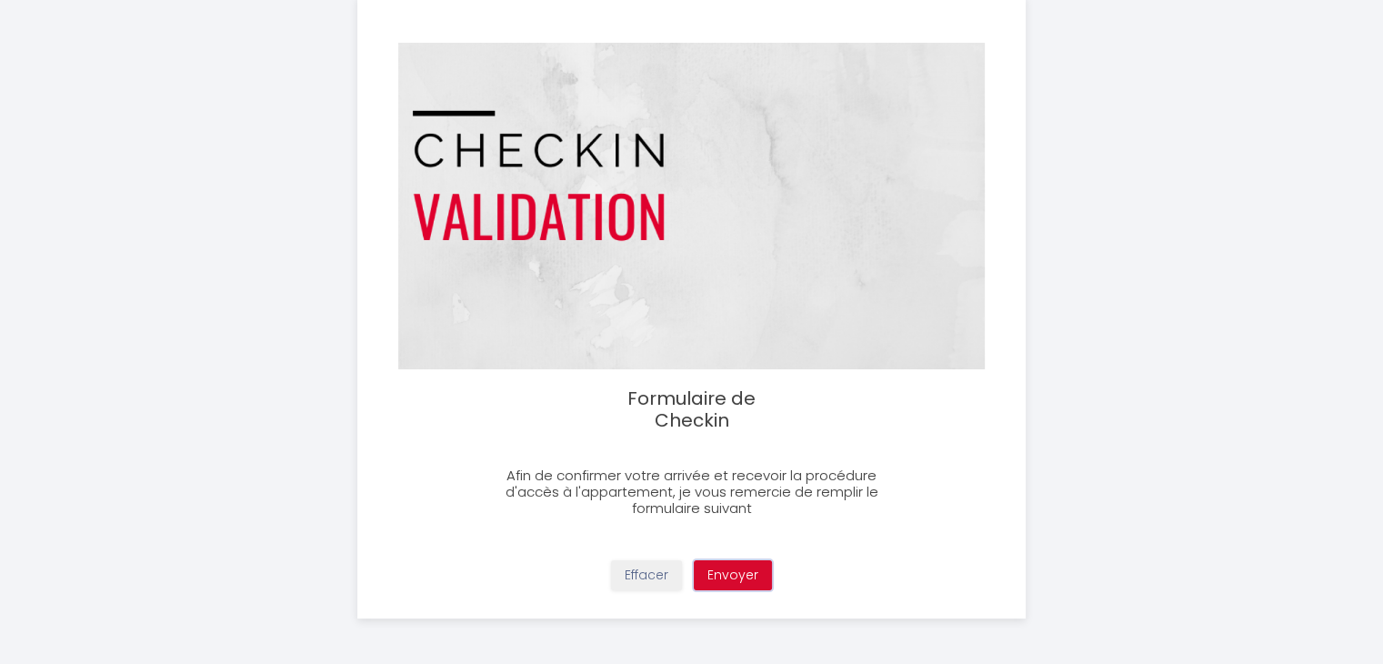
click at [729, 580] on button "Envoyer" at bounding box center [733, 575] width 78 height 31
click at [727, 565] on button "Envoyer" at bounding box center [733, 575] width 78 height 31
